Goal: Information Seeking & Learning: Learn about a topic

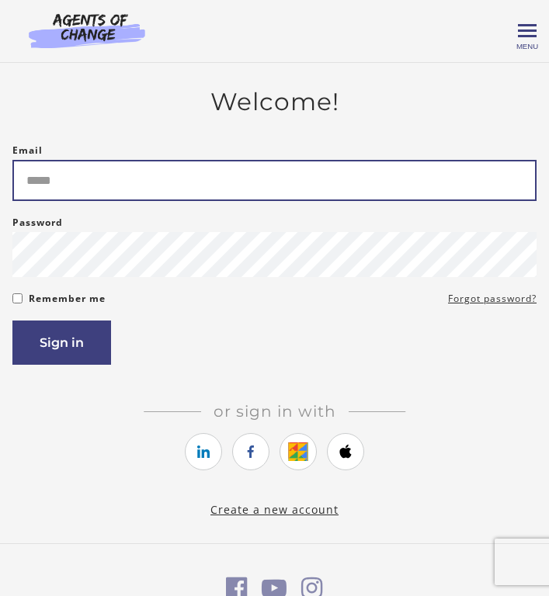
click at [77, 191] on input "Email" at bounding box center [274, 180] width 524 height 41
type input "**********"
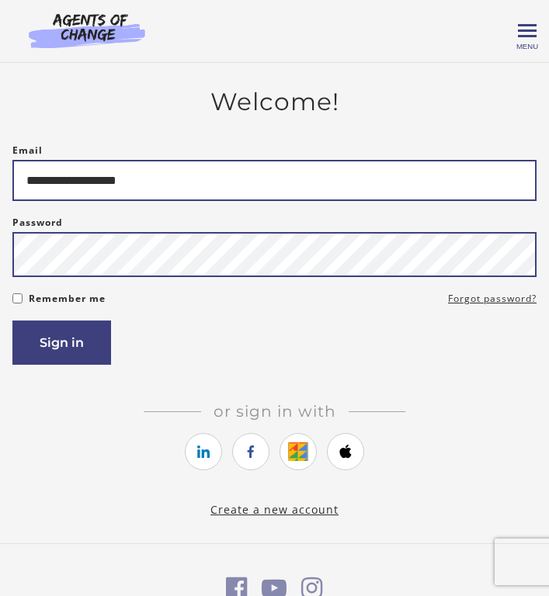
click at [12, 320] on button "Sign in" at bounding box center [61, 342] width 99 height 44
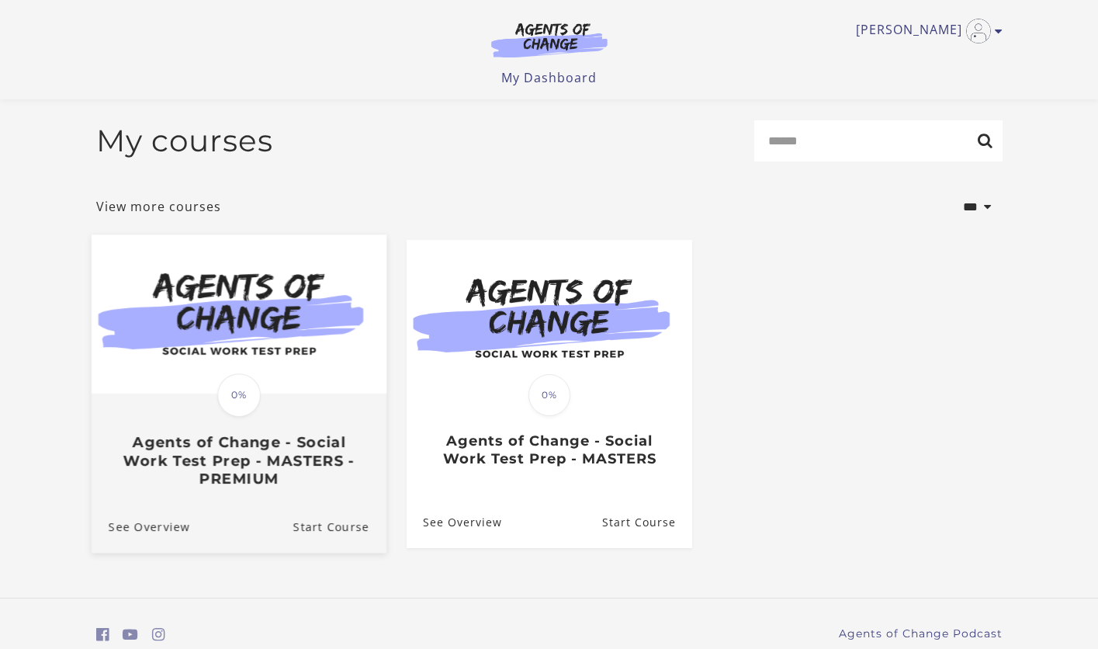
scroll to position [65, 0]
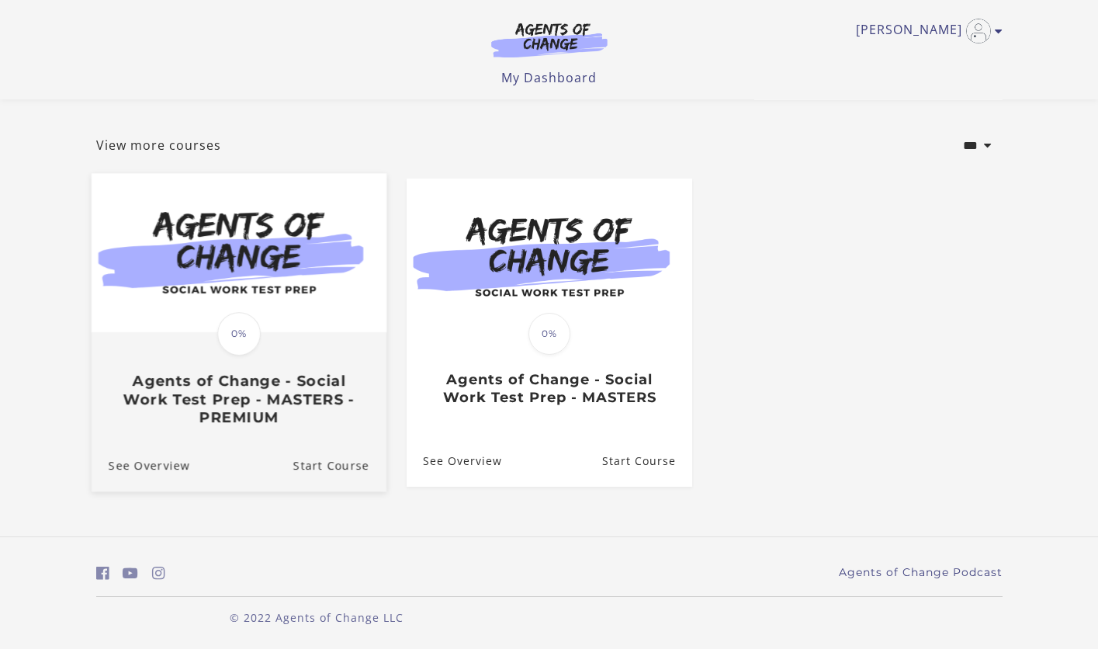
click at [286, 459] on div "See Overview Start Course" at bounding box center [238, 465] width 295 height 52
click at [241, 310] on span at bounding box center [239, 334] width 48 height 48
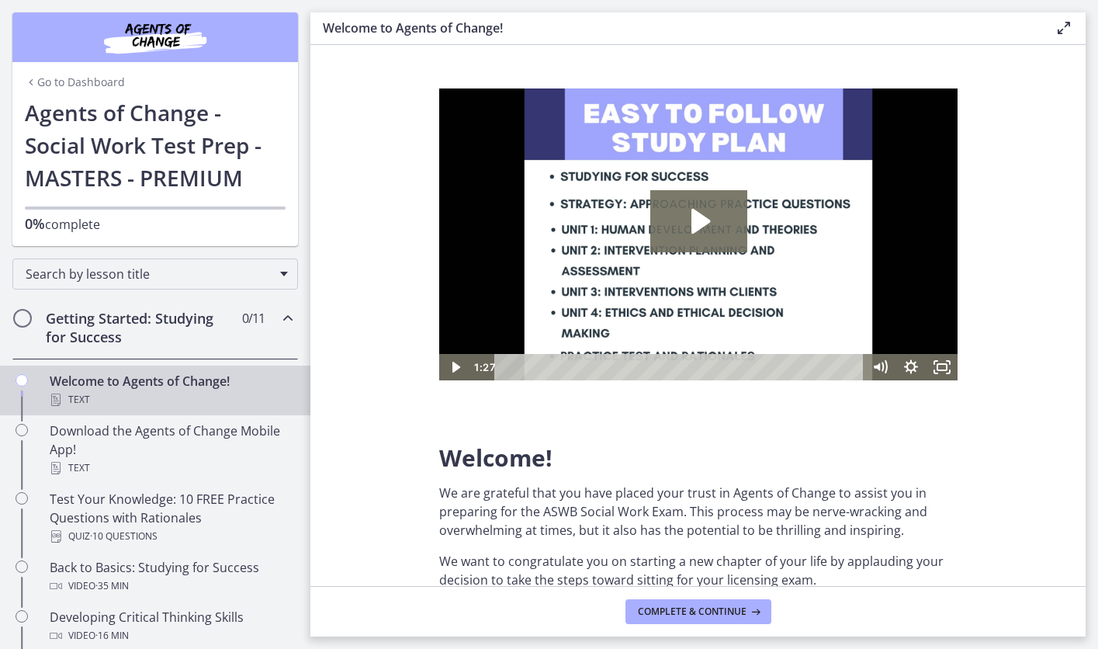
click at [700, 210] on icon "Play Video: c1o6hcmjueu5qasqsu00.mp4" at bounding box center [697, 221] width 97 height 62
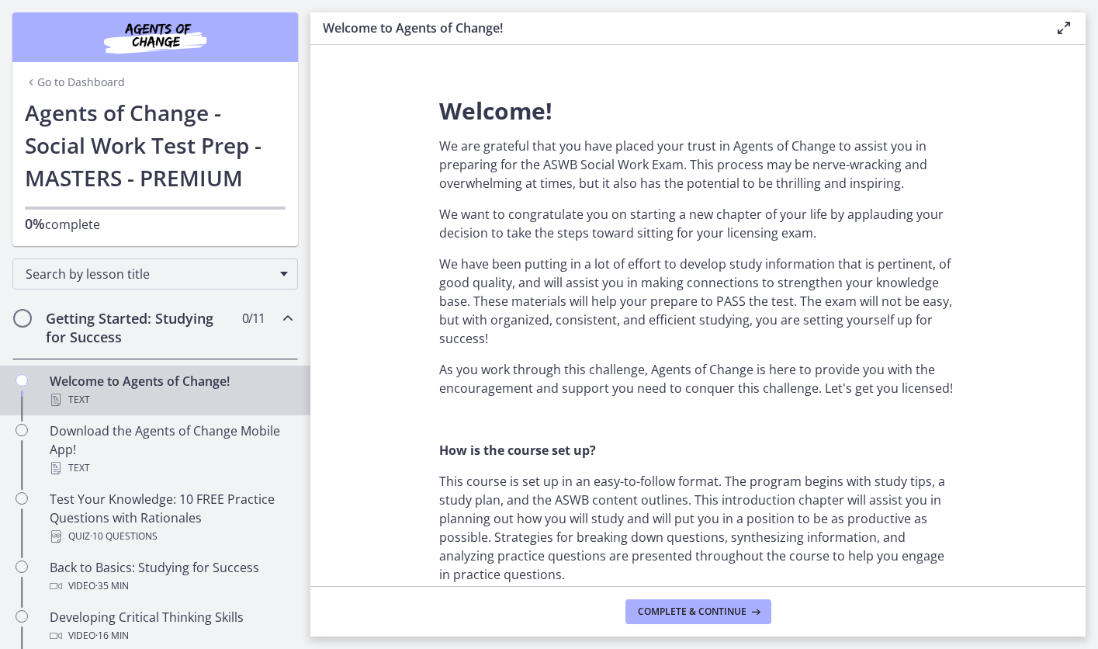
scroll to position [381, 0]
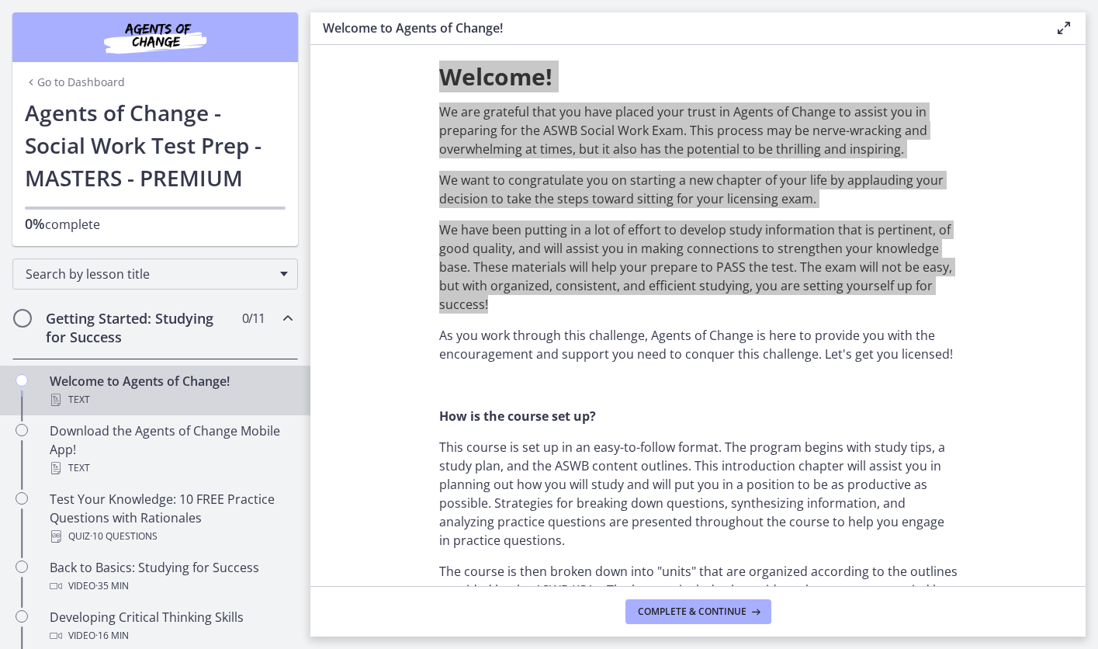
drag, startPoint x: 442, startPoint y: 78, endPoint x: 651, endPoint y: 300, distance: 305.8
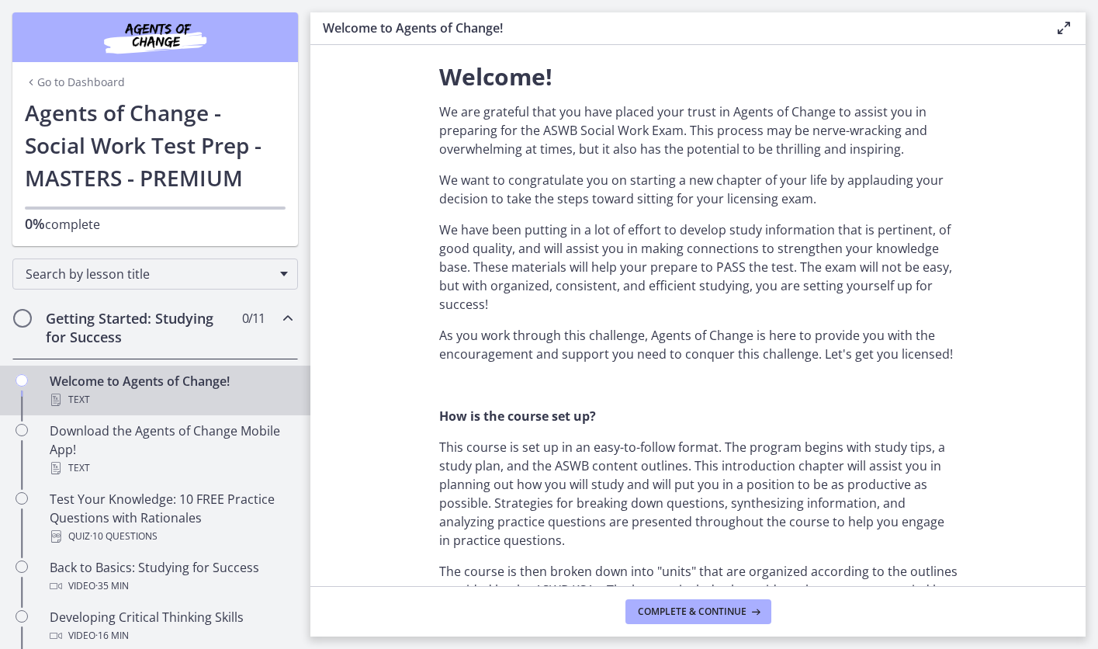
click at [466, 40] on div "Welcome to Agents of Change! Enable fullscreen" at bounding box center [697, 28] width 775 height 33
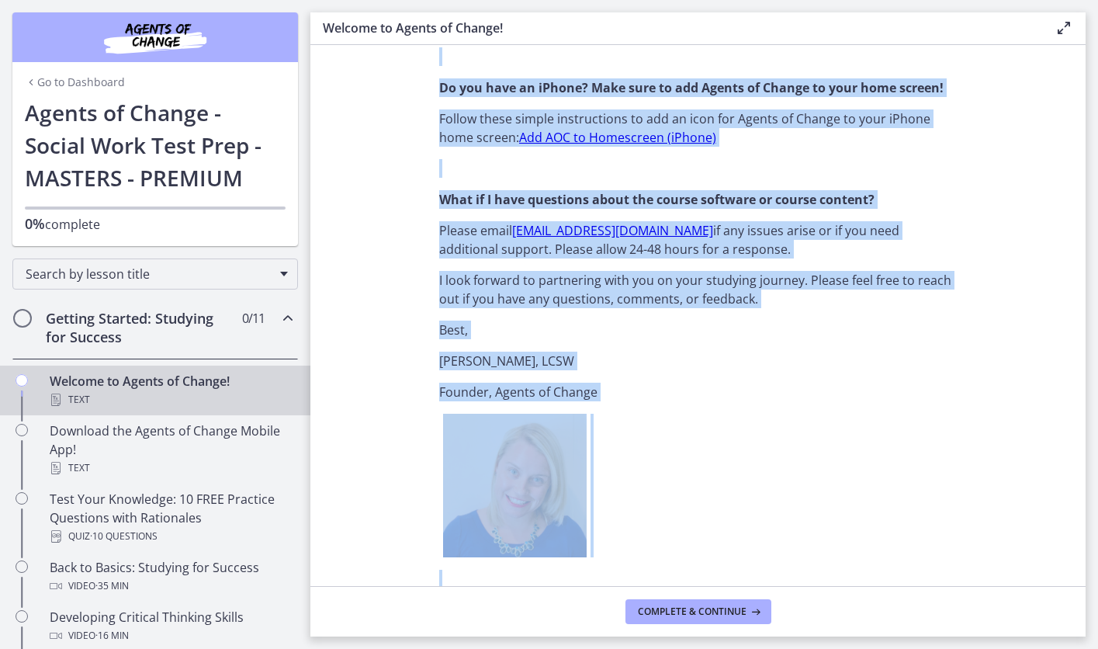
scroll to position [1731, 0]
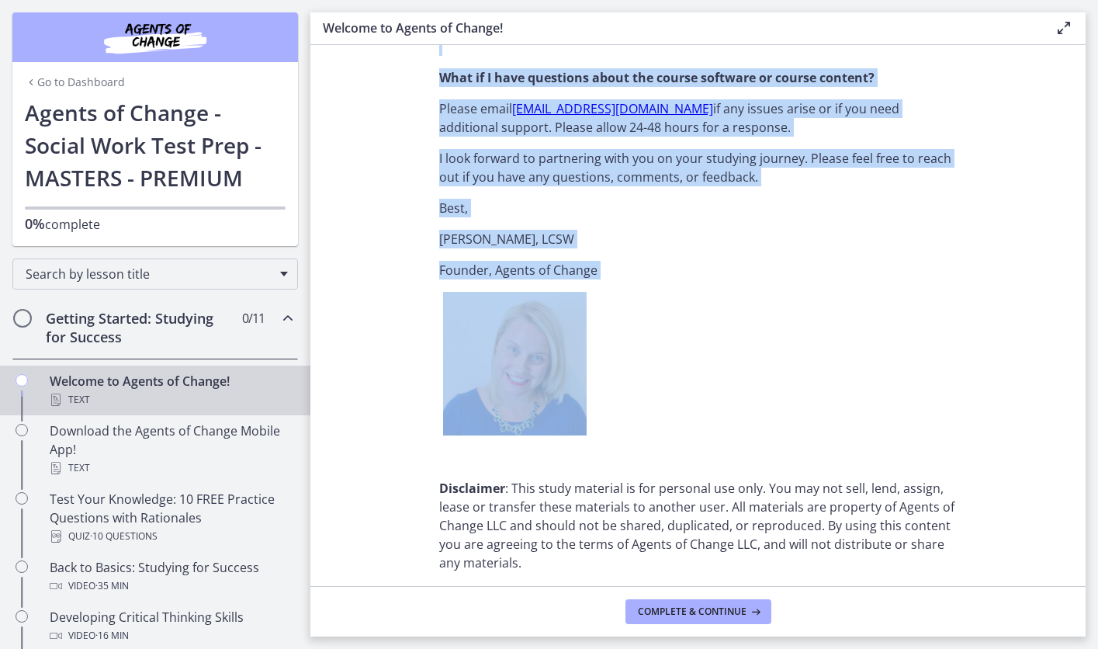
drag, startPoint x: 443, startPoint y: 78, endPoint x: 826, endPoint y: 296, distance: 440.6
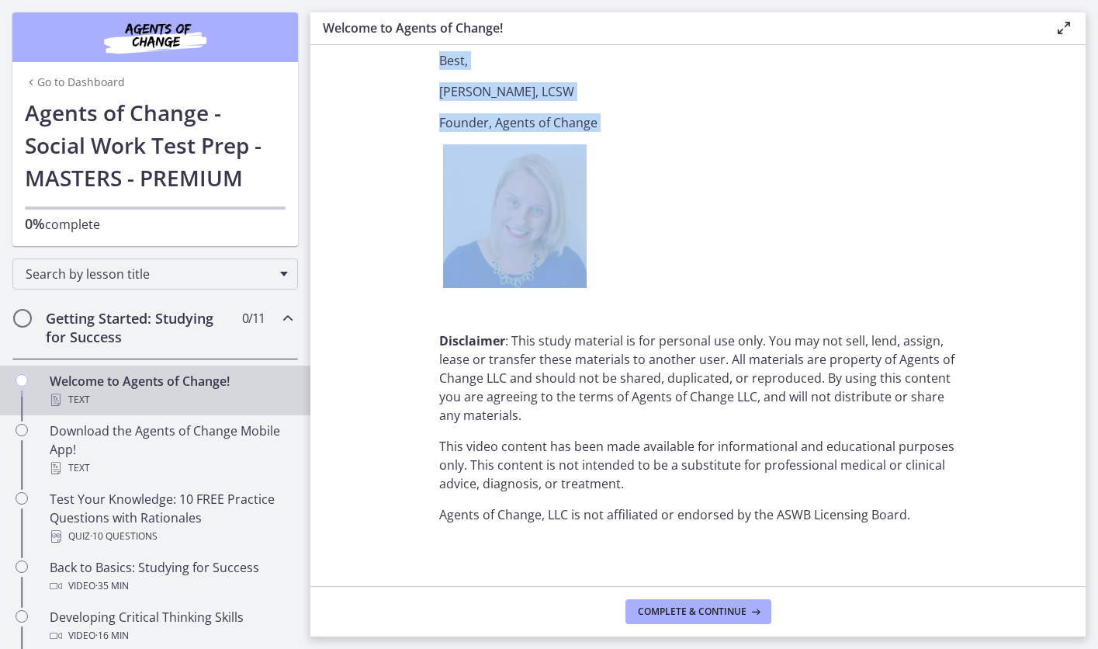
scroll to position [1889, 0]
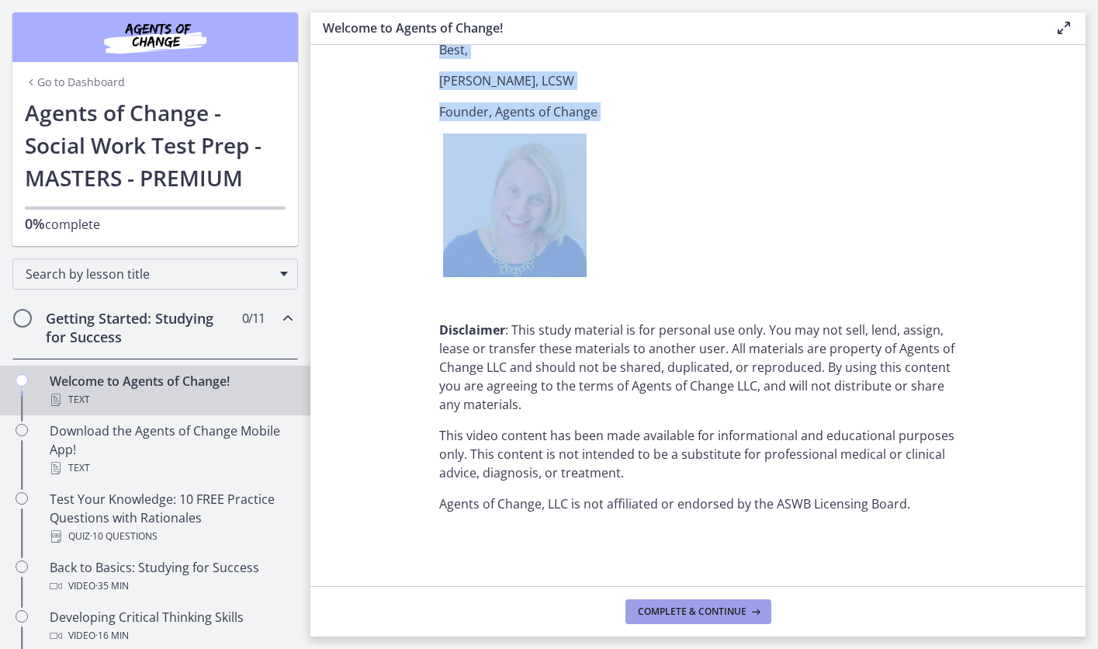
click at [666, 618] on button "Complete & continue" at bounding box center [698, 611] width 146 height 25
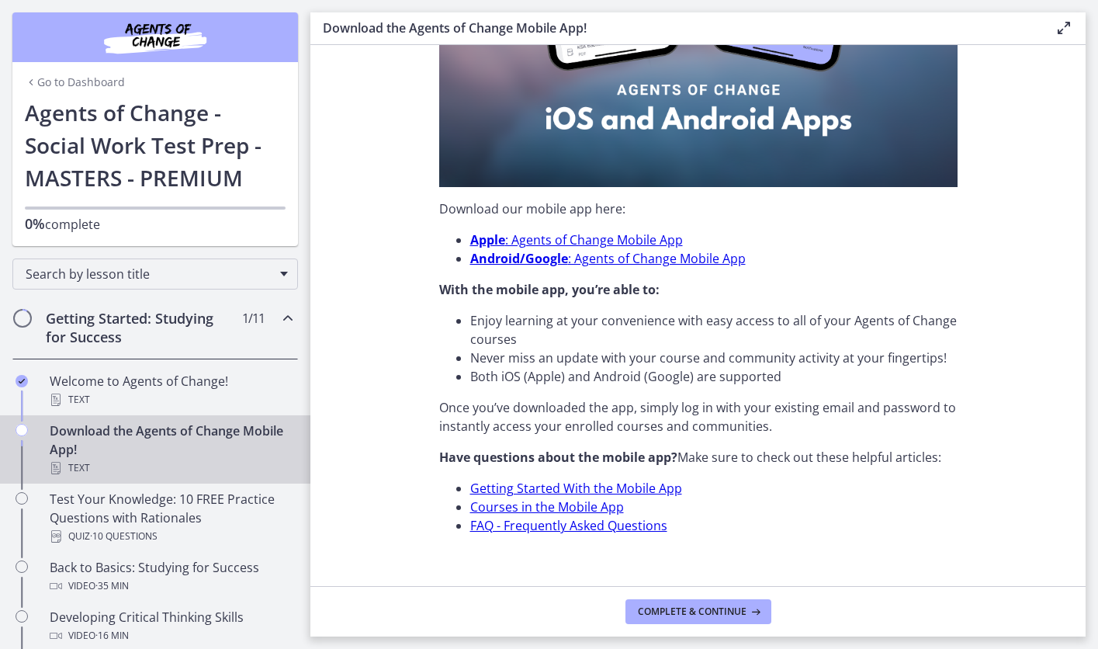
scroll to position [403, 0]
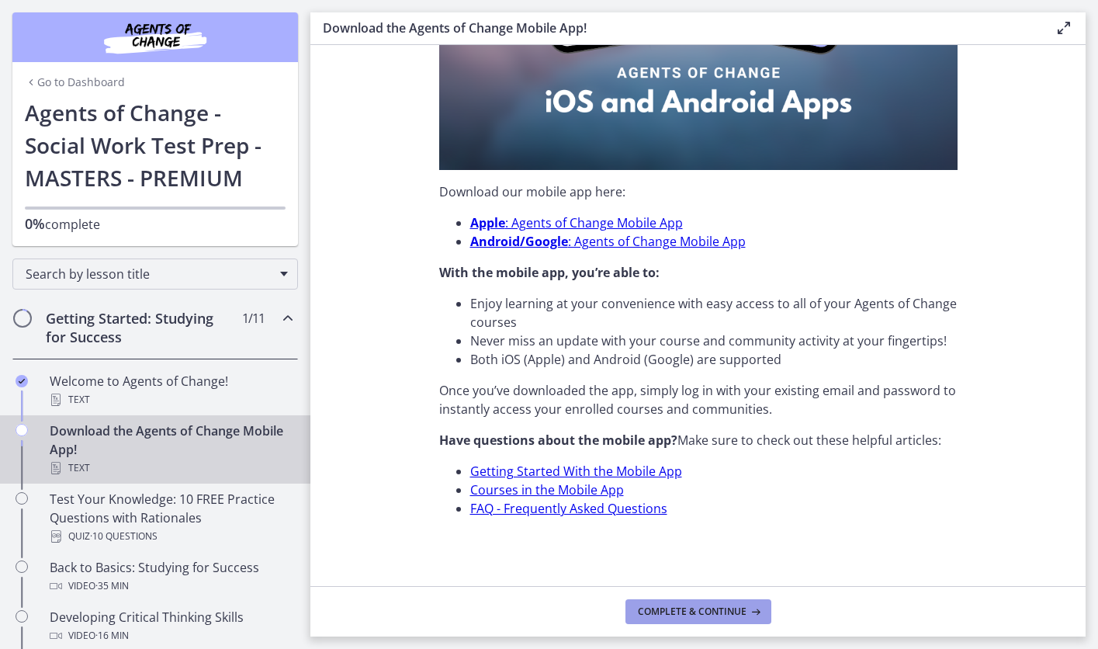
click at [693, 608] on span "Complete & continue" at bounding box center [692, 611] width 109 height 12
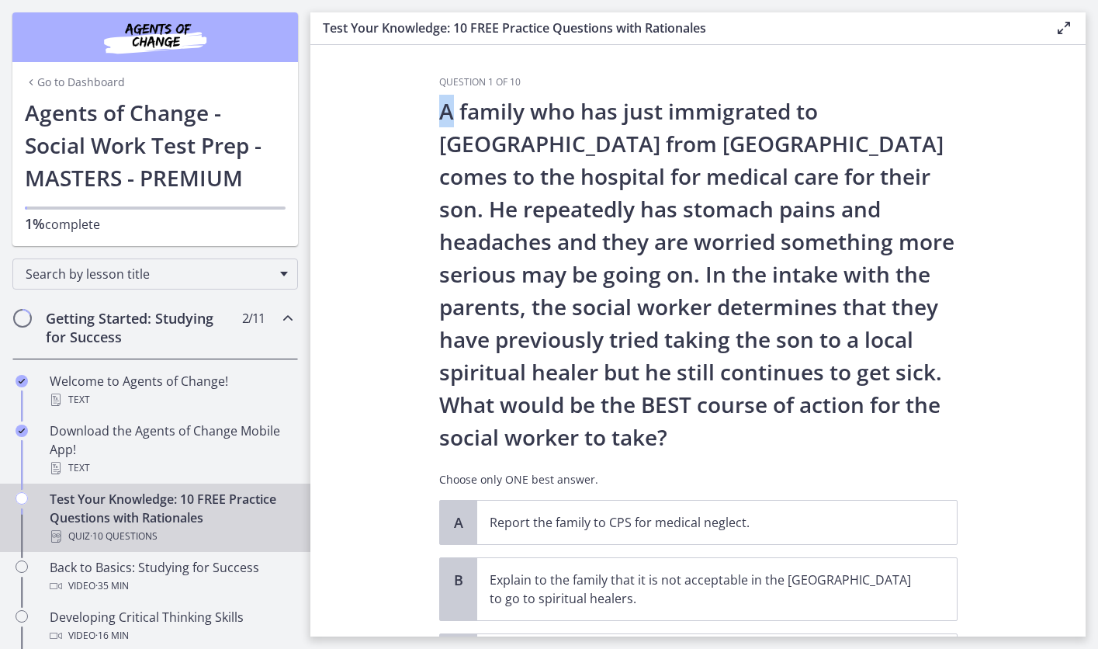
drag, startPoint x: 435, startPoint y: 116, endPoint x: 447, endPoint y: 118, distance: 11.7
click at [447, 118] on div "Question 1 of 10 A family who has just immigrated to [GEOGRAPHIC_DATA] from [GE…" at bounding box center [698, 356] width 543 height 560
click at [440, 106] on p "A family who has just immigrated to [GEOGRAPHIC_DATA] from [GEOGRAPHIC_DATA] co…" at bounding box center [698, 274] width 518 height 358
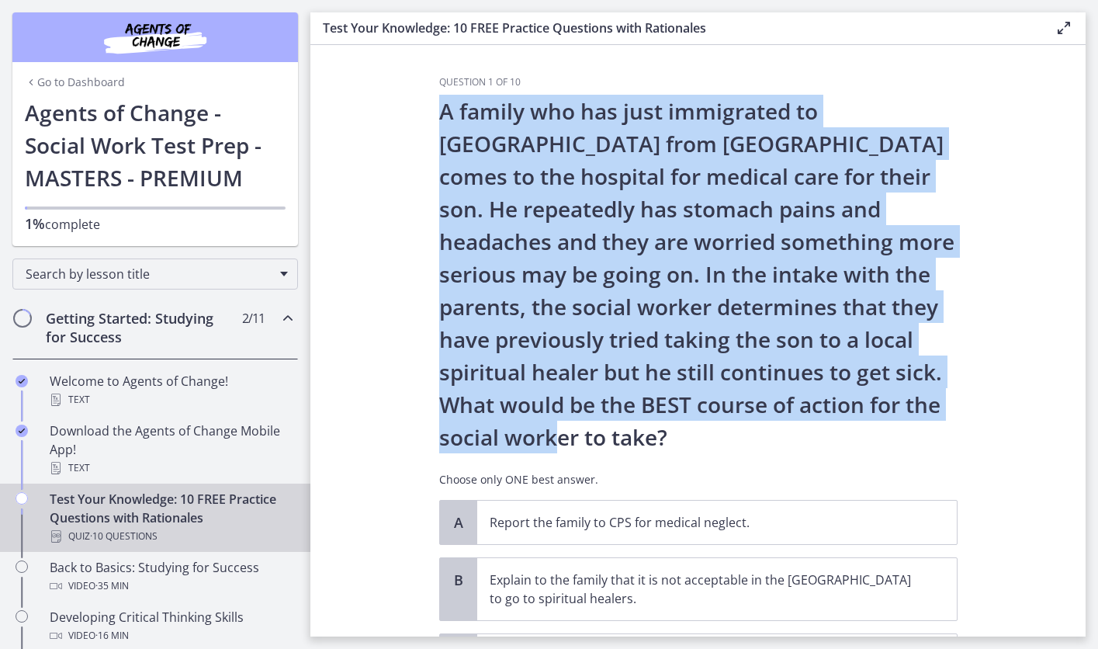
drag, startPoint x: 440, startPoint y: 106, endPoint x: 515, endPoint y: 447, distance: 349.6
click at [515, 447] on p "A family who has just immigrated to [GEOGRAPHIC_DATA] from [GEOGRAPHIC_DATA] co…" at bounding box center [698, 274] width 518 height 358
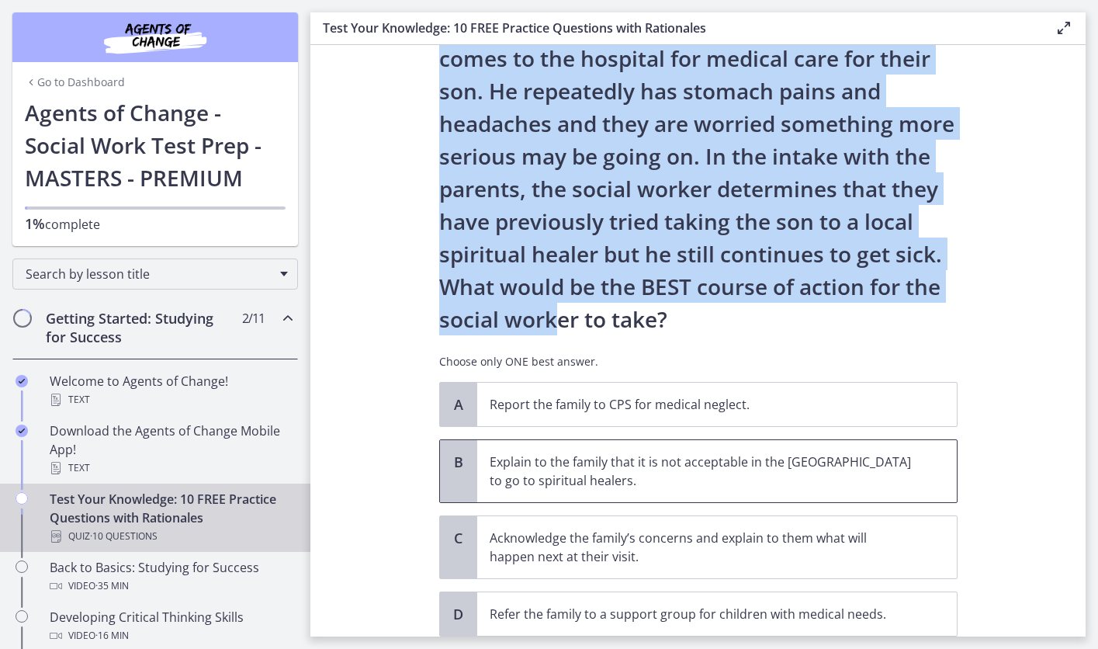
scroll to position [120, 0]
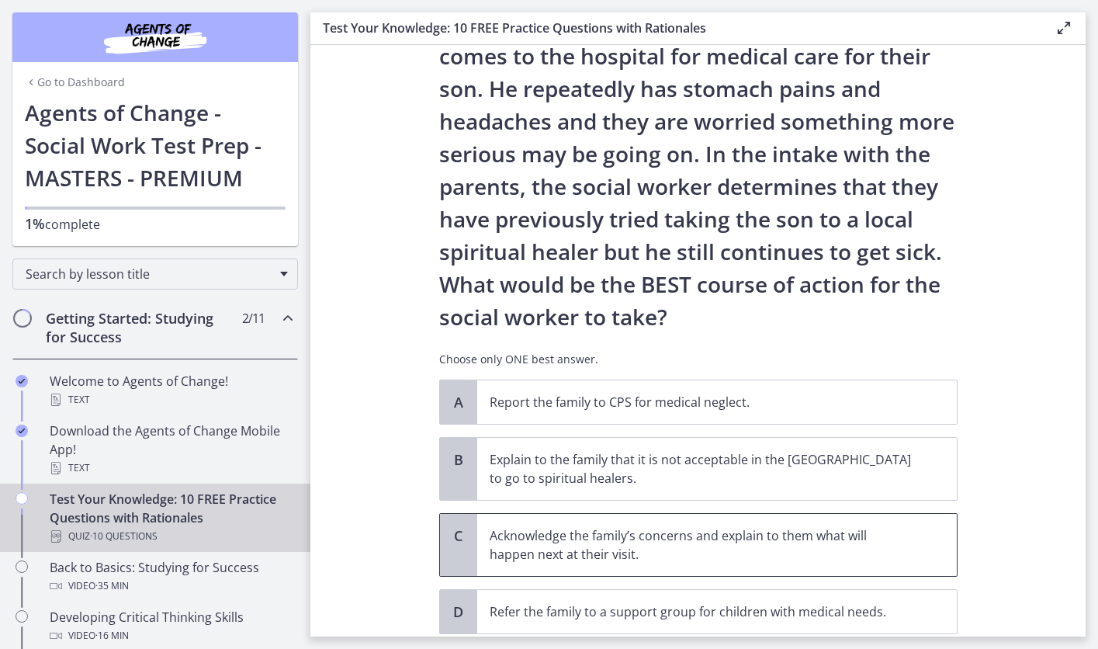
click at [579, 546] on p "Acknowledge the family’s concerns and explain to them what will happen next at …" at bounding box center [702, 544] width 424 height 37
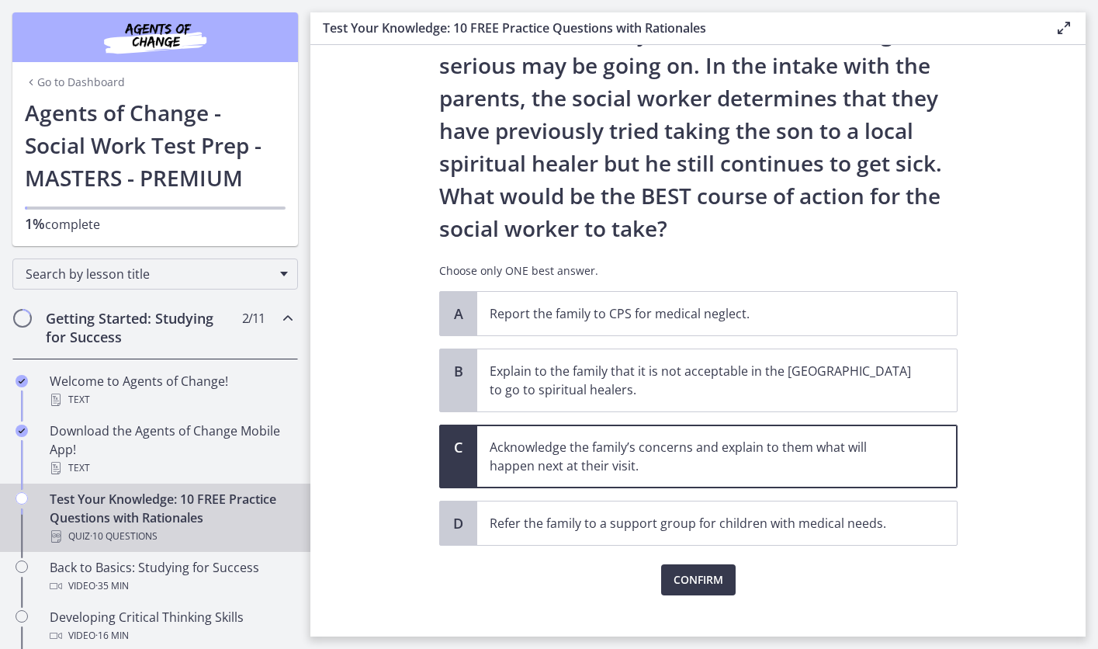
scroll to position [230, 0]
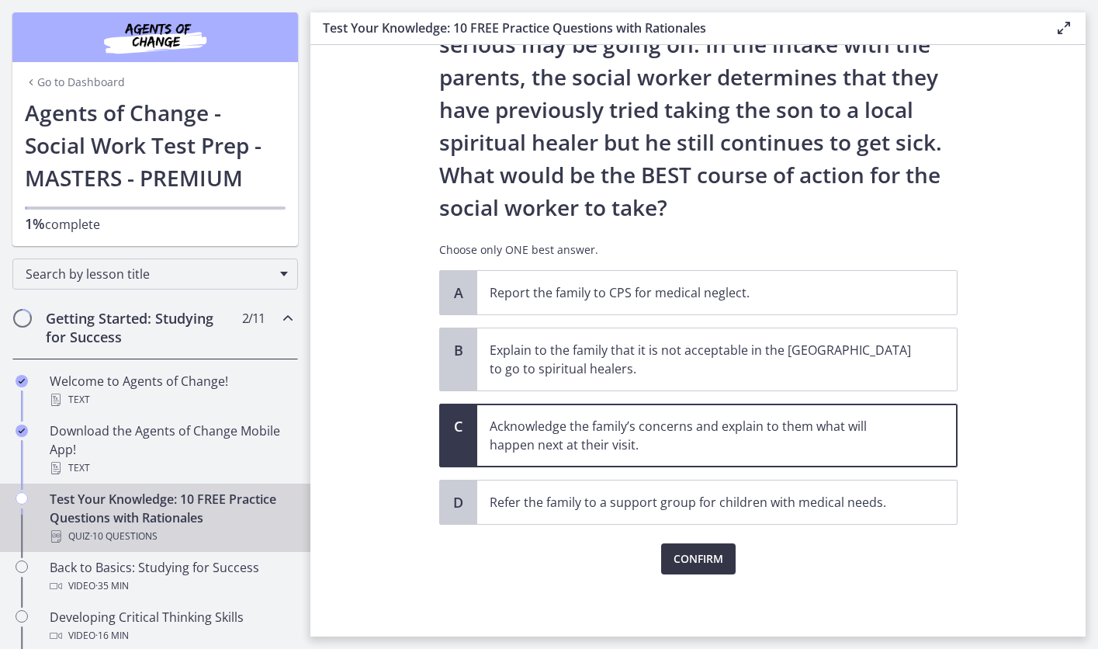
click at [709, 565] on span "Confirm" at bounding box center [699, 558] width 50 height 19
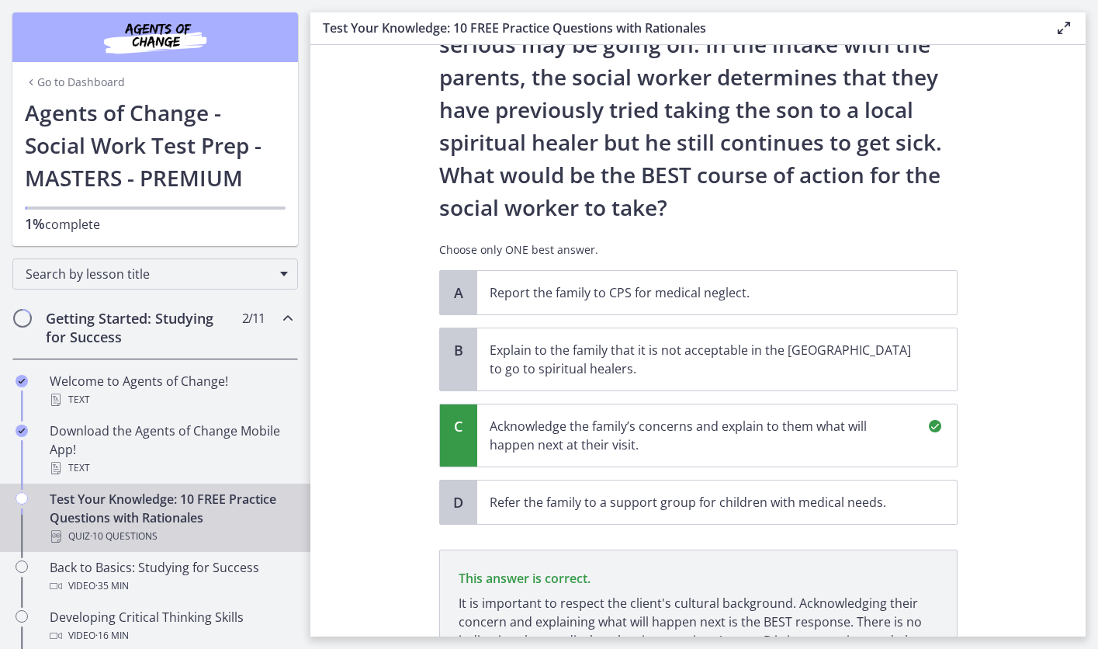
scroll to position [411, 0]
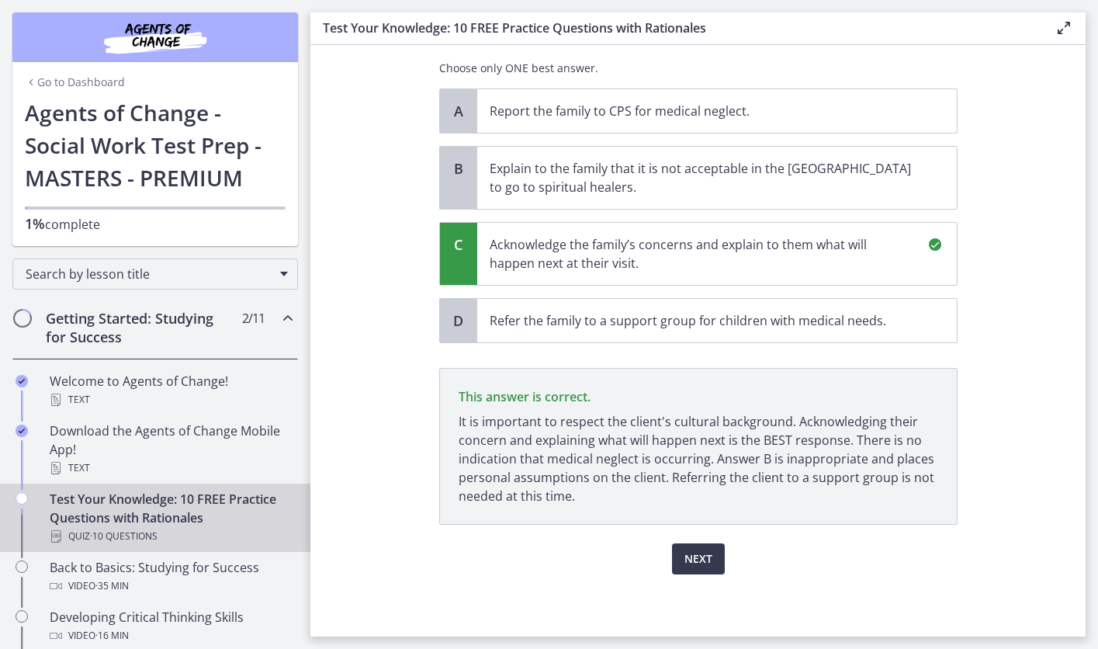
drag, startPoint x: 462, startPoint y: 396, endPoint x: 460, endPoint y: 433, distance: 37.3
click at [460, 433] on p "This answer is correct. It is important to respect the client's cultural backgr…" at bounding box center [698, 446] width 518 height 157
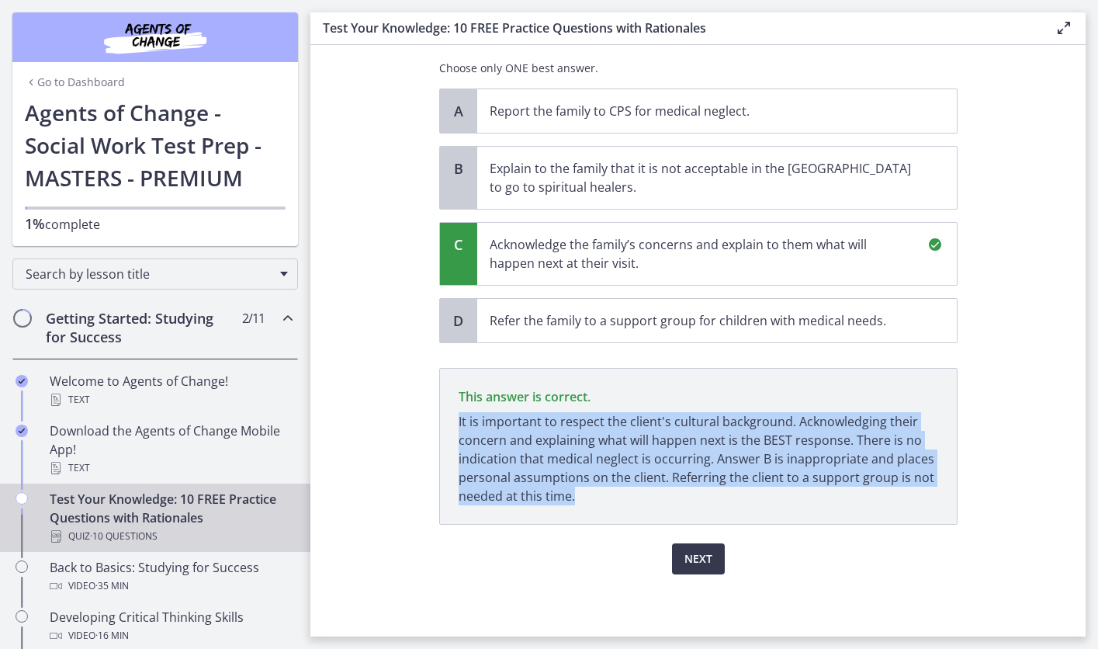
drag, startPoint x: 459, startPoint y: 416, endPoint x: 592, endPoint y: 496, distance: 155.6
click at [592, 496] on p "It is important to respect the client's cultural background. Acknowledging thei…" at bounding box center [699, 458] width 480 height 93
drag, startPoint x: 461, startPoint y: 397, endPoint x: 623, endPoint y: 488, distance: 185.9
click at [623, 488] on p "This answer is correct. It is important to respect the client's cultural backgr…" at bounding box center [698, 446] width 518 height 157
click at [699, 551] on span "Next" at bounding box center [698, 558] width 28 height 19
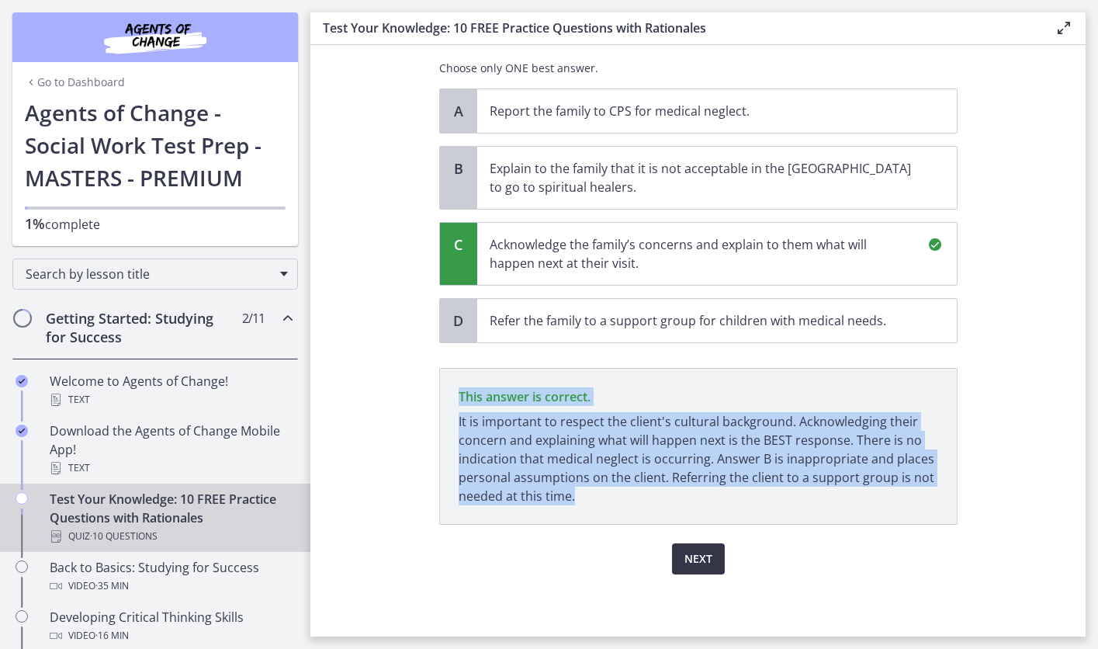
scroll to position [0, 0]
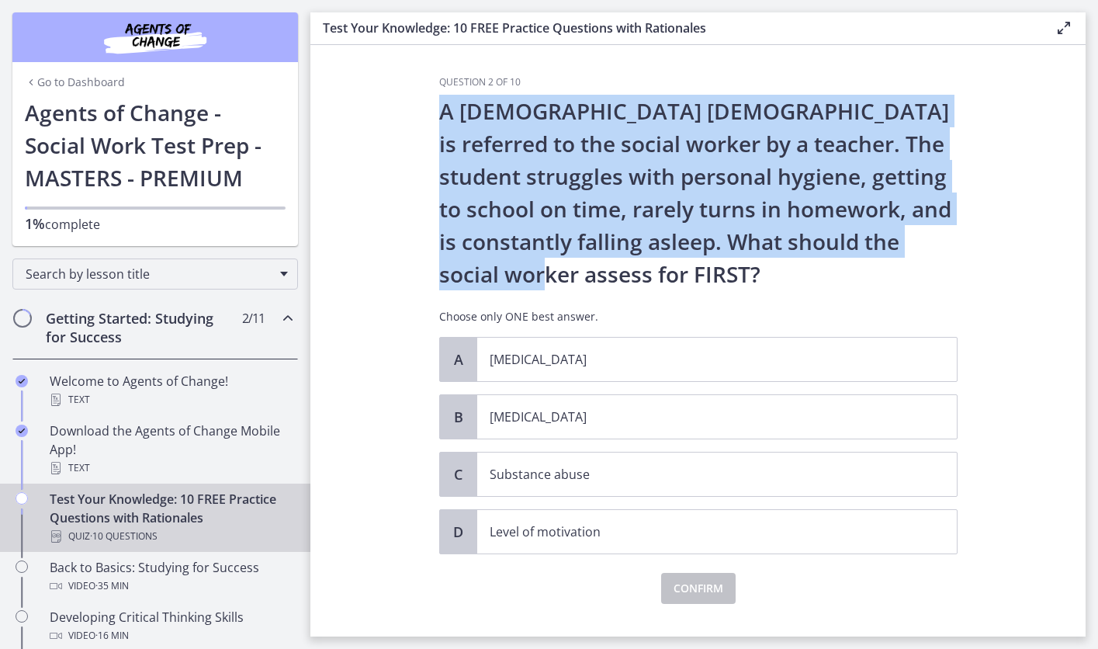
drag, startPoint x: 442, startPoint y: 108, endPoint x: 687, endPoint y: 272, distance: 294.8
click at [687, 272] on p "A [DEMOGRAPHIC_DATA] [DEMOGRAPHIC_DATA] is referred to the social worker by a t…" at bounding box center [698, 193] width 518 height 196
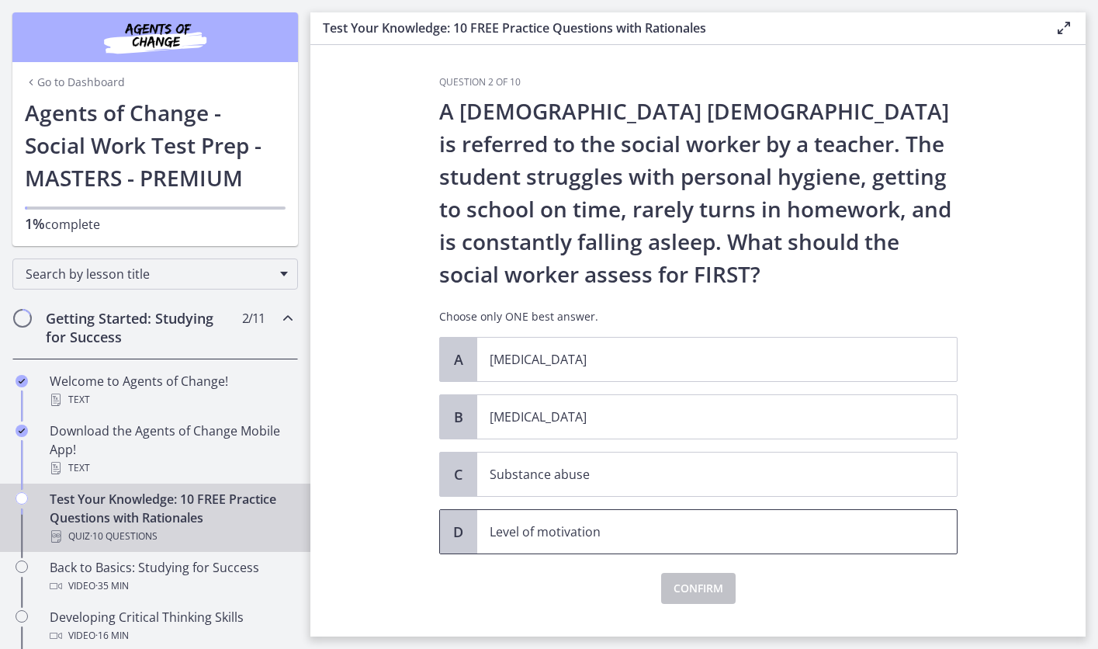
click at [645, 529] on p "Level of motivation" at bounding box center [702, 531] width 424 height 19
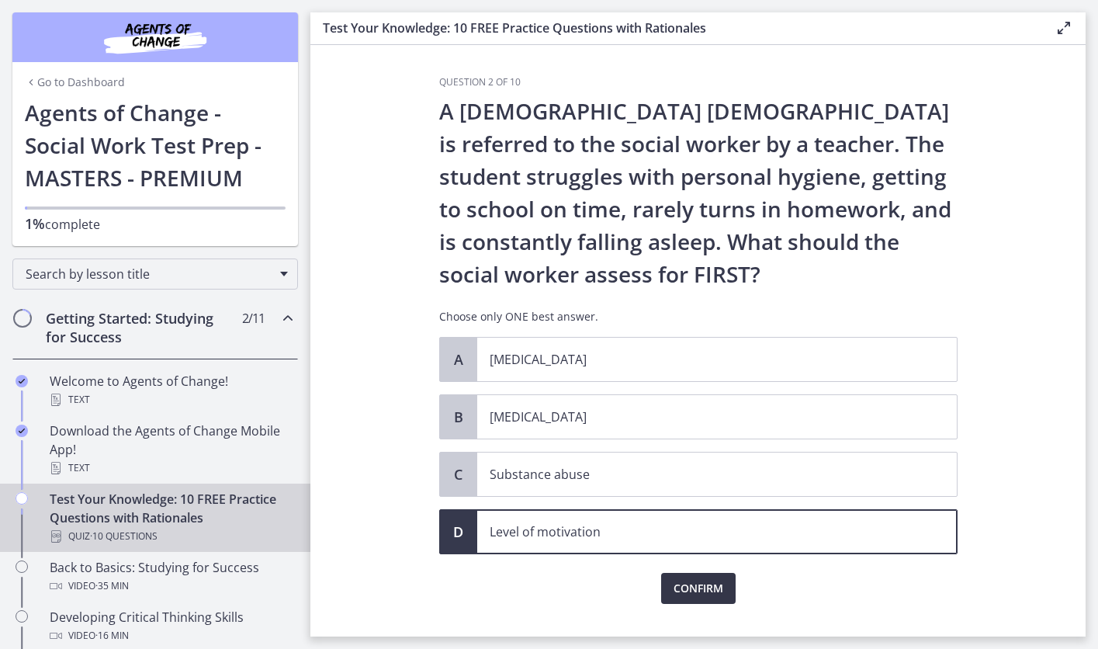
click at [697, 594] on span "Confirm" at bounding box center [699, 588] width 50 height 19
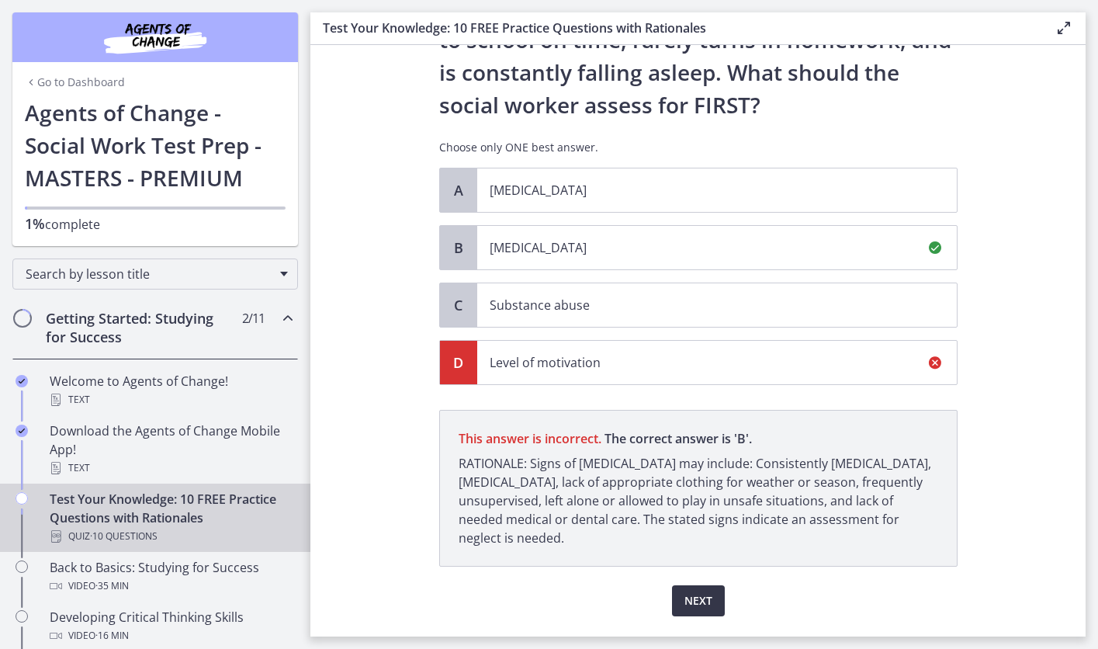
scroll to position [211, 0]
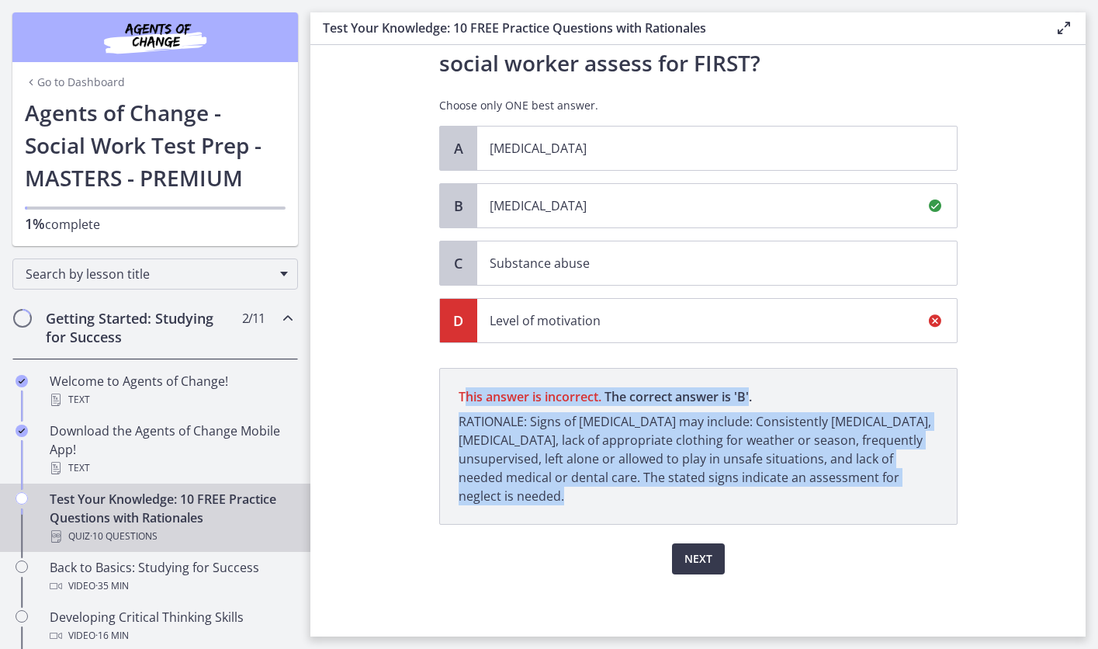
drag, startPoint x: 463, startPoint y: 393, endPoint x: 789, endPoint y: 497, distance: 342.1
click at [789, 497] on p "This answer is incorrect. The correct answer is ' B ' RATIONALE: Signs of [MEDI…" at bounding box center [698, 446] width 518 height 157
click at [694, 569] on button "Next" at bounding box center [698, 558] width 53 height 31
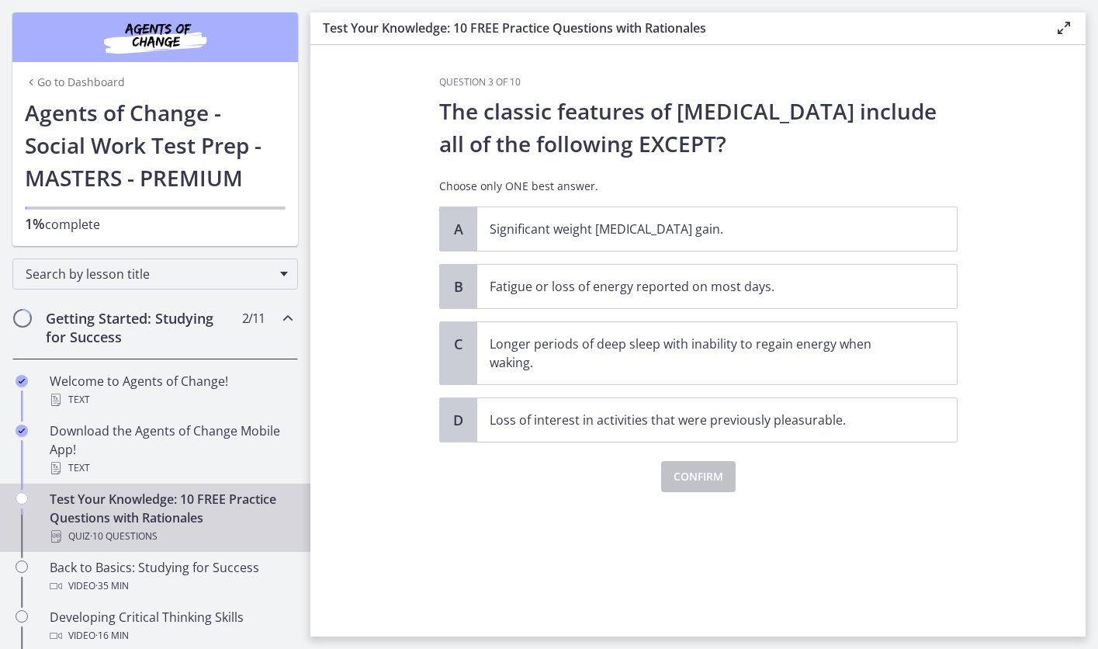
scroll to position [0, 0]
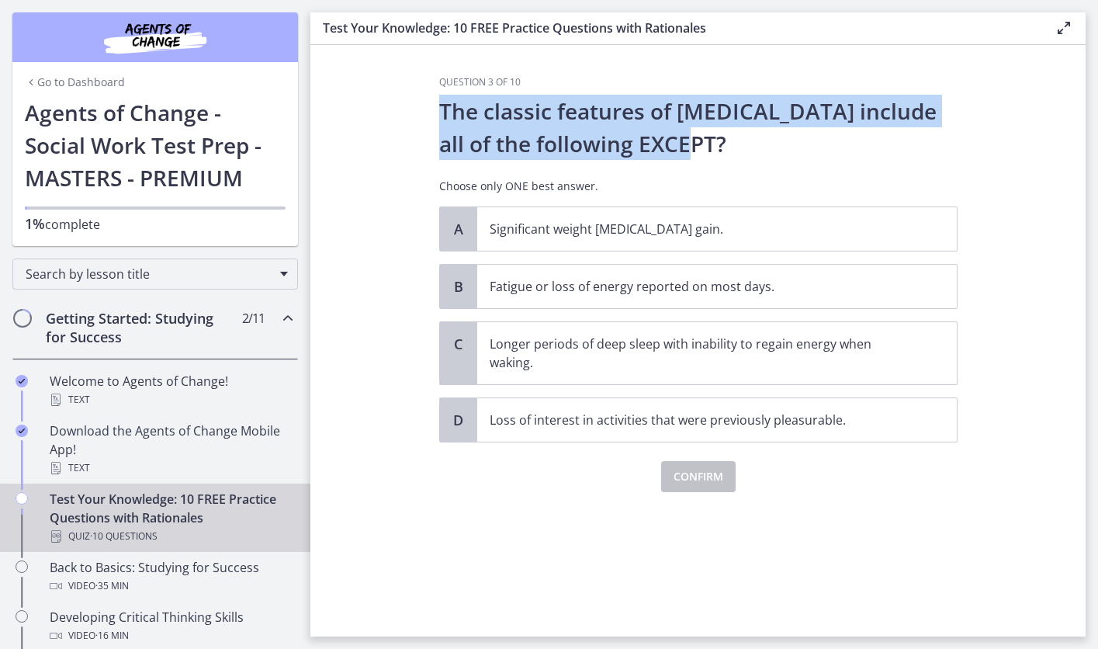
drag, startPoint x: 442, startPoint y: 111, endPoint x: 722, endPoint y: 152, distance: 282.4
click at [722, 153] on p "The classic features of [MEDICAL_DATA] include all of the following EXCEPT?" at bounding box center [698, 127] width 518 height 65
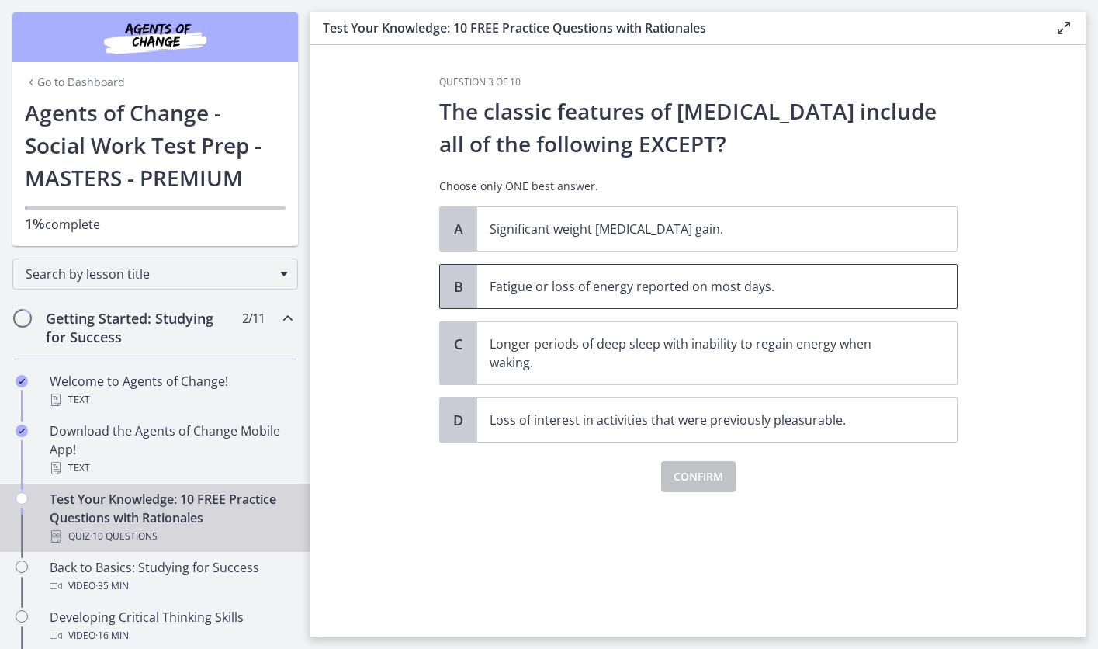
click at [670, 295] on p "Fatigue or loss of energy reported on most days." at bounding box center [702, 286] width 424 height 19
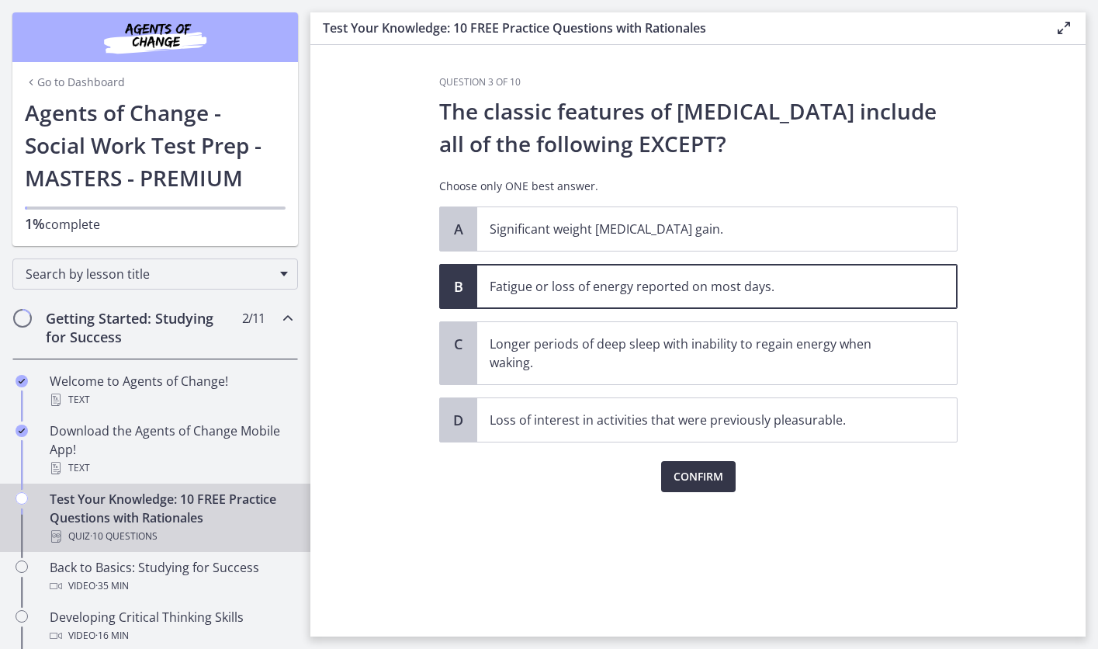
click at [688, 489] on button "Confirm" at bounding box center [698, 476] width 74 height 31
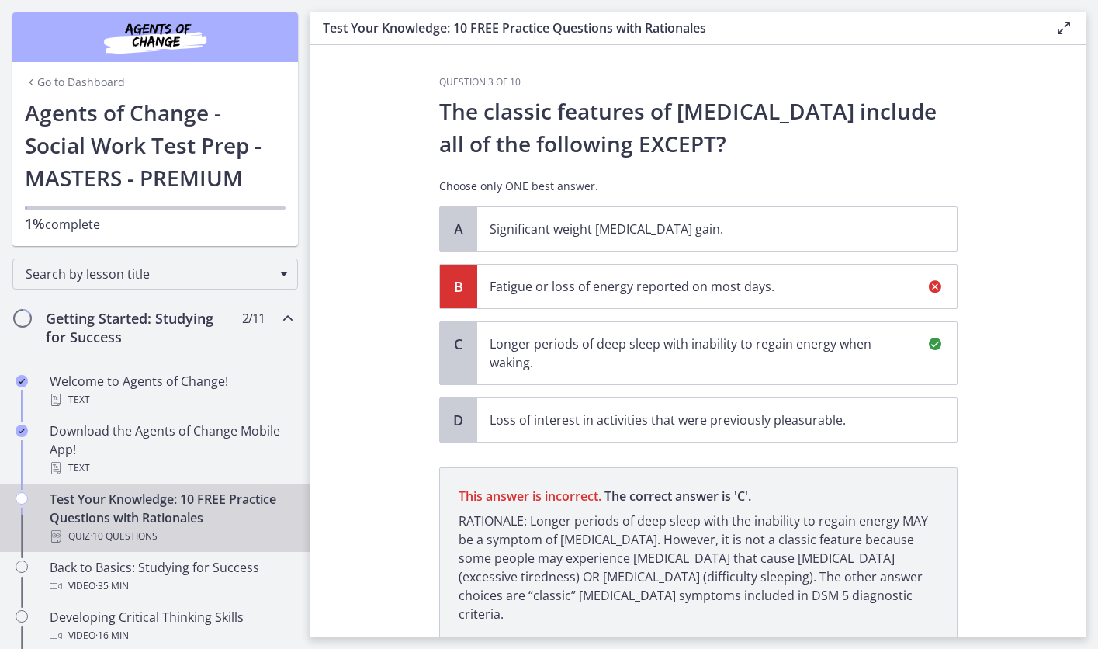
scroll to position [99, 0]
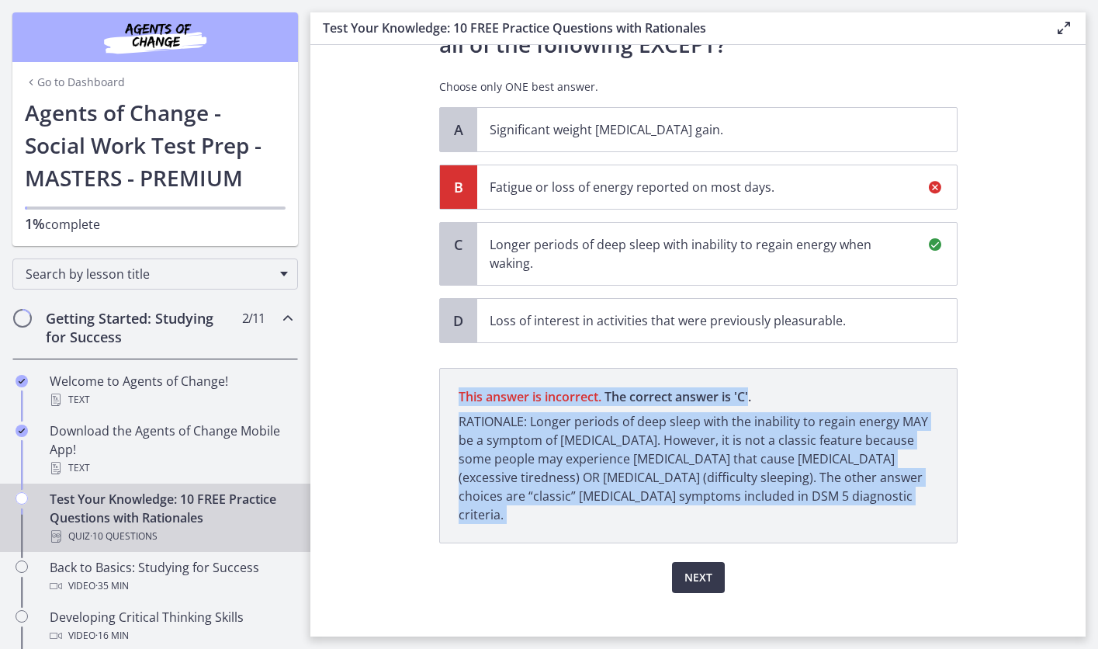
drag, startPoint x: 458, startPoint y: 398, endPoint x: 906, endPoint y: 539, distance: 469.2
click at [906, 539] on div "Question 3 of 10 The classic features of [MEDICAL_DATA] include all of the foll…" at bounding box center [698, 285] width 518 height 616
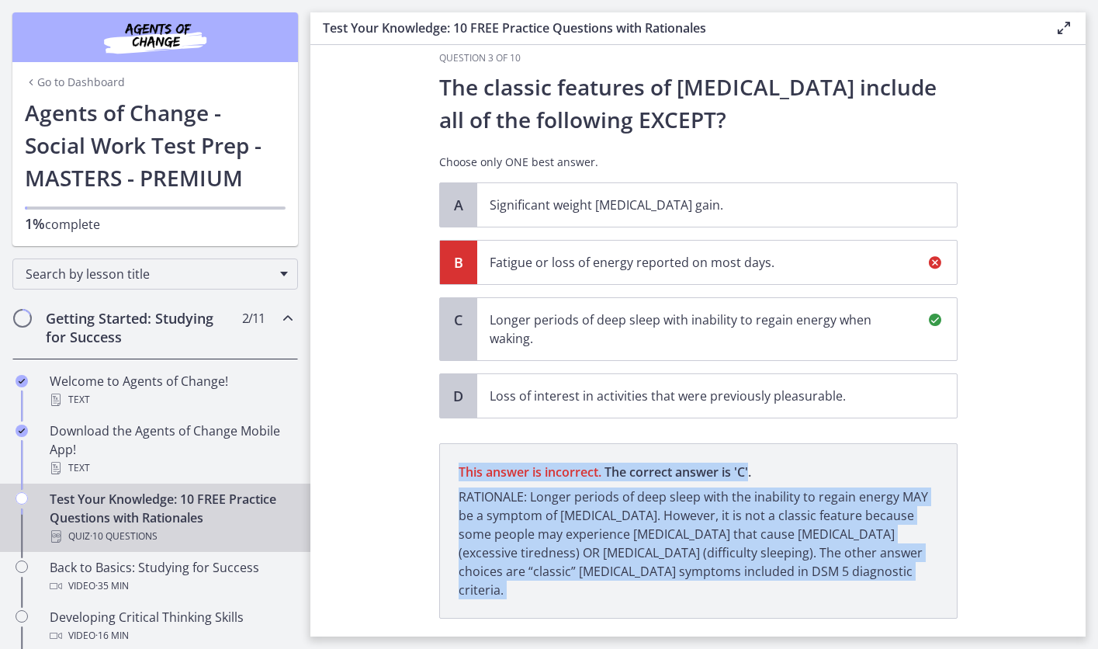
scroll to position [27, 0]
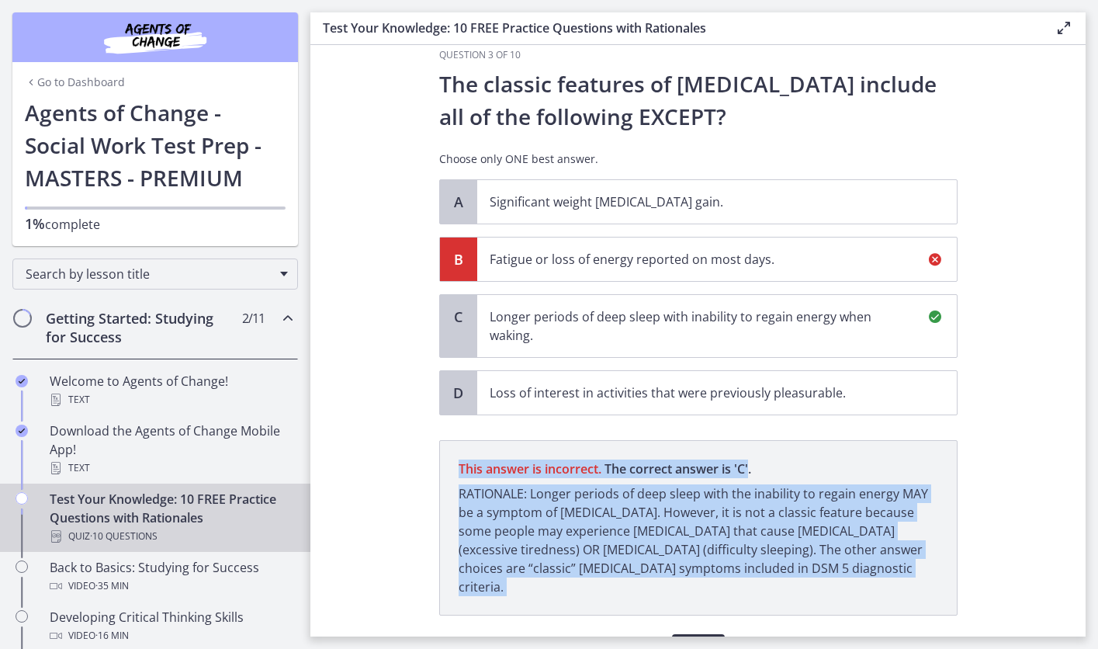
click at [695, 640] on span "Next" at bounding box center [698, 649] width 28 height 19
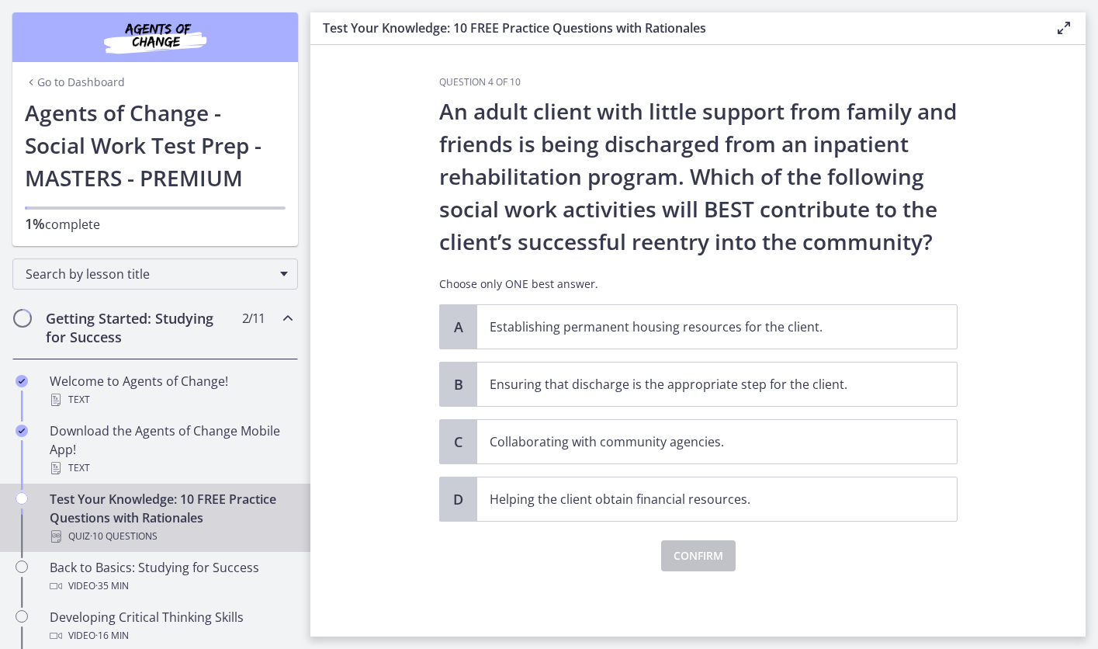
scroll to position [0, 0]
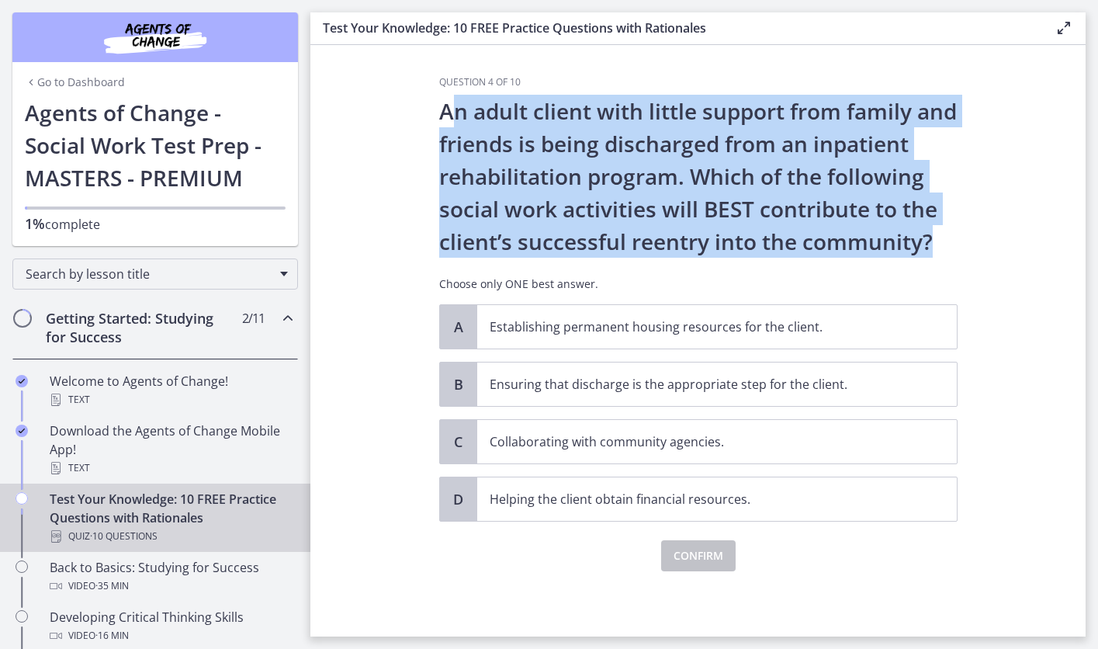
drag, startPoint x: 445, startPoint y: 107, endPoint x: 1048, endPoint y: 269, distance: 623.6
click at [1048, 269] on section "Question 4 of 10 An adult client with little support from family and friends is…" at bounding box center [697, 340] width 775 height 591
click at [747, 446] on p "Collaborating with community agencies." at bounding box center [702, 441] width 424 height 19
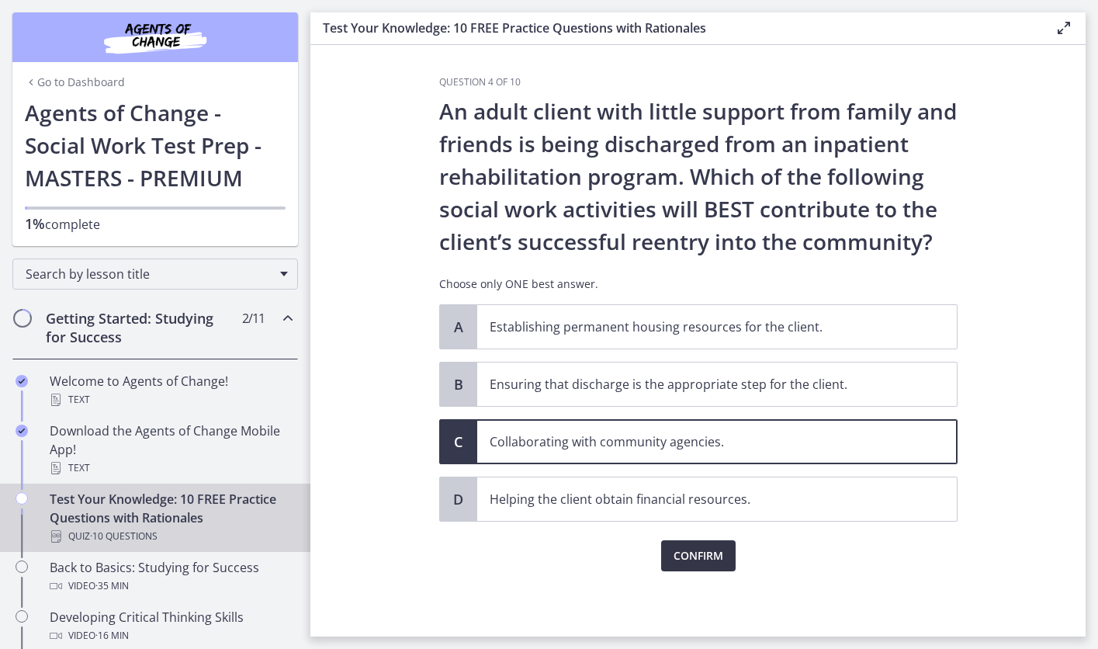
click at [700, 553] on span "Confirm" at bounding box center [699, 555] width 50 height 19
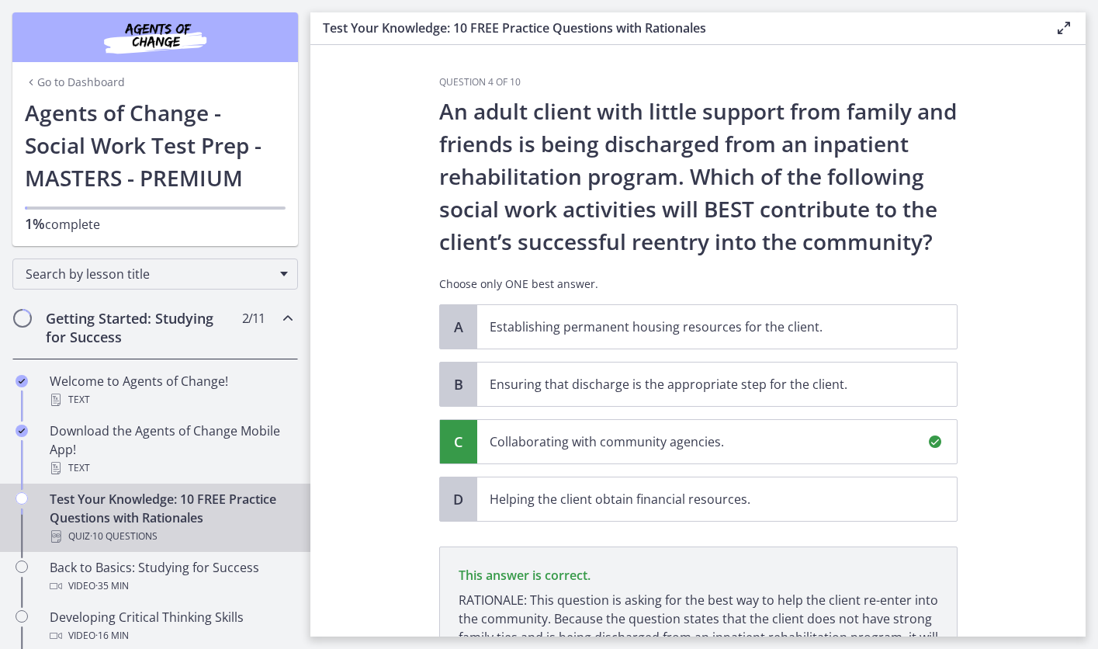
scroll to position [178, 0]
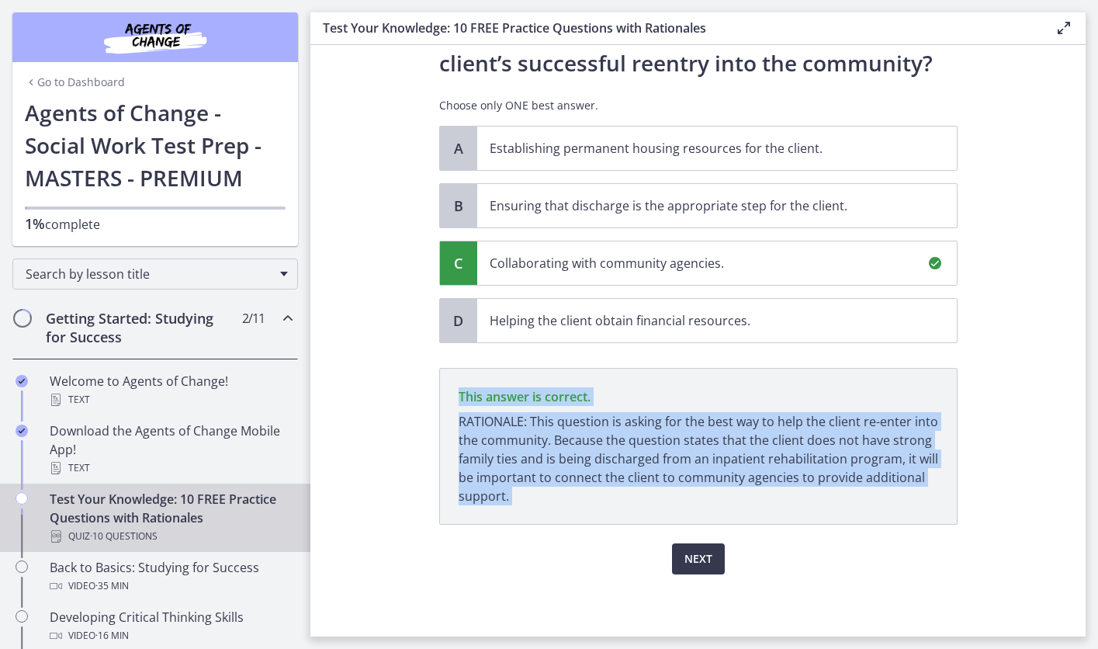
drag, startPoint x: 459, startPoint y: 393, endPoint x: 549, endPoint y: 538, distance: 170.1
click at [549, 538] on div "Question 4 of 10 An adult client with little support from family and friends is…" at bounding box center [698, 236] width 518 height 677
click at [686, 556] on span "Next" at bounding box center [698, 558] width 28 height 19
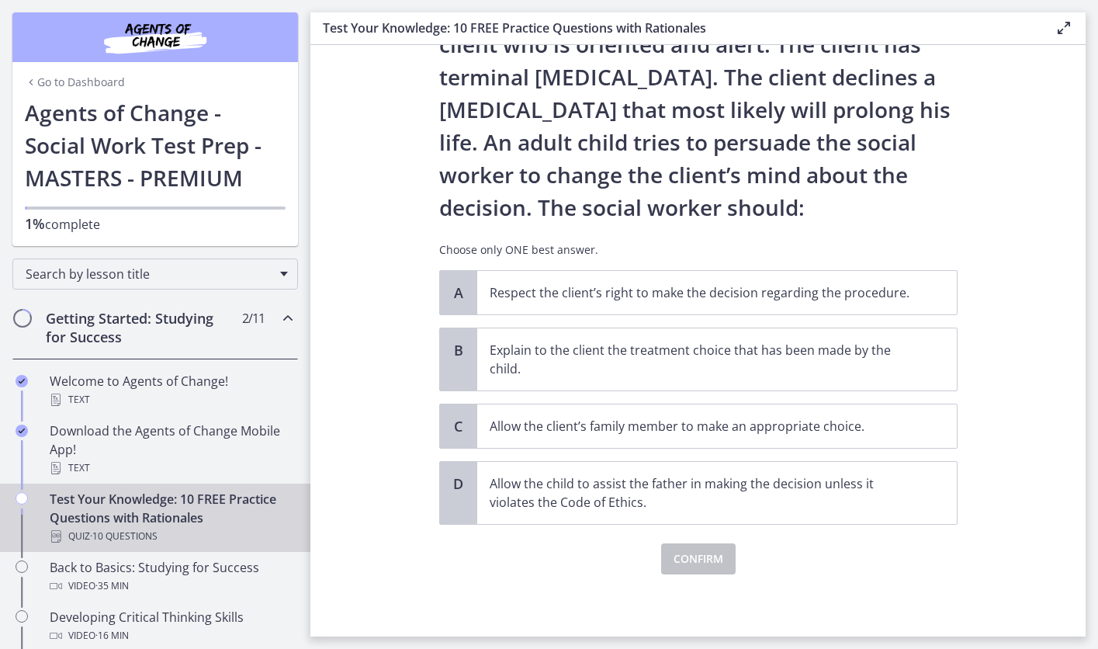
scroll to position [0, 0]
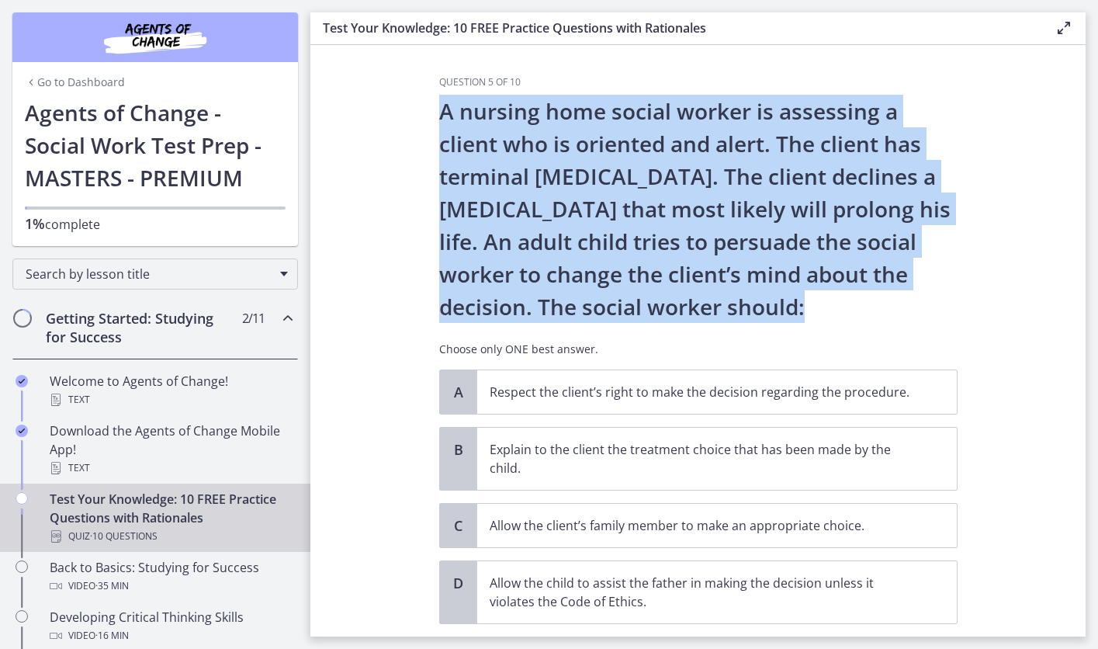
drag, startPoint x: 442, startPoint y: 109, endPoint x: 836, endPoint y: 327, distance: 451.2
click at [836, 327] on div "A nursing home social worker is assessing a client who is oriented and alert. T…" at bounding box center [698, 232] width 518 height 275
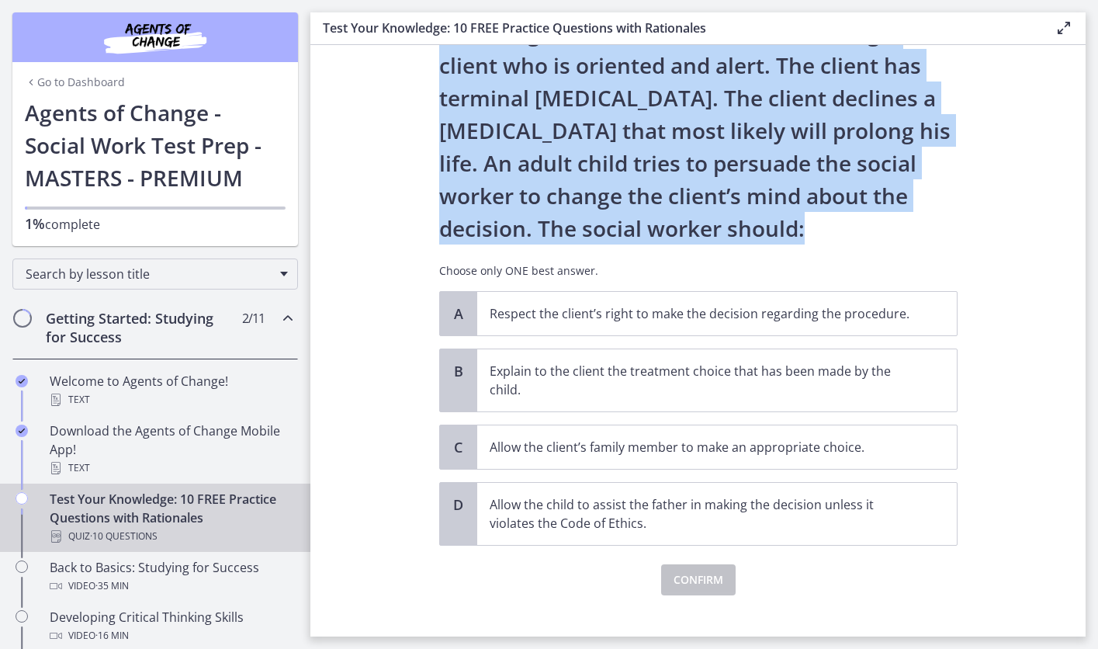
scroll to position [79, 0]
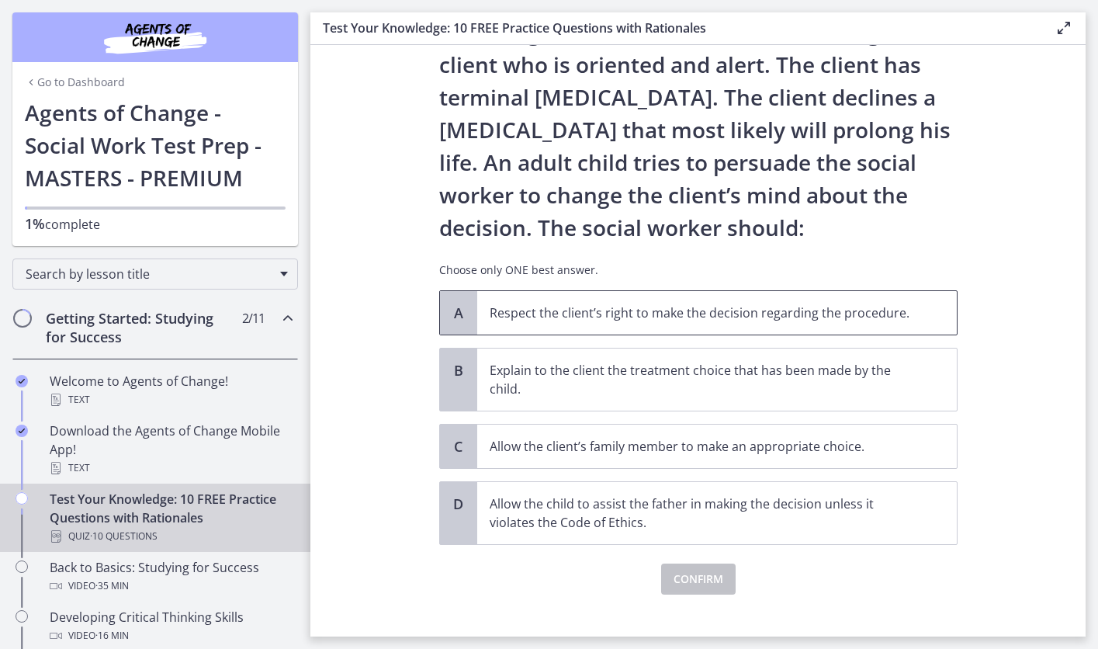
click at [628, 303] on p "Respect the client’s right to make the decision regarding the procedure." at bounding box center [702, 312] width 424 height 19
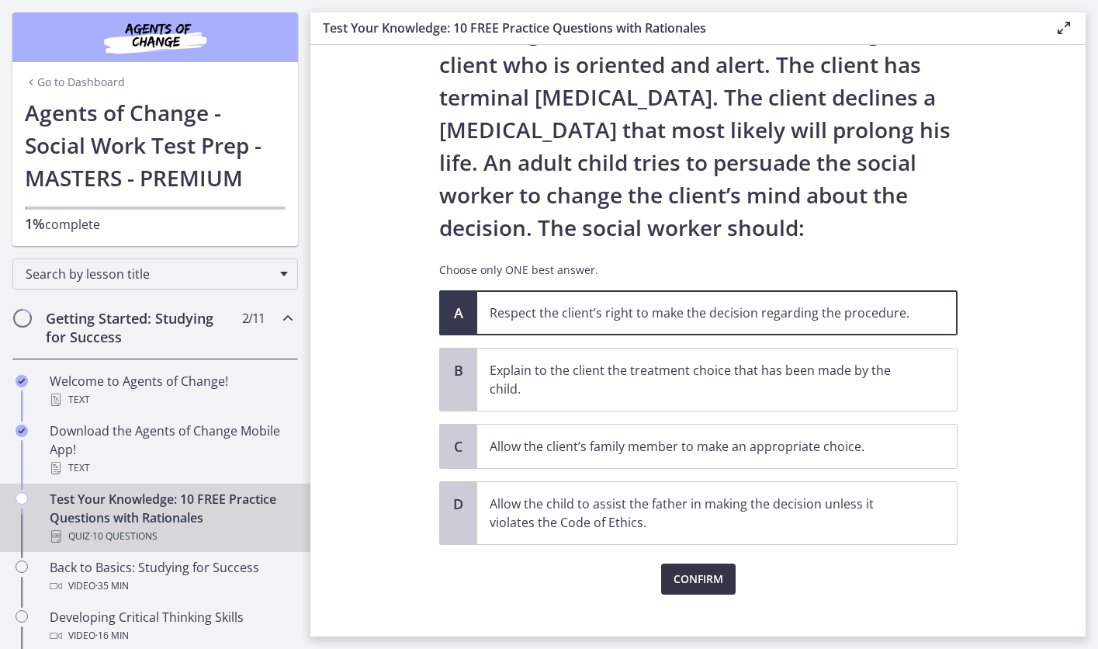
click at [700, 576] on span "Confirm" at bounding box center [699, 579] width 50 height 19
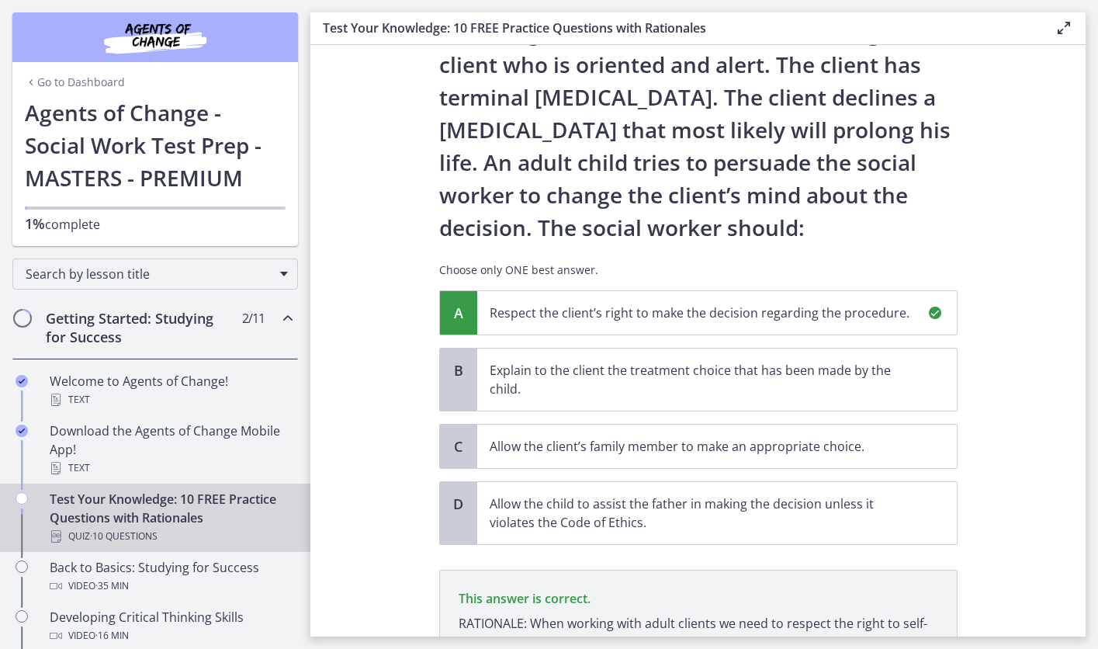
scroll to position [262, 0]
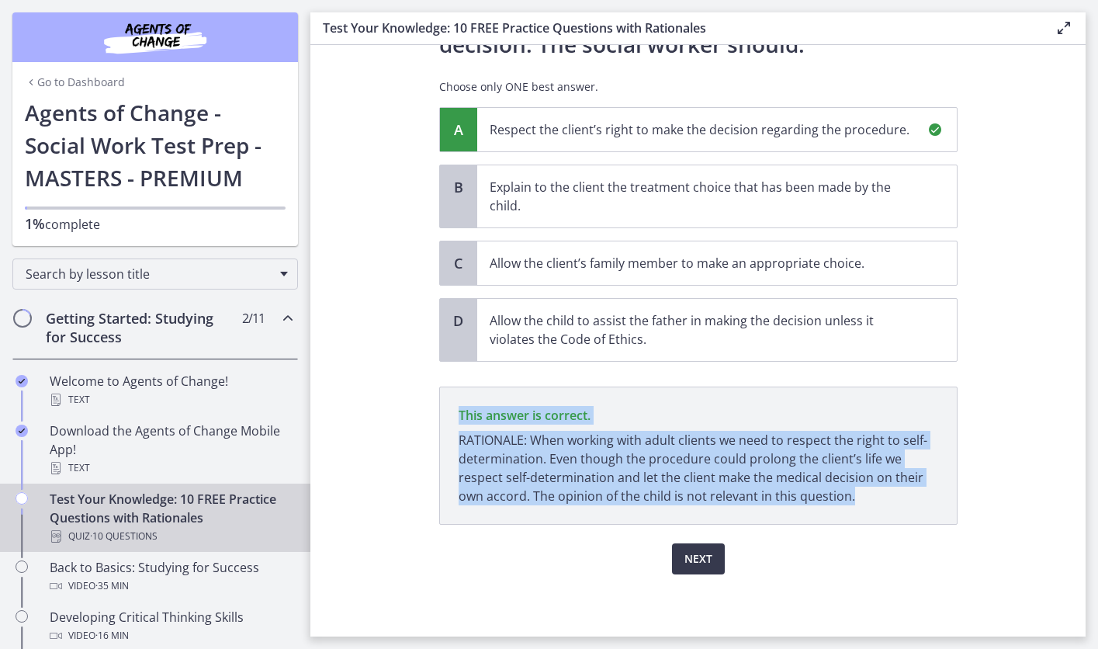
drag, startPoint x: 461, startPoint y: 414, endPoint x: 833, endPoint y: 516, distance: 386.1
click at [833, 516] on p "This answer is correct. RATIONALE: When working with adult clients we need to r…" at bounding box center [698, 455] width 518 height 138
click at [702, 559] on span "Next" at bounding box center [698, 558] width 28 height 19
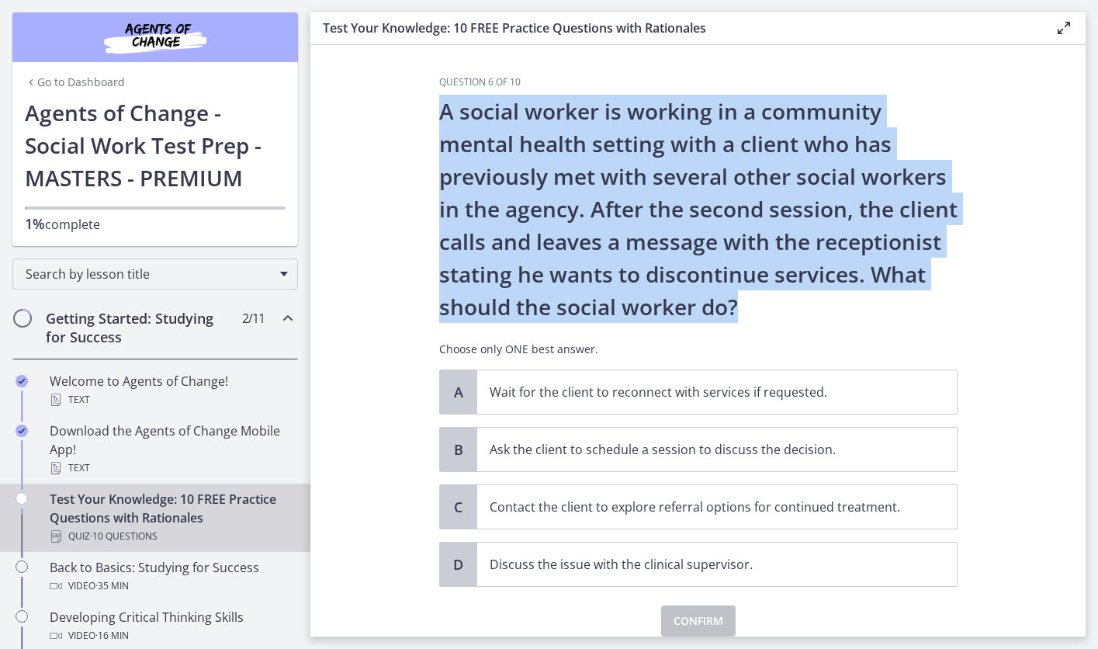
drag, startPoint x: 440, startPoint y: 109, endPoint x: 750, endPoint y: 306, distance: 367.0
click at [750, 306] on p "A social worker is working in a community mental health setting with a client w…" at bounding box center [698, 209] width 518 height 228
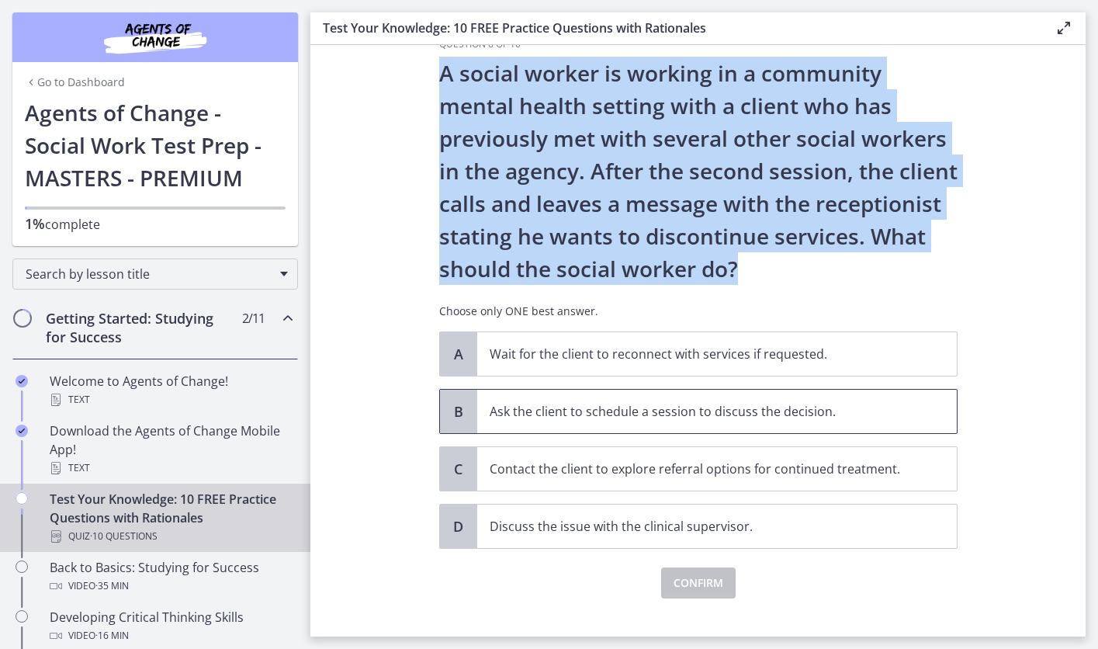
scroll to position [41, 0]
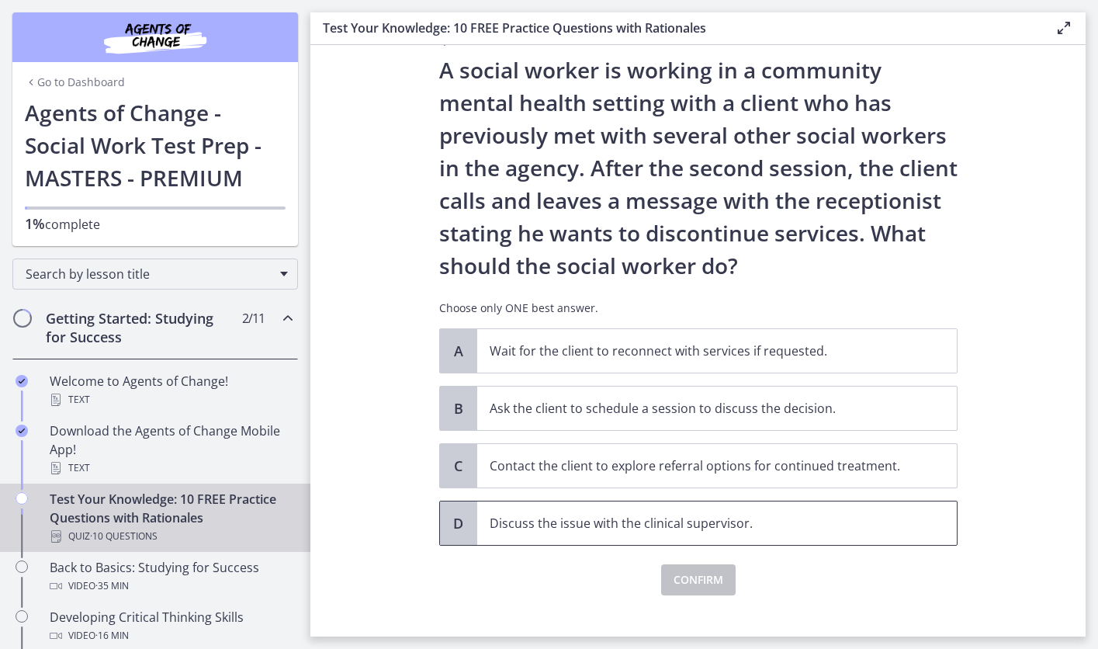
click at [625, 527] on p "Discuss the issue with the clinical supervisor." at bounding box center [702, 523] width 424 height 19
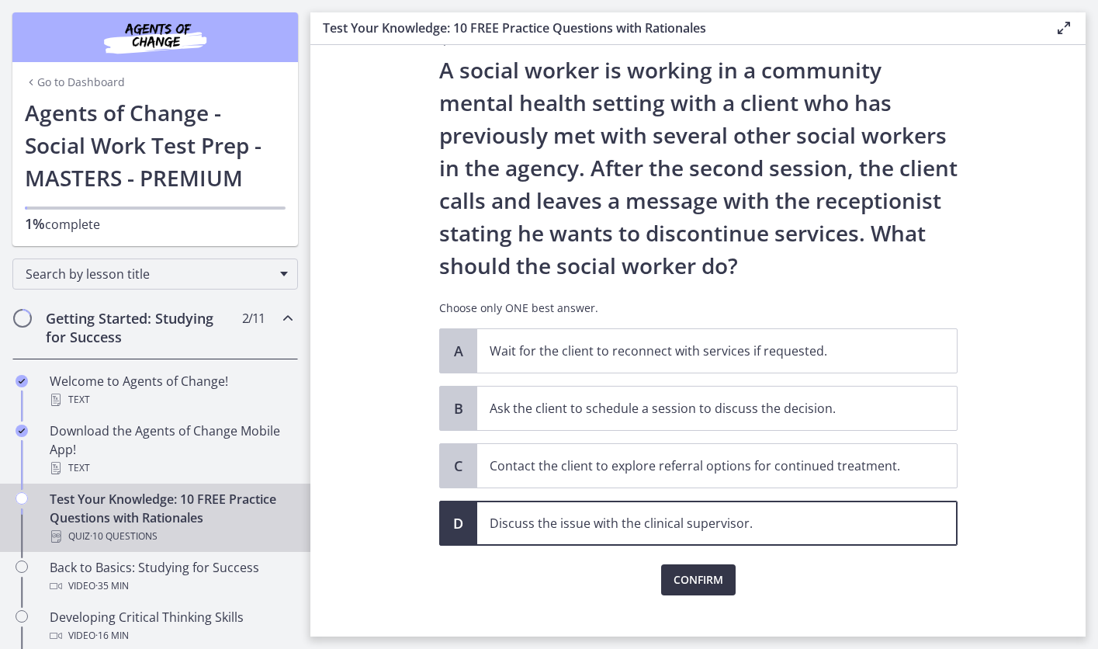
click at [696, 580] on span "Confirm" at bounding box center [699, 579] width 50 height 19
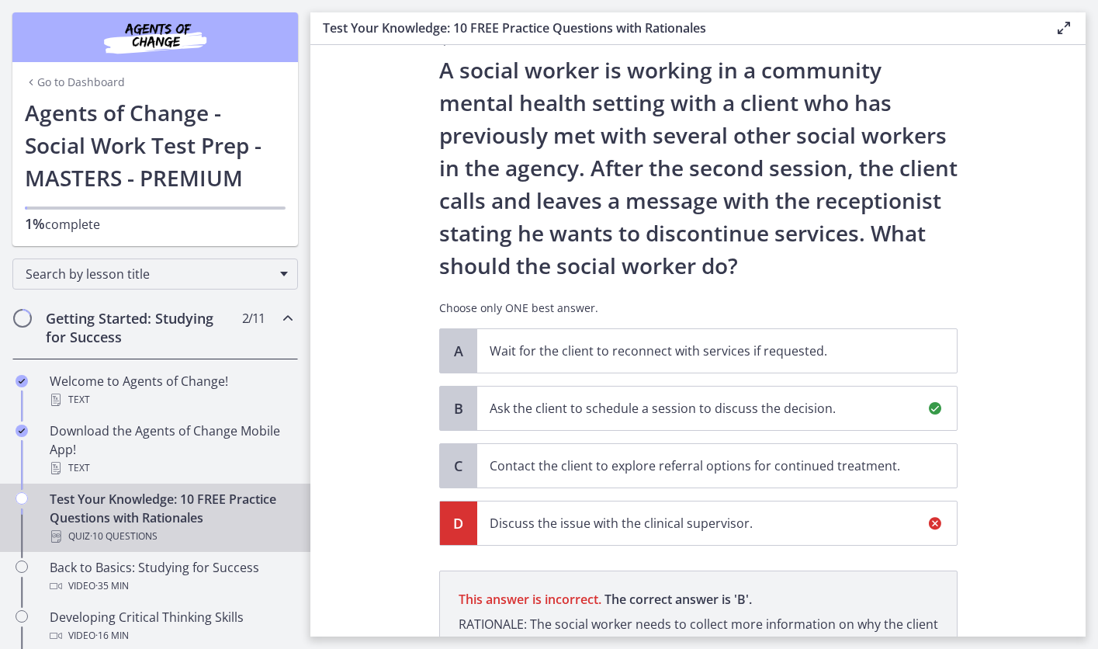
scroll to position [244, 0]
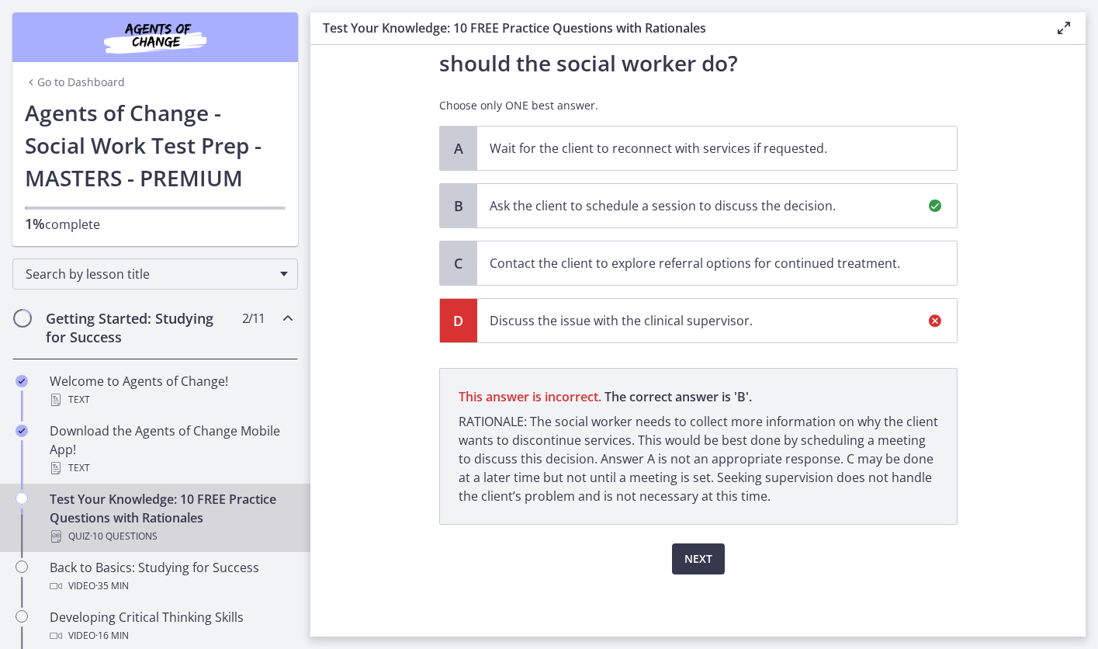
drag, startPoint x: 461, startPoint y: 398, endPoint x: 875, endPoint y: 494, distance: 424.5
click at [875, 494] on p "This answer is incorrect. The correct answer is ' B ' RATIONALE: The social wor…" at bounding box center [698, 446] width 518 height 157
click at [697, 563] on span "Next" at bounding box center [698, 558] width 28 height 19
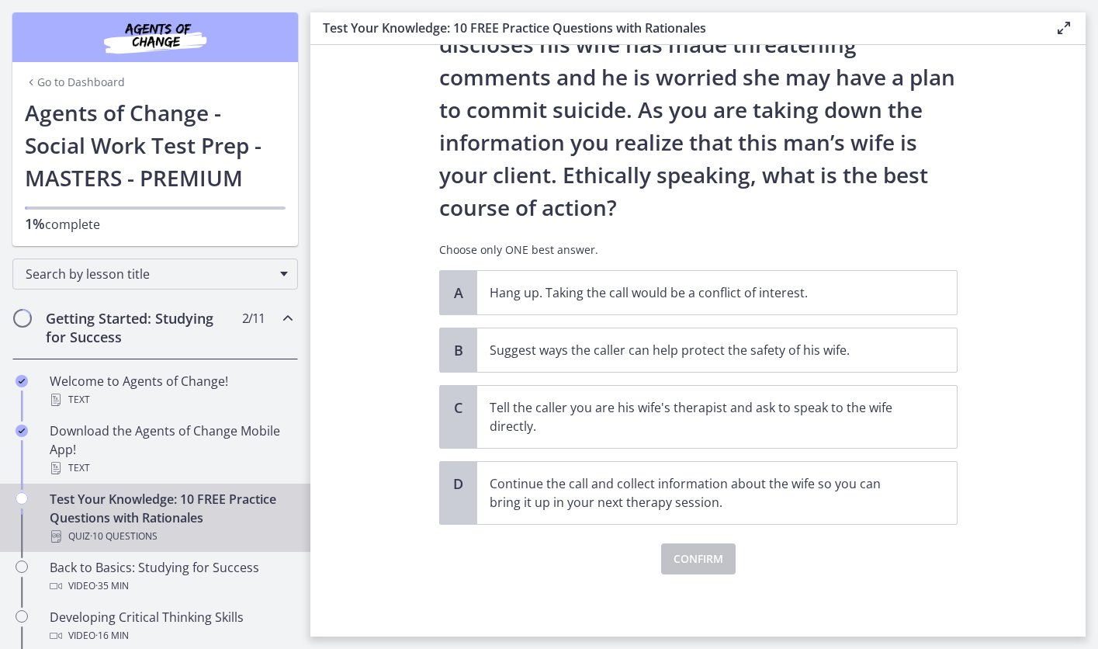
scroll to position [0, 0]
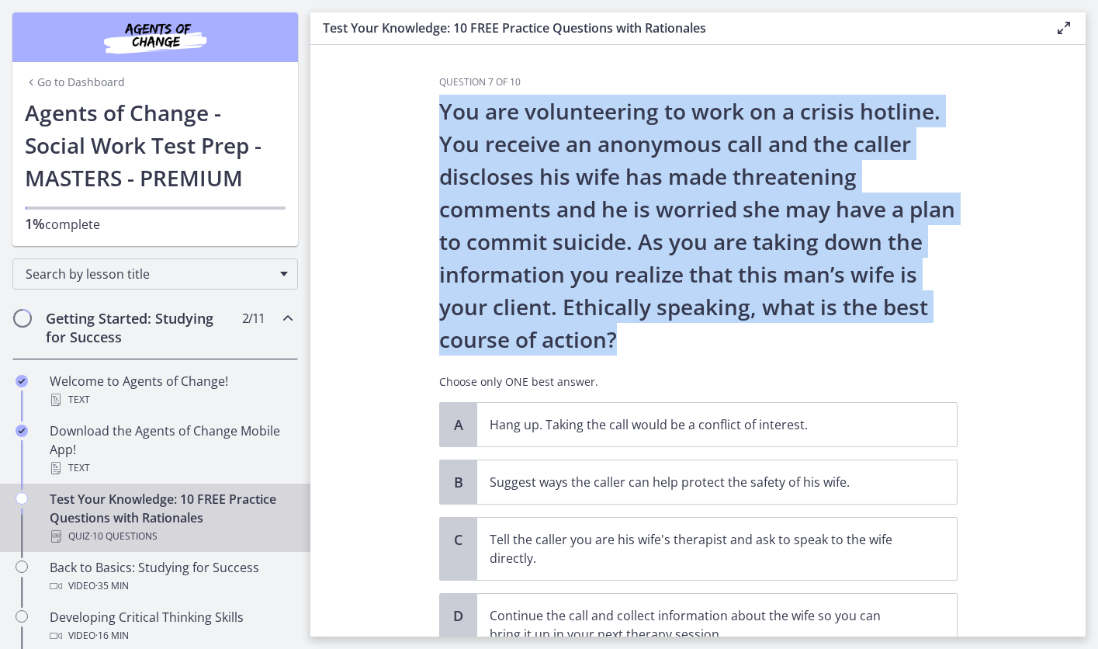
drag, startPoint x: 434, startPoint y: 109, endPoint x: 660, endPoint y: 353, distance: 332.2
click at [660, 353] on div "Question 7 of 10 You are volunteering to work on a crisis hotline. You receive …" at bounding box center [698, 356] width 543 height 560
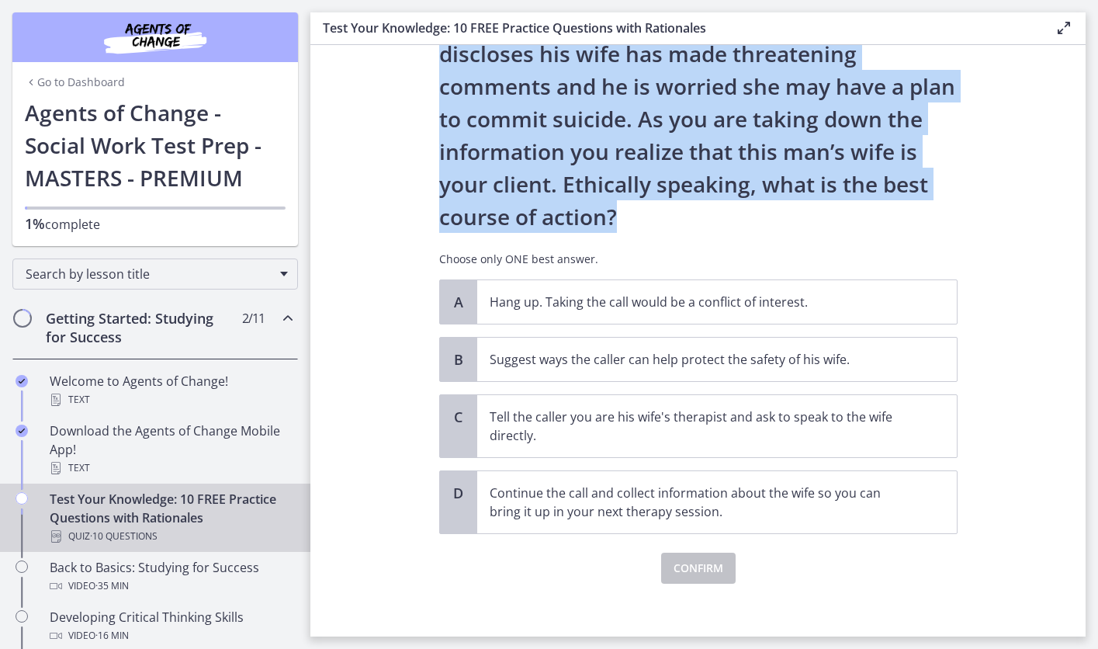
scroll to position [125, 0]
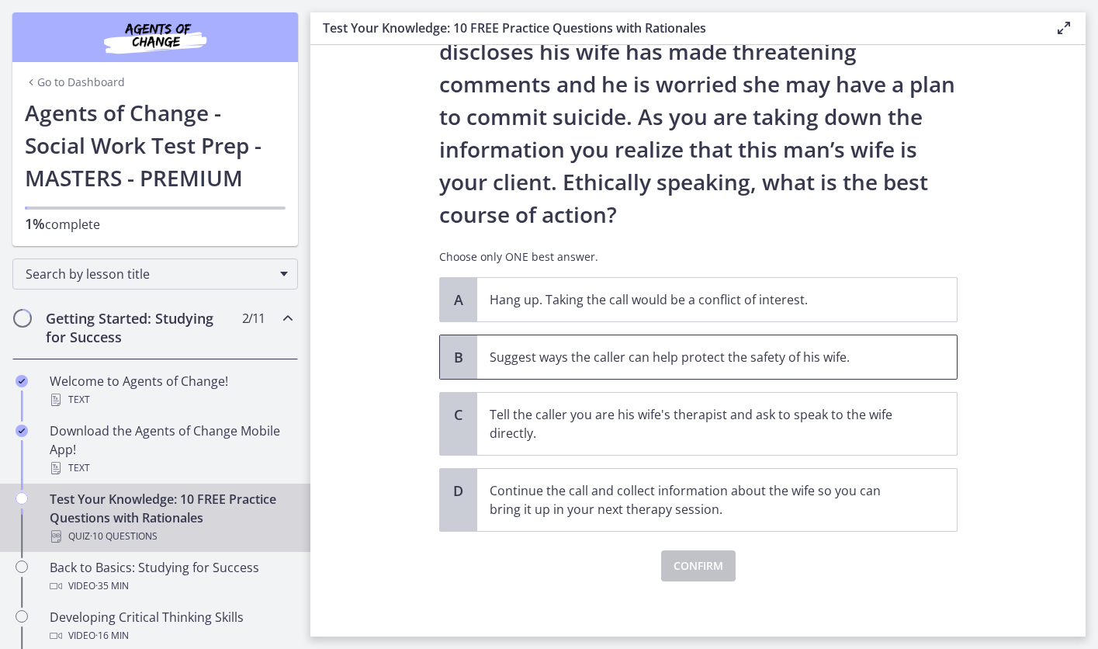
click at [654, 364] on p "Suggest ways the caller can help protect the safety of his wife." at bounding box center [702, 357] width 424 height 19
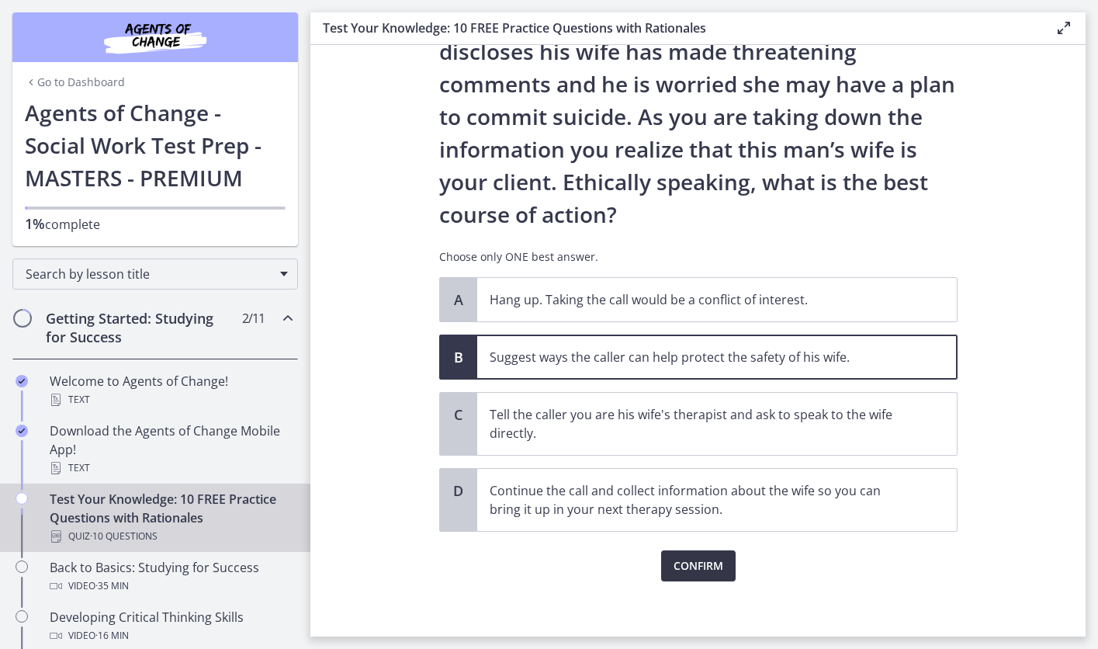
click at [692, 573] on span "Confirm" at bounding box center [699, 565] width 50 height 19
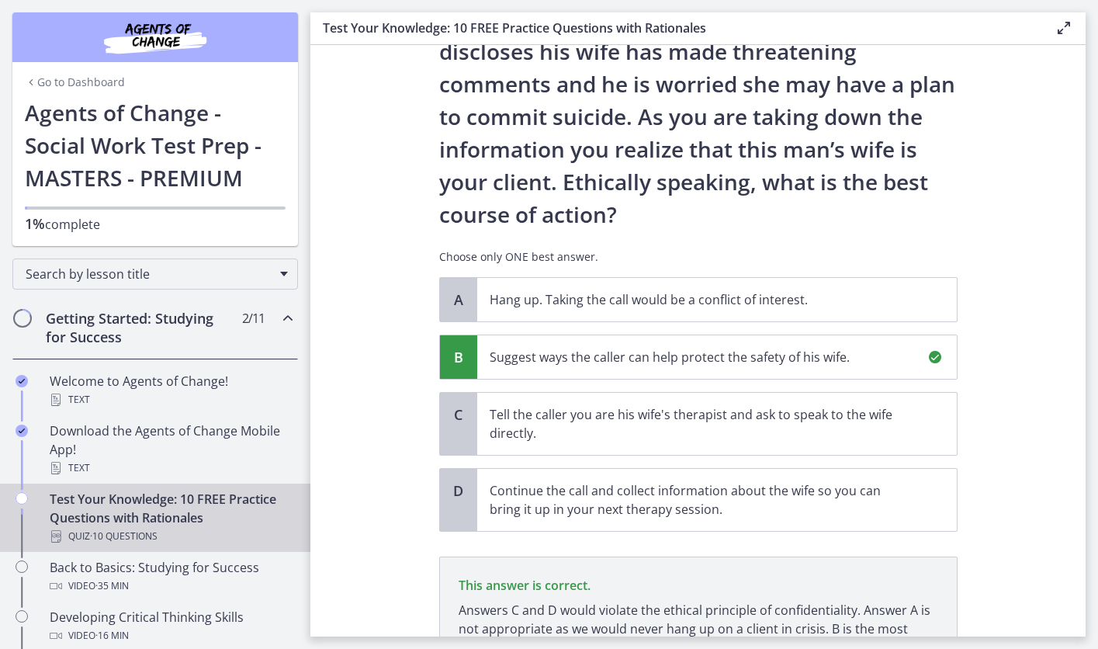
scroll to position [276, 0]
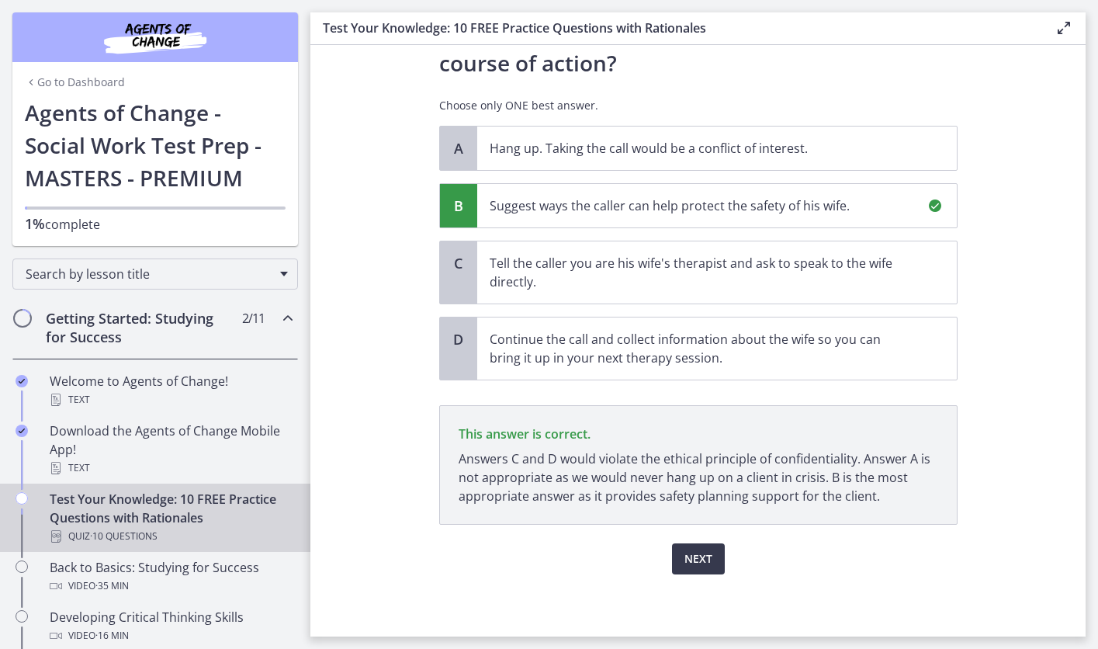
drag, startPoint x: 458, startPoint y: 433, endPoint x: 986, endPoint y: 504, distance: 533.1
click at [986, 504] on section "Question 7 of 10 You are volunteering to work on a crisis hotline. You receive …" at bounding box center [697, 340] width 775 height 591
click at [701, 568] on button "Next" at bounding box center [698, 558] width 53 height 31
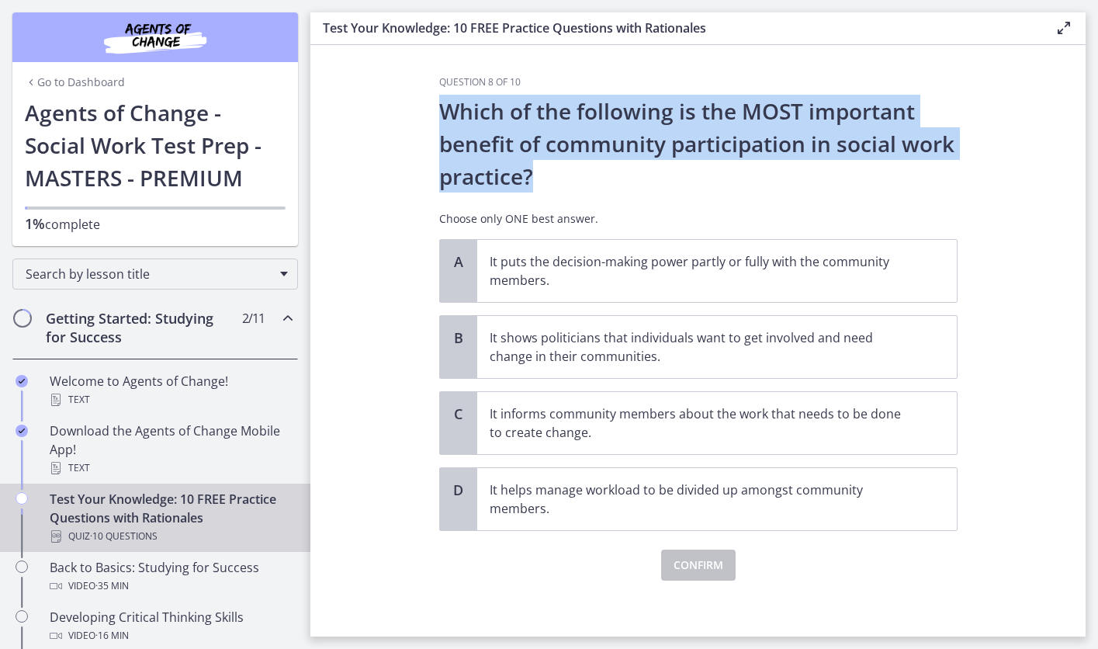
drag, startPoint x: 439, startPoint y: 113, endPoint x: 568, endPoint y: 165, distance: 138.6
click at [568, 165] on p "Which of the following is the MOST important benefit of community participation…" at bounding box center [698, 144] width 518 height 98
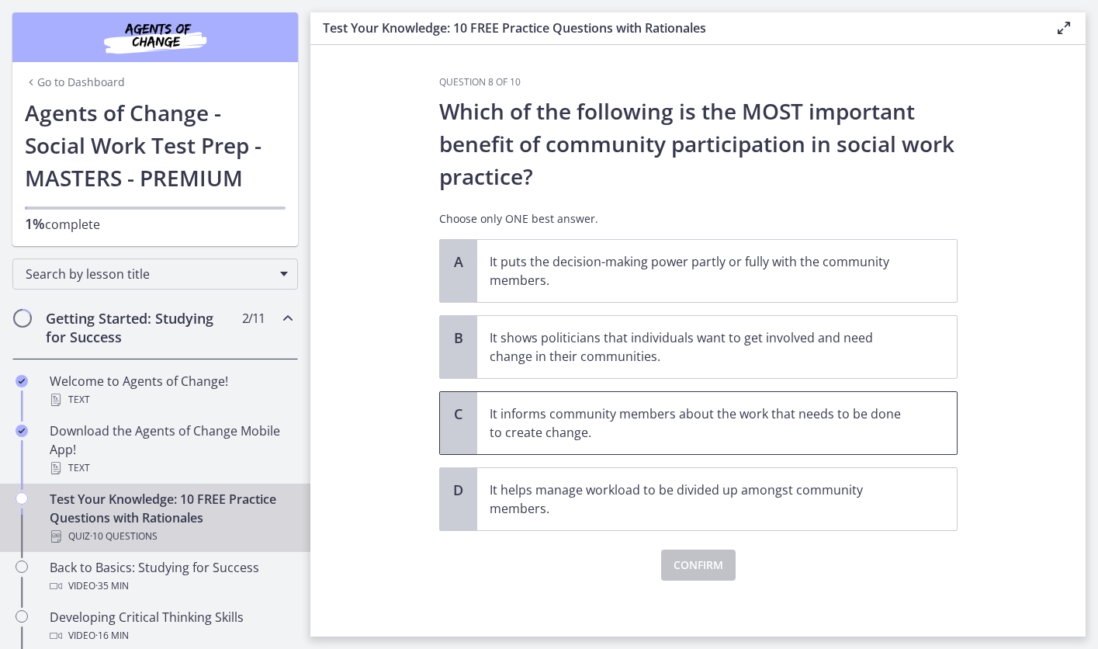
click at [670, 427] on p "It informs community members about the work that needs to be done to create cha…" at bounding box center [702, 422] width 424 height 37
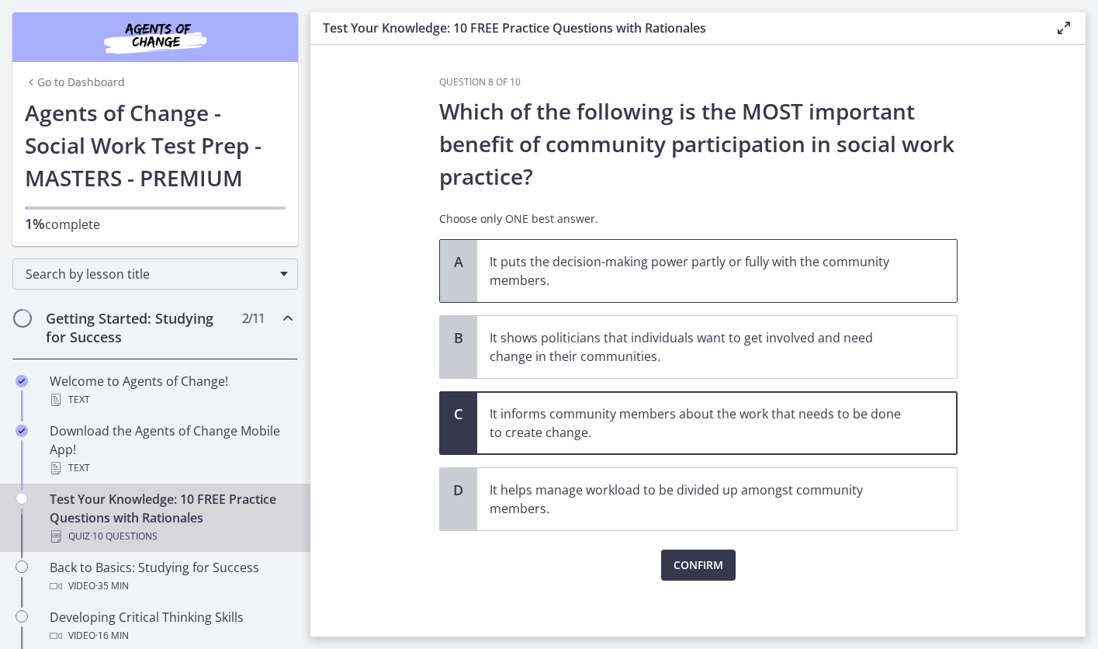
click at [657, 269] on p "It puts the decision-making power partly or fully with the community members." at bounding box center [702, 270] width 424 height 37
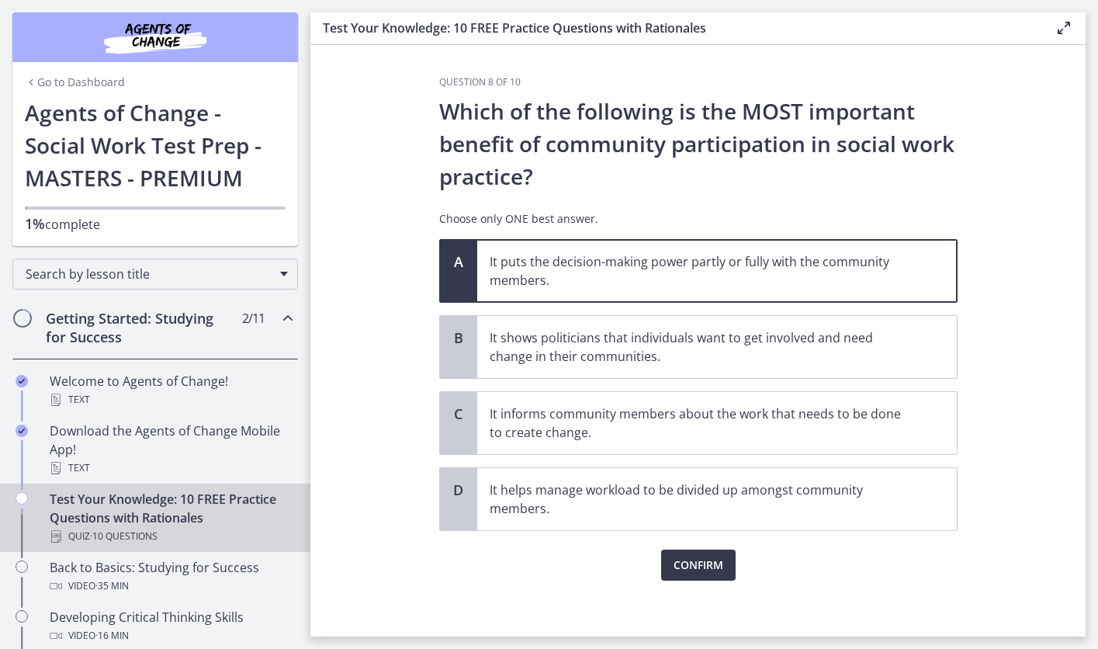
click at [684, 581] on div "Question 8 of 10 Which of the following is the MOST important benefit of commun…" at bounding box center [698, 356] width 543 height 560
click at [685, 573] on span "Confirm" at bounding box center [699, 565] width 50 height 19
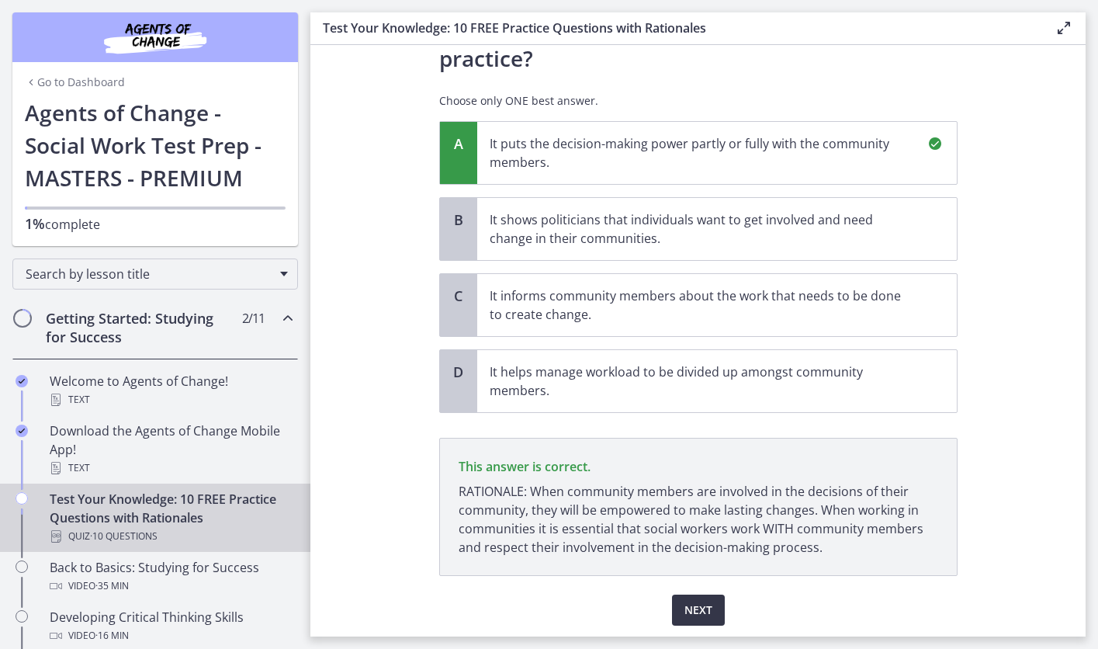
scroll to position [169, 0]
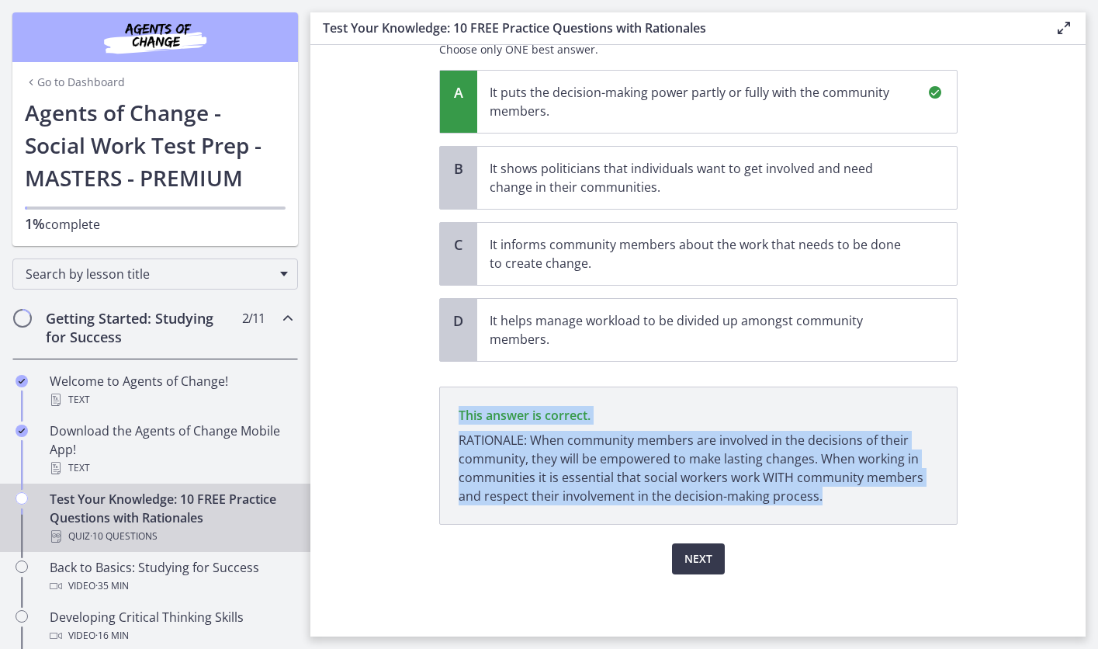
drag, startPoint x: 459, startPoint y: 415, endPoint x: 870, endPoint y: 499, distance: 419.7
click at [870, 499] on p "This answer is correct. RATIONALE: When community members are involved in the d…" at bounding box center [698, 455] width 518 height 138
click at [717, 556] on button "Next" at bounding box center [698, 558] width 53 height 31
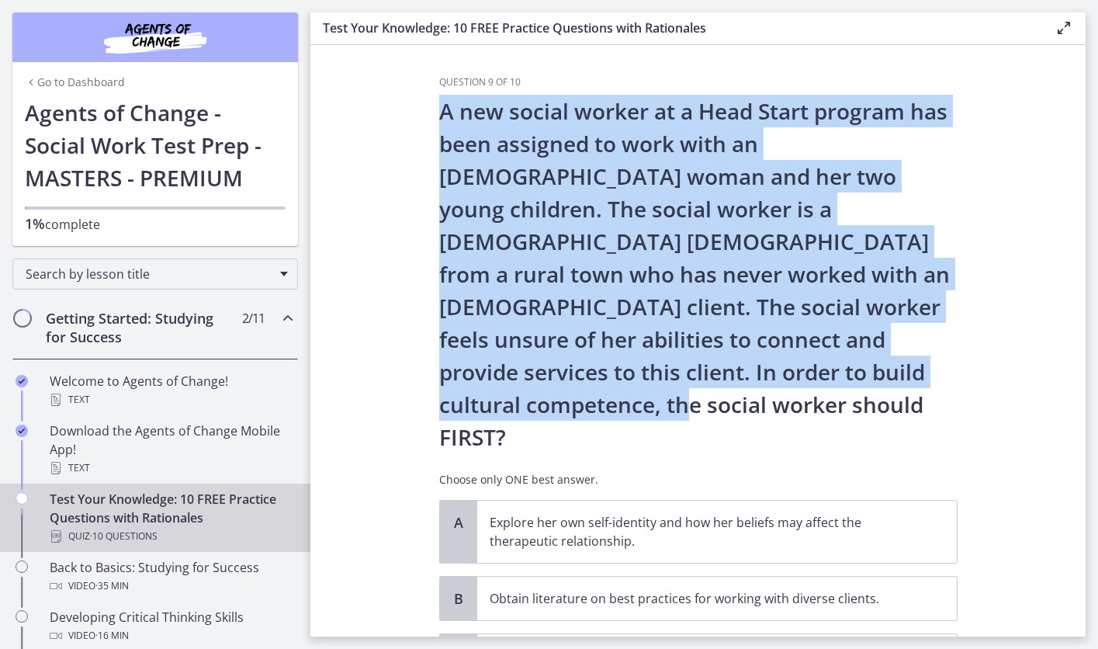
drag, startPoint x: 438, startPoint y: 113, endPoint x: 779, endPoint y: 360, distance: 421.7
click at [779, 360] on div "Question 9 of 10 A new social worker at a Head Start program has been assigned …" at bounding box center [698, 356] width 543 height 560
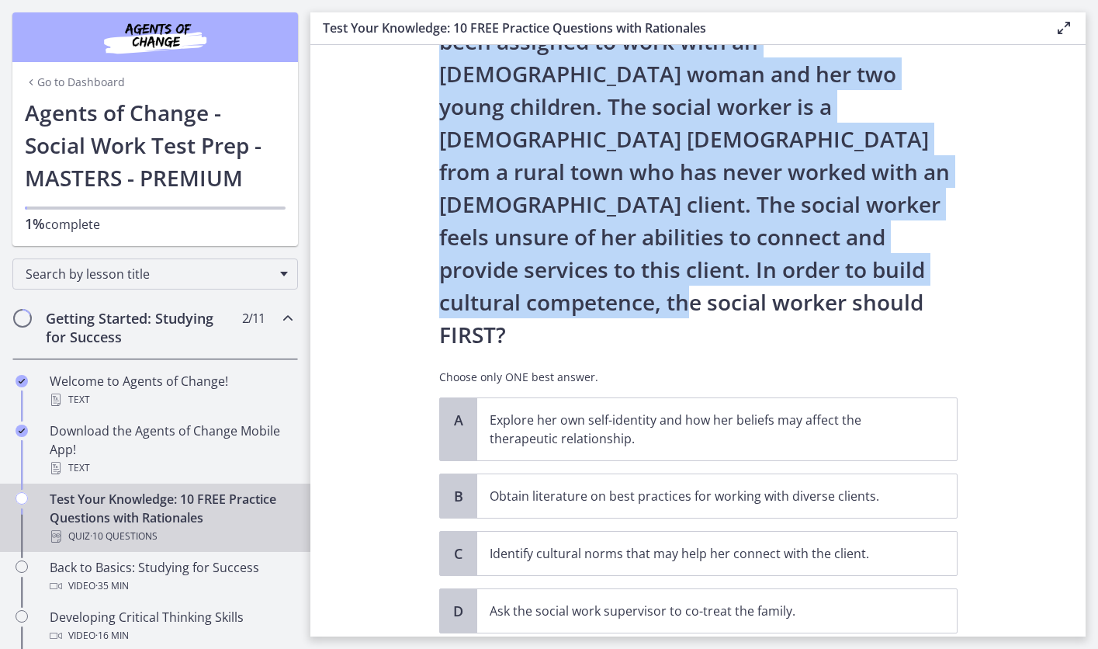
scroll to position [113, 0]
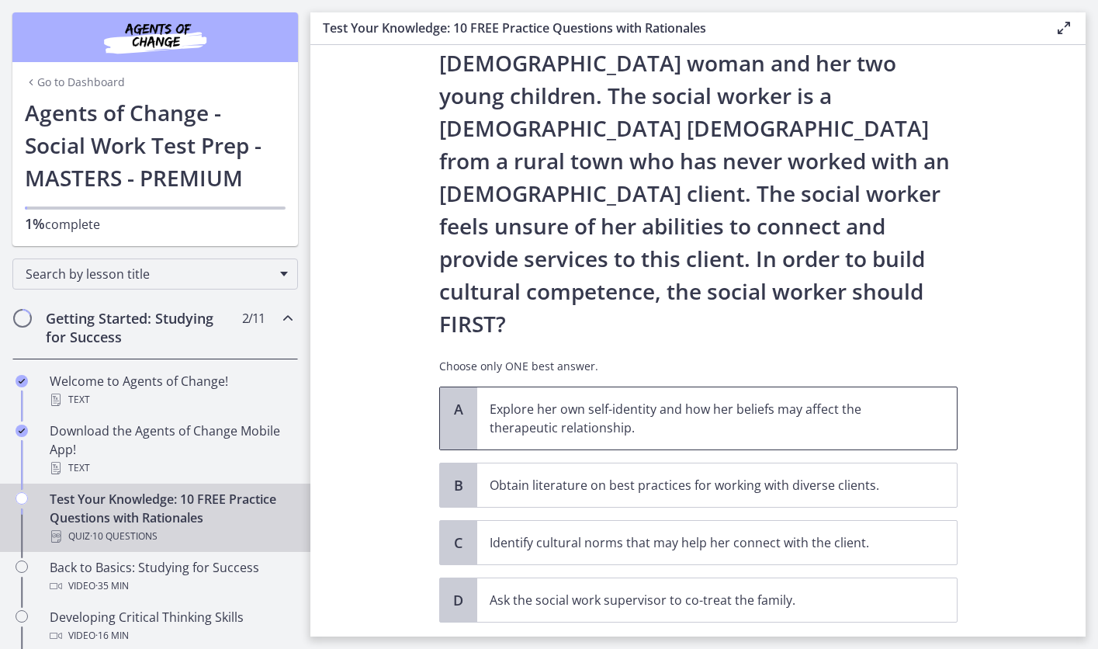
click at [617, 400] on p "Explore her own self-identity and how her beliefs may affect the therapeutic re…" at bounding box center [702, 418] width 424 height 37
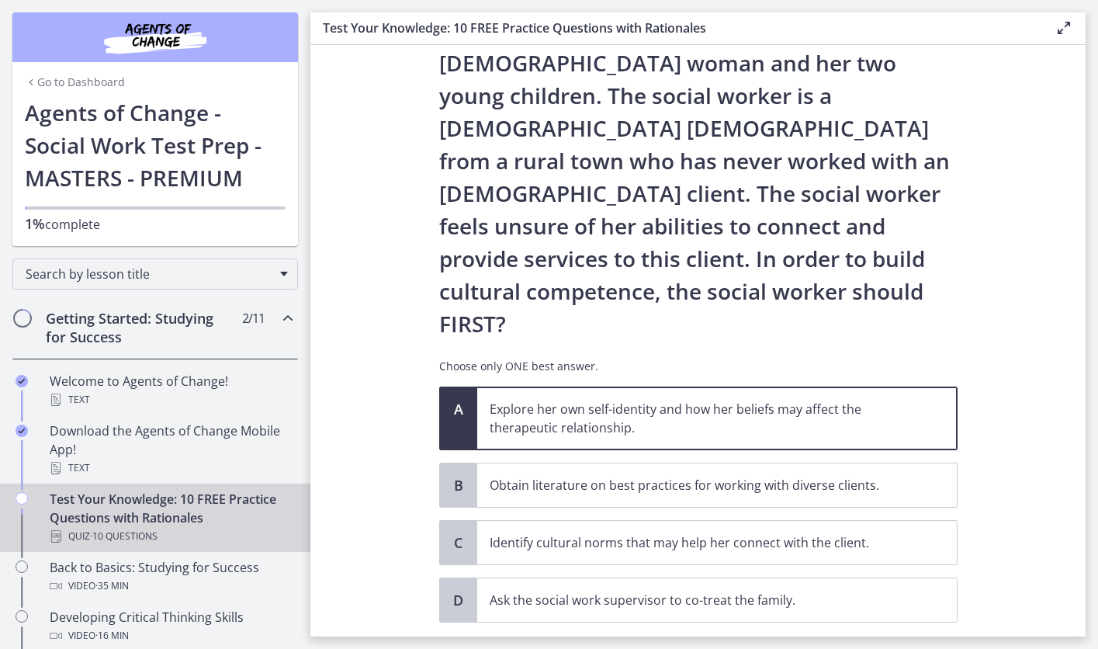
click at [711, 647] on span "Confirm" at bounding box center [699, 656] width 50 height 19
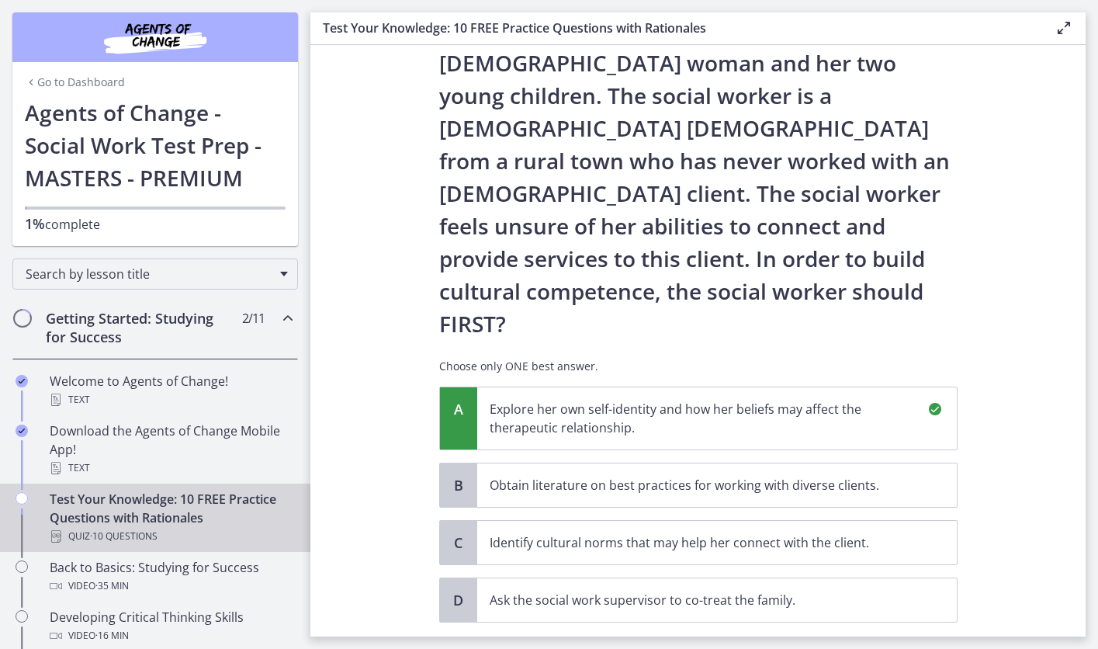
scroll to position [327, 0]
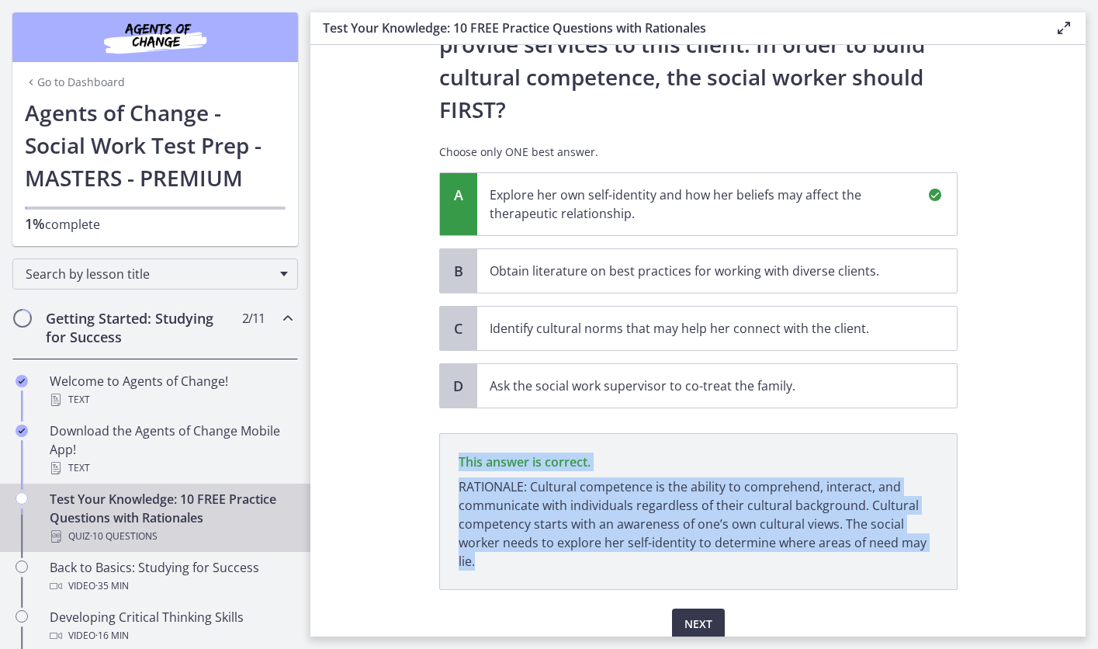
drag, startPoint x: 461, startPoint y: 395, endPoint x: 532, endPoint y: 497, distance: 124.2
click at [532, 497] on p "This answer is correct. RATIONALE: Cultural competence is the ability to compre…" at bounding box center [698, 511] width 518 height 157
click at [694, 615] on span "Next" at bounding box center [698, 624] width 28 height 19
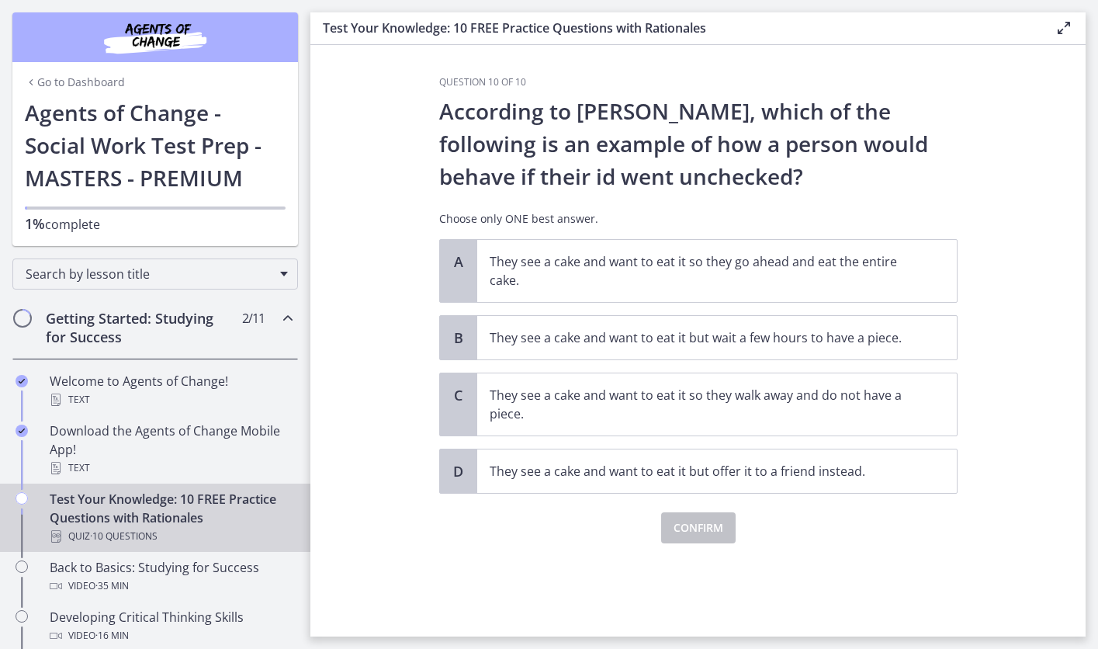
scroll to position [0, 0]
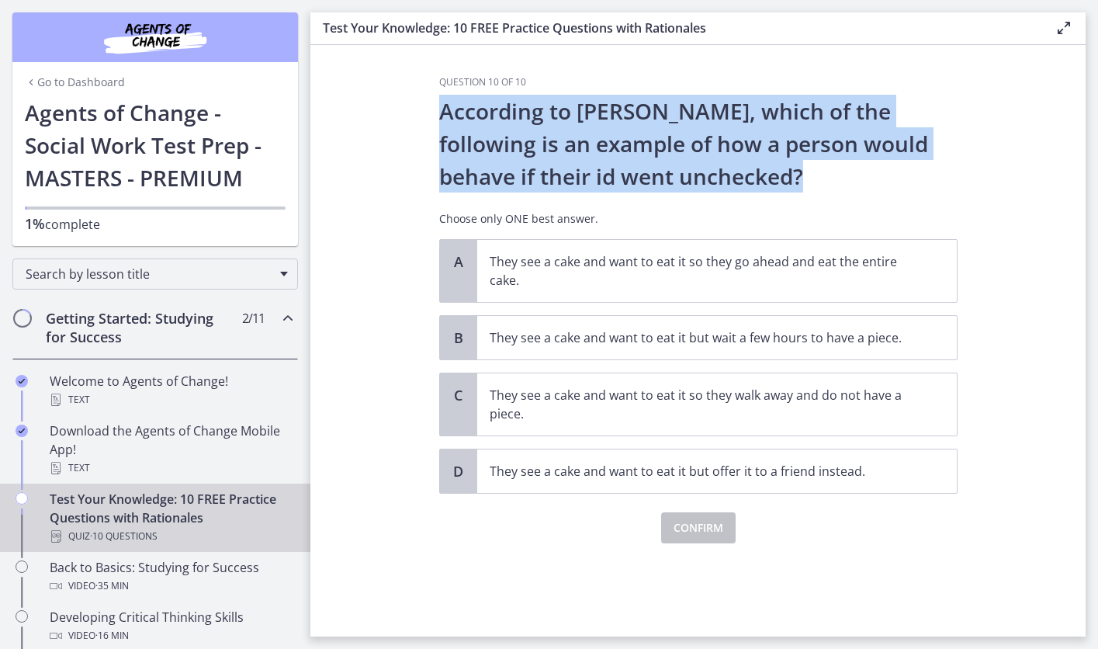
drag, startPoint x: 431, startPoint y: 114, endPoint x: 677, endPoint y: 193, distance: 258.4
click at [677, 194] on div "Question 10 of 10 According to [PERSON_NAME], which of the following is an exam…" at bounding box center [698, 356] width 543 height 560
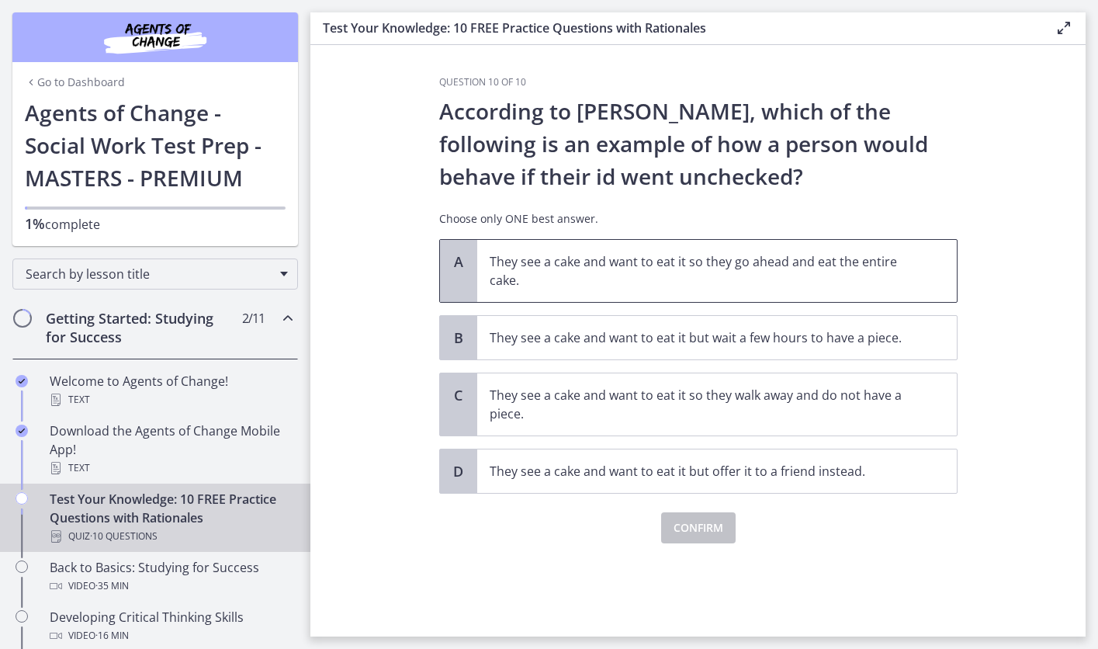
click at [654, 293] on span "They see a cake and want to eat it so they go ahead and eat the entire cake." at bounding box center [717, 271] width 480 height 62
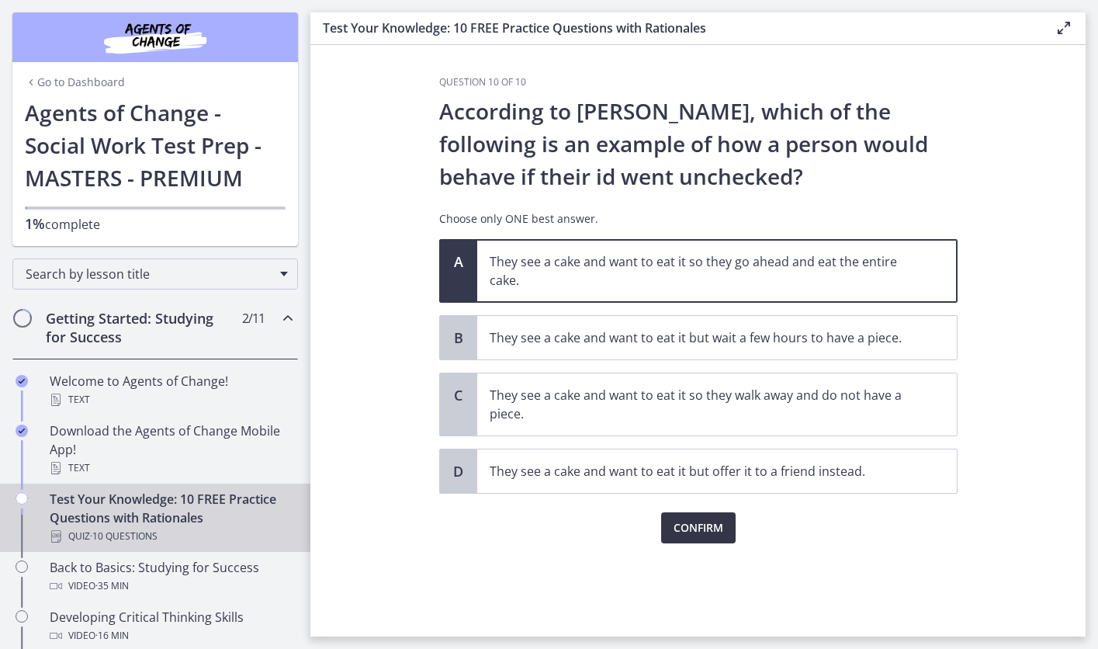
click at [708, 535] on span "Confirm" at bounding box center [699, 527] width 50 height 19
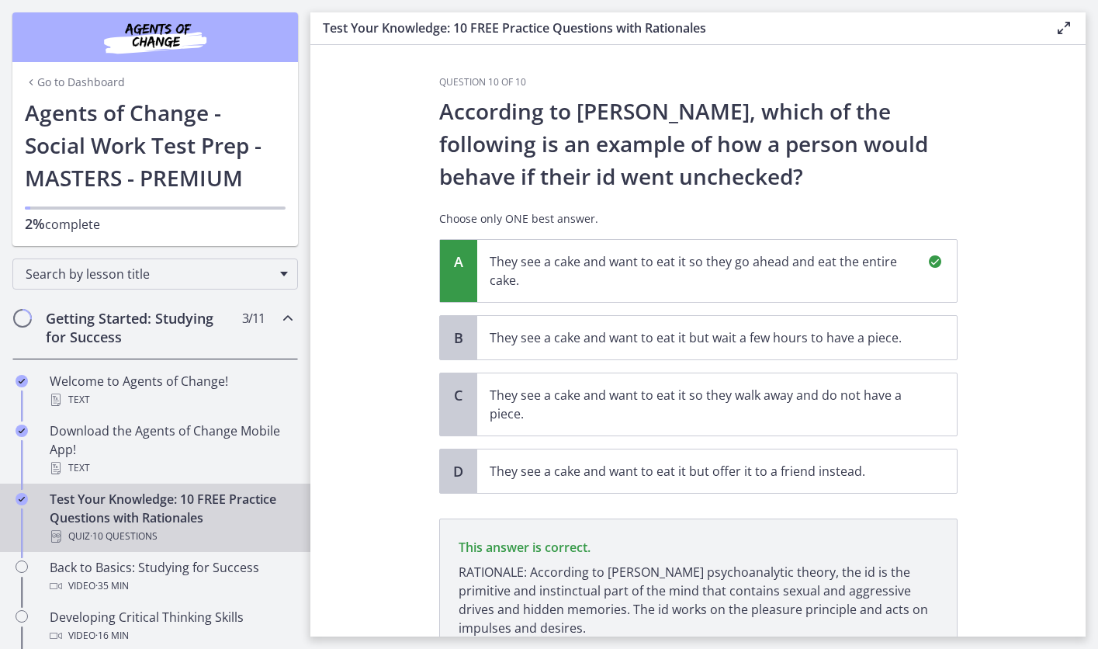
scroll to position [132, 0]
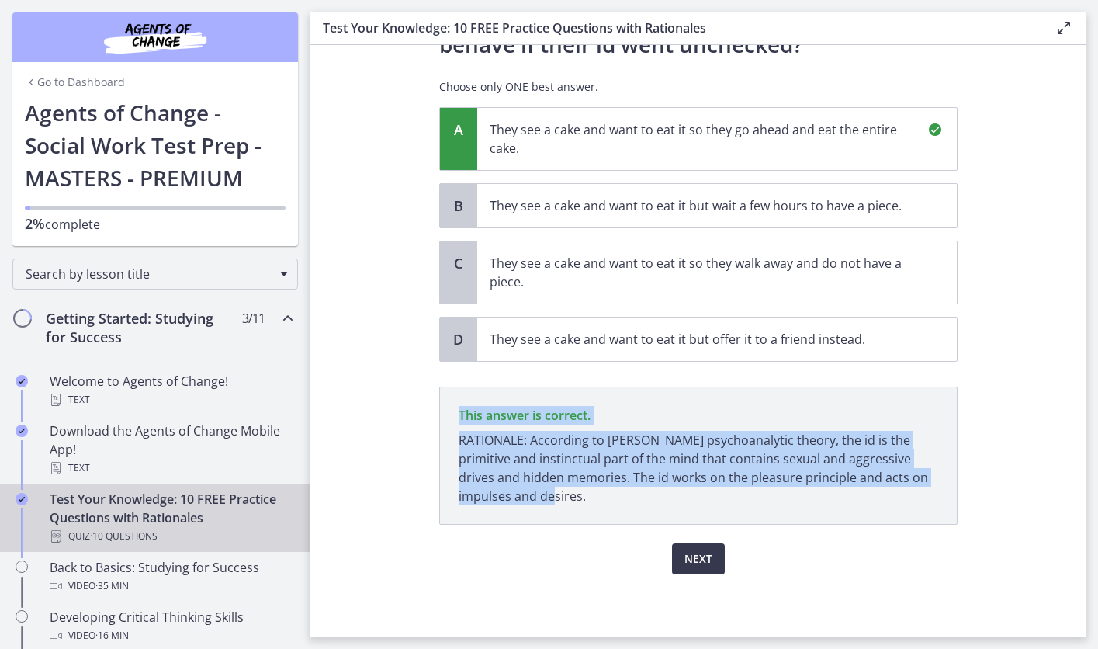
drag, startPoint x: 456, startPoint y: 415, endPoint x: 568, endPoint y: 508, distance: 145.5
click at [568, 508] on p "This answer is correct. RATIONALE: According to [PERSON_NAME] psychoanalytic th…" at bounding box center [698, 455] width 518 height 138
click at [697, 560] on span "Next" at bounding box center [698, 558] width 28 height 19
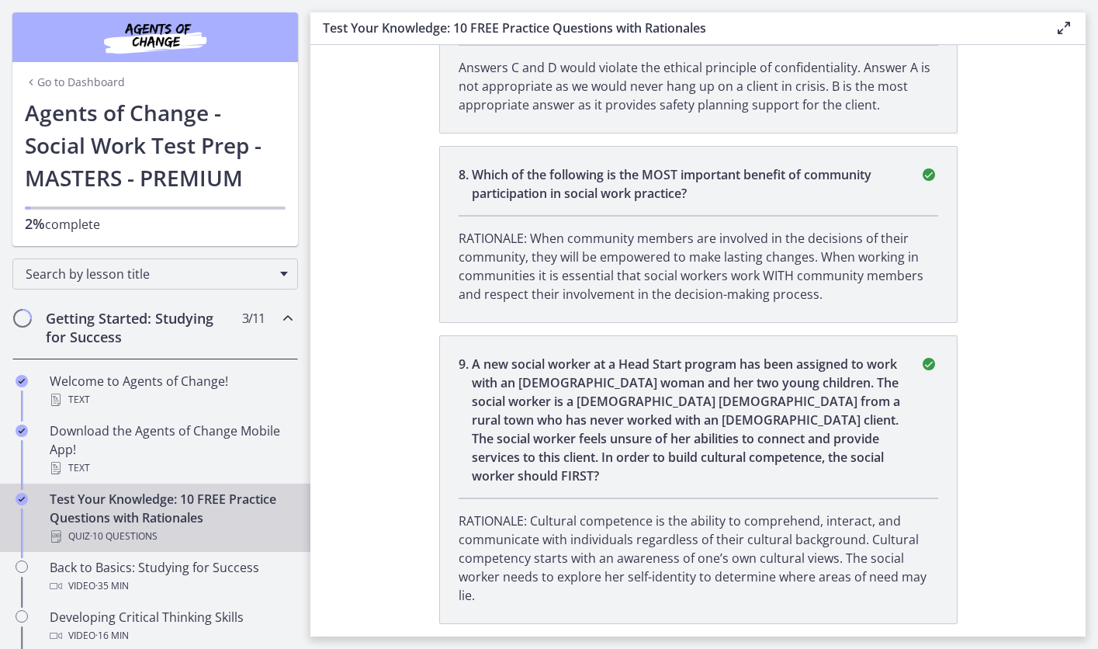
scroll to position [2171, 0]
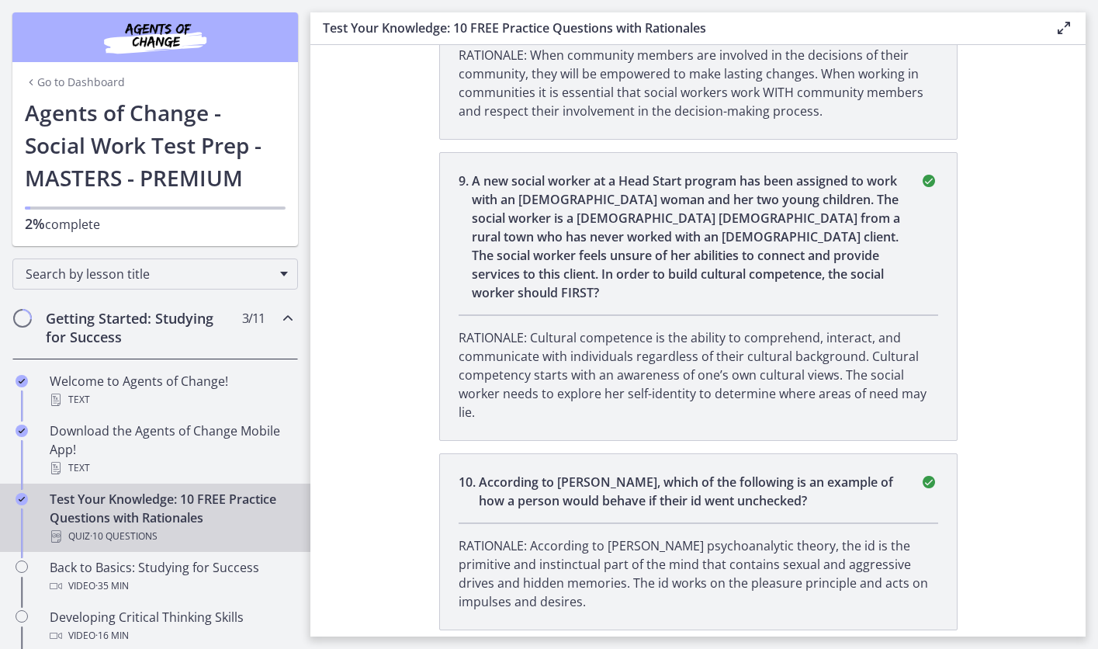
click at [1058, 30] on icon at bounding box center [1064, 28] width 19 height 19
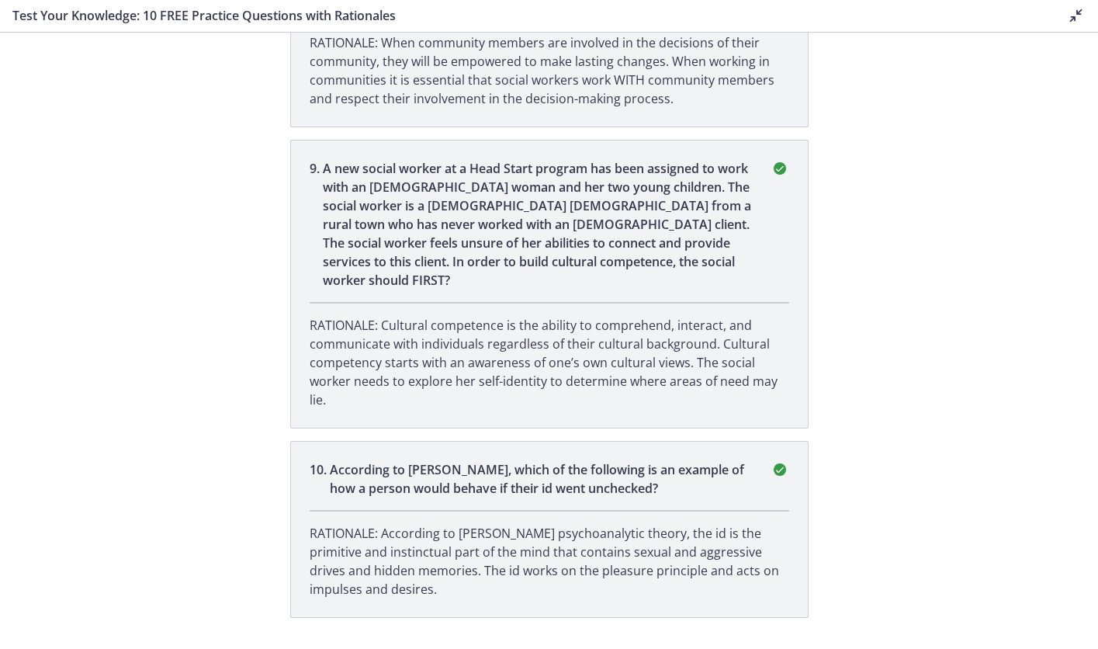
scroll to position [2146, 0]
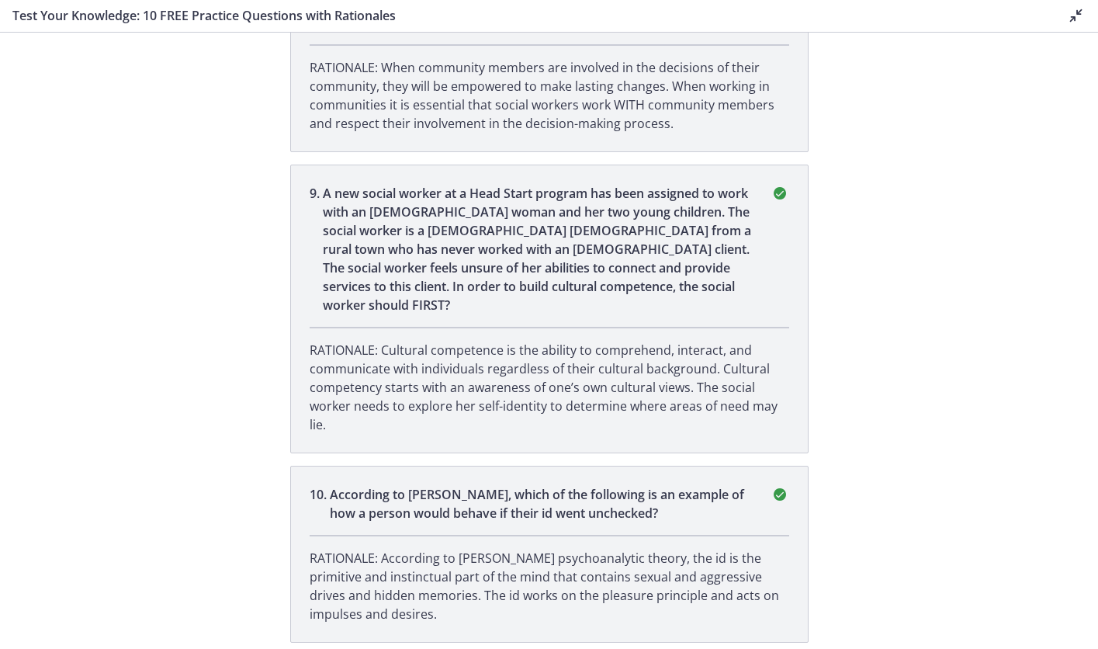
click at [1079, 16] on icon at bounding box center [1076, 15] width 19 height 19
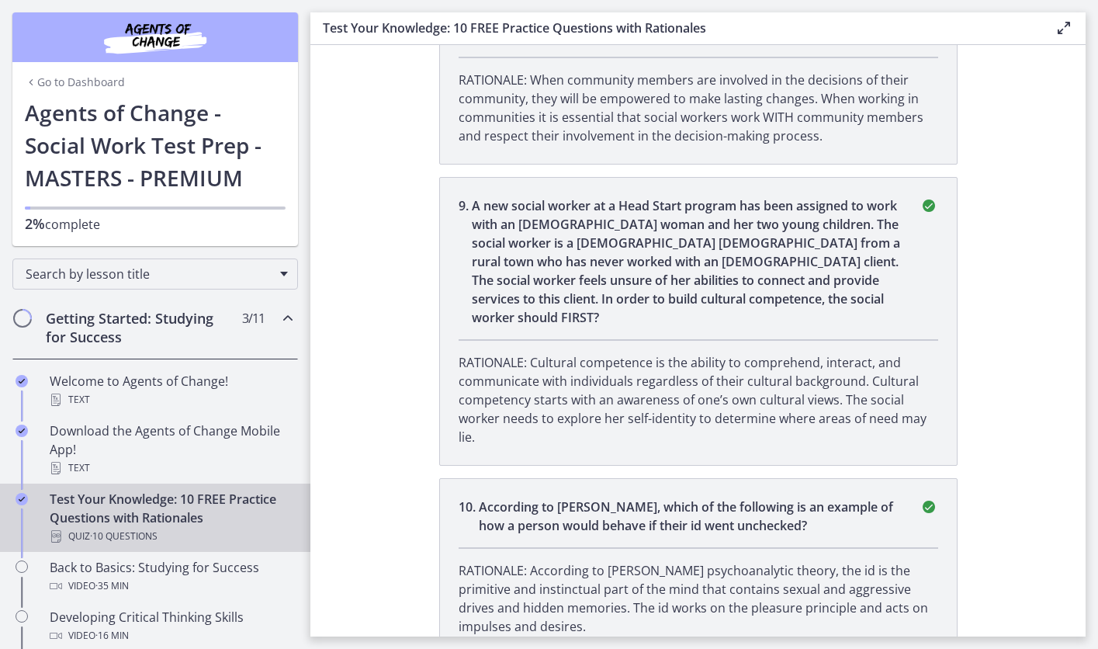
scroll to position [2171, 0]
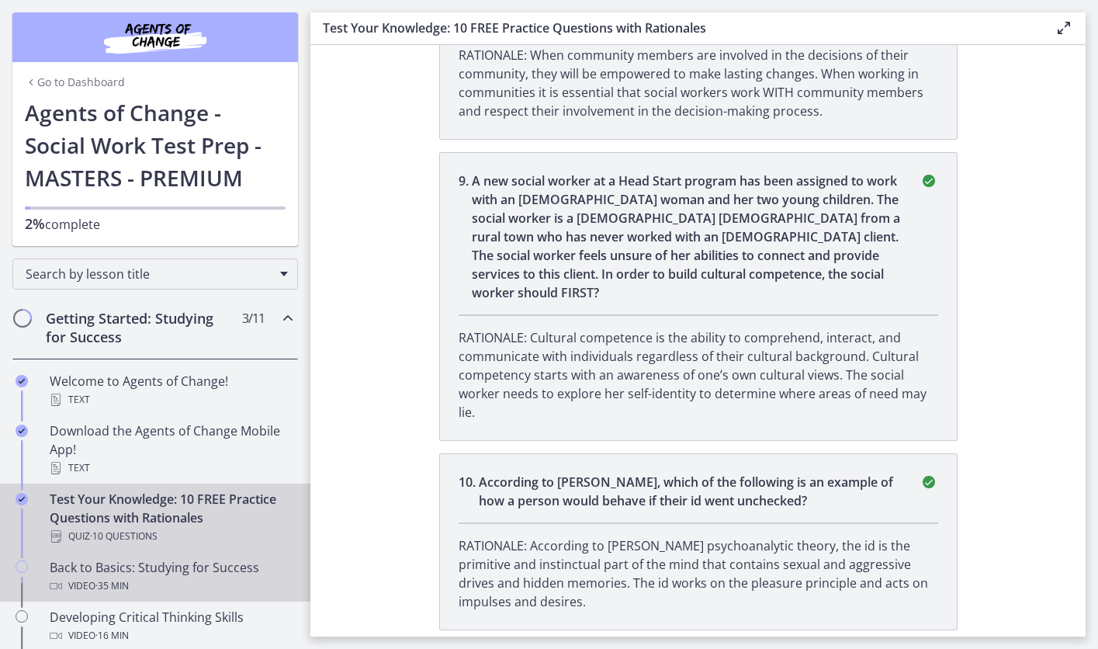
click at [78, 590] on div "Video · 35 min" at bounding box center [171, 586] width 242 height 19
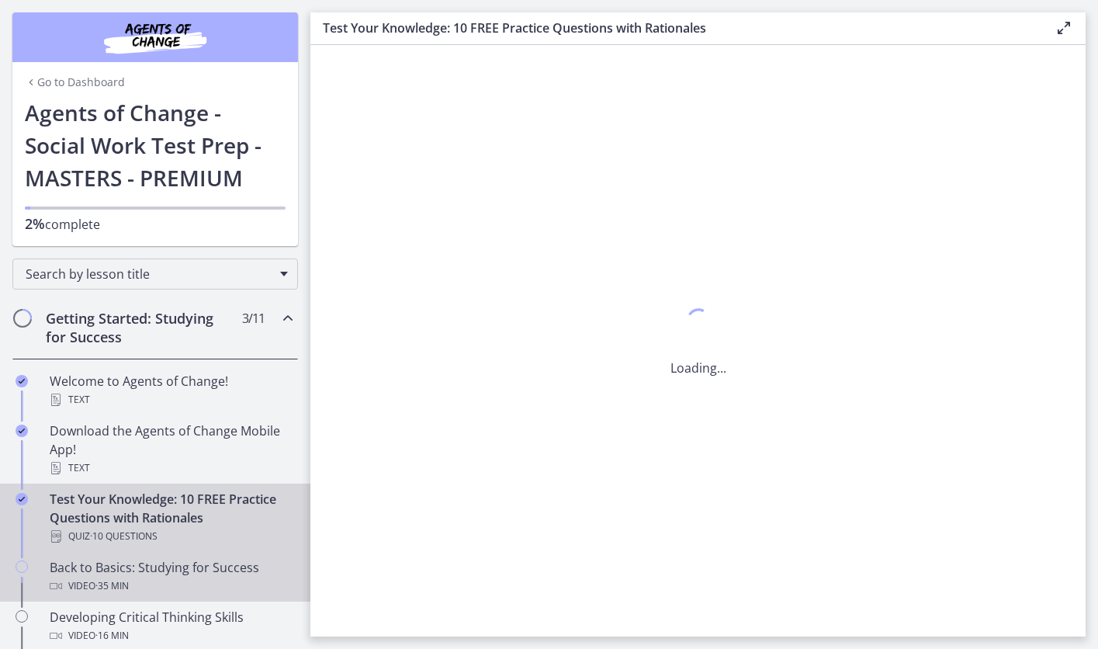
scroll to position [0, 0]
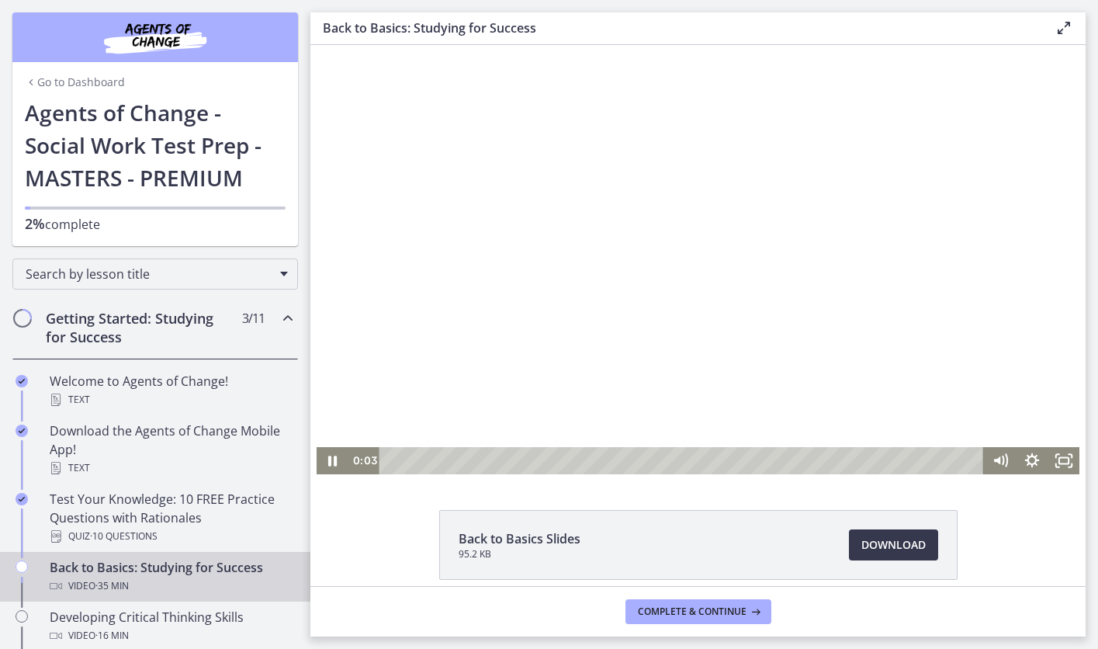
click at [691, 271] on div at bounding box center [698, 259] width 763 height 429
click at [561, 267] on div at bounding box center [698, 259] width 763 height 429
click at [571, 235] on div at bounding box center [698, 259] width 763 height 429
click at [535, 325] on div at bounding box center [698, 259] width 763 height 429
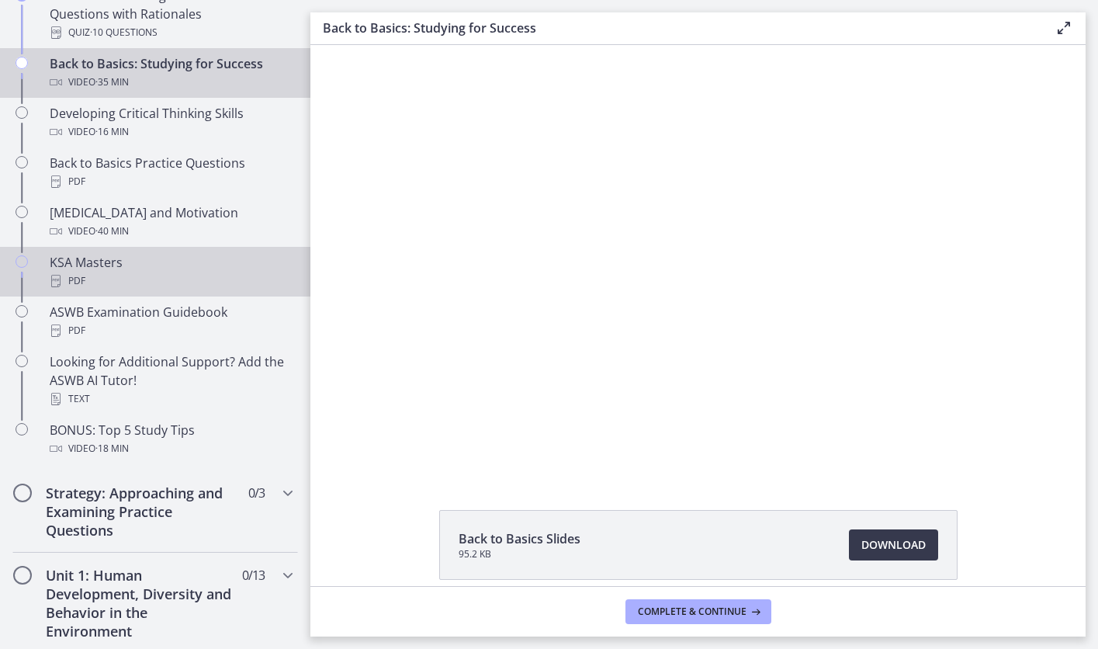
scroll to position [512, 0]
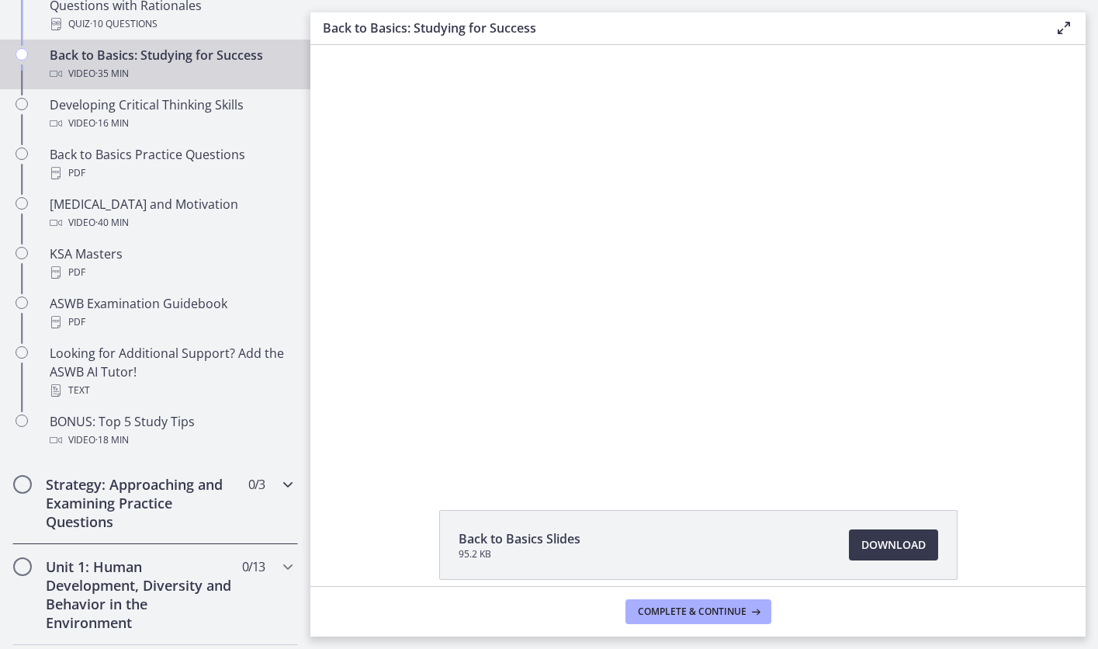
click at [281, 485] on icon "Chapters" at bounding box center [288, 484] width 19 height 19
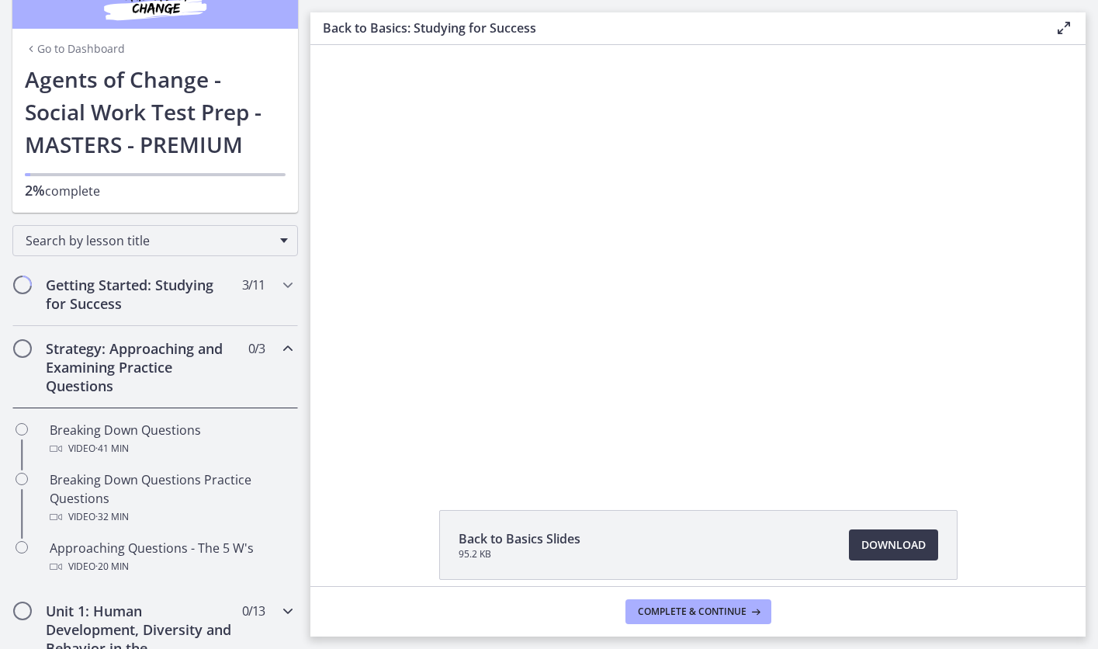
scroll to position [0, 0]
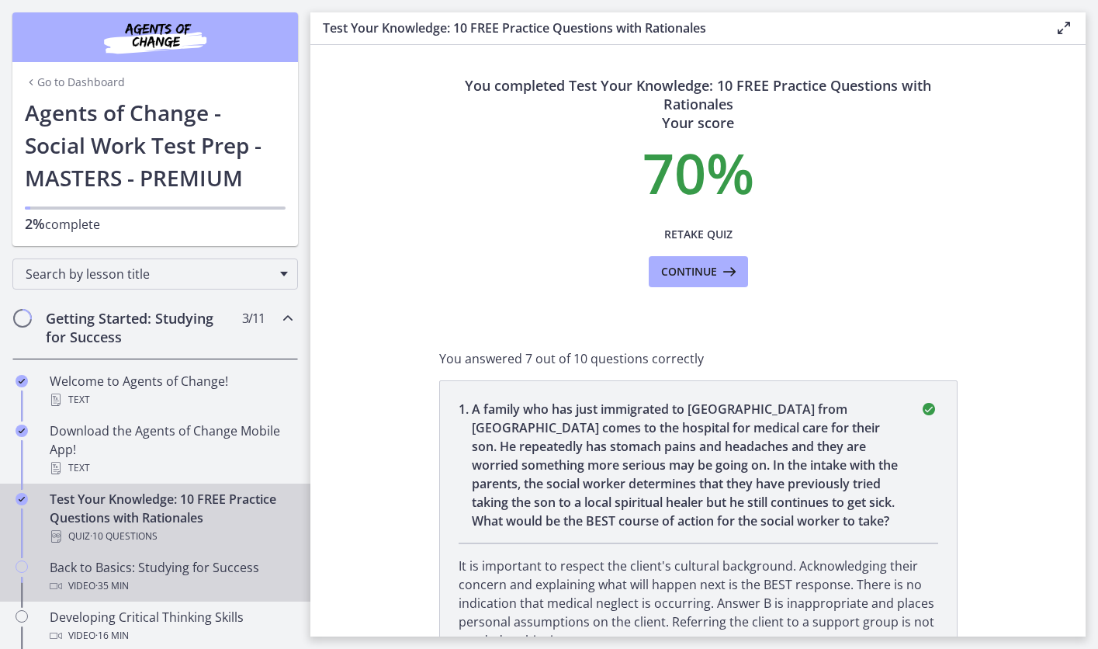
click at [111, 566] on div "Back to Basics: Studying for Success Video · 35 min" at bounding box center [171, 576] width 242 height 37
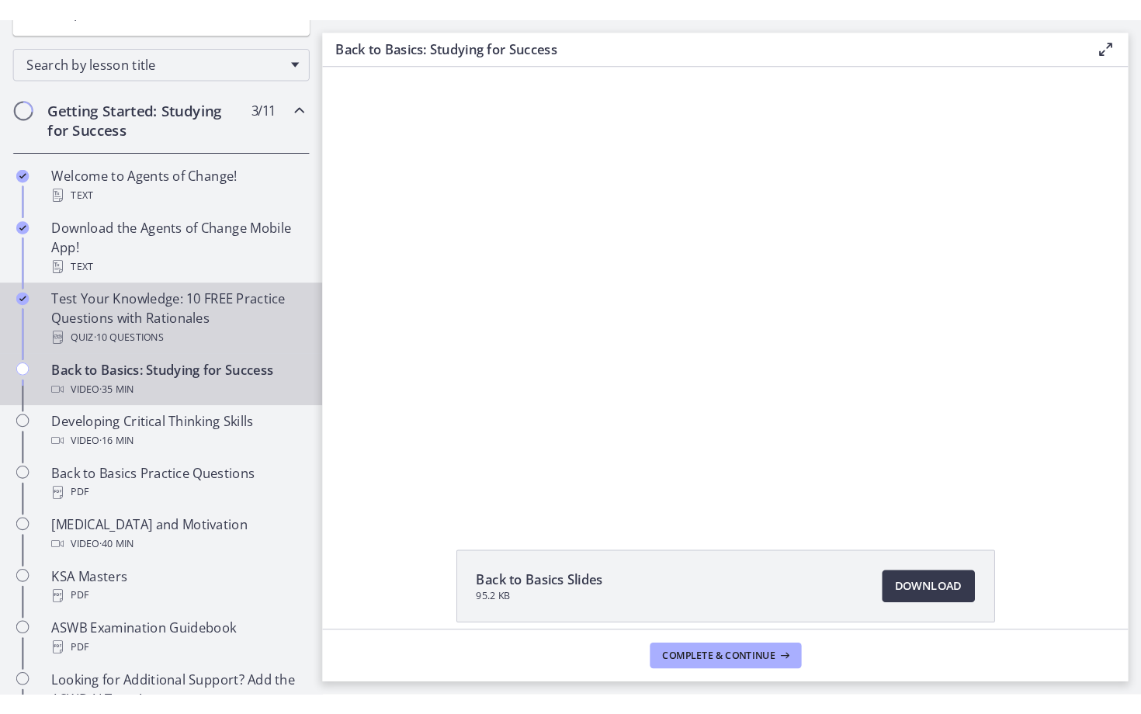
scroll to position [294, 0]
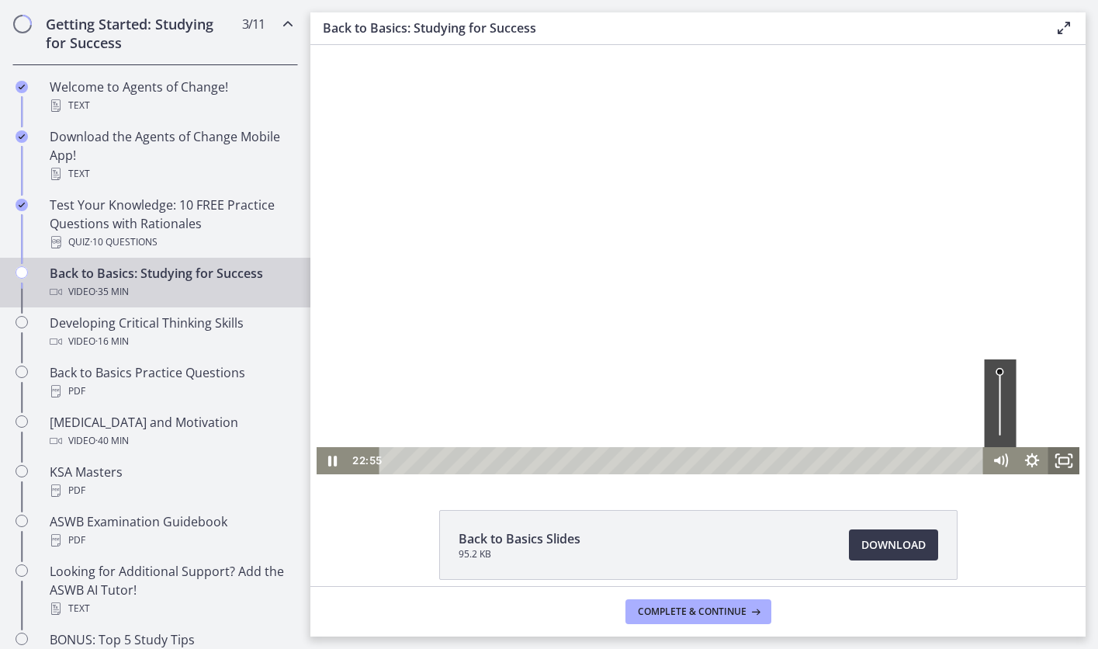
click at [1068, 459] on rect "Fullscreen" at bounding box center [1062, 460] width 9 height 6
click at [1062, 462] on icon "Fullscreen" at bounding box center [1063, 460] width 38 height 33
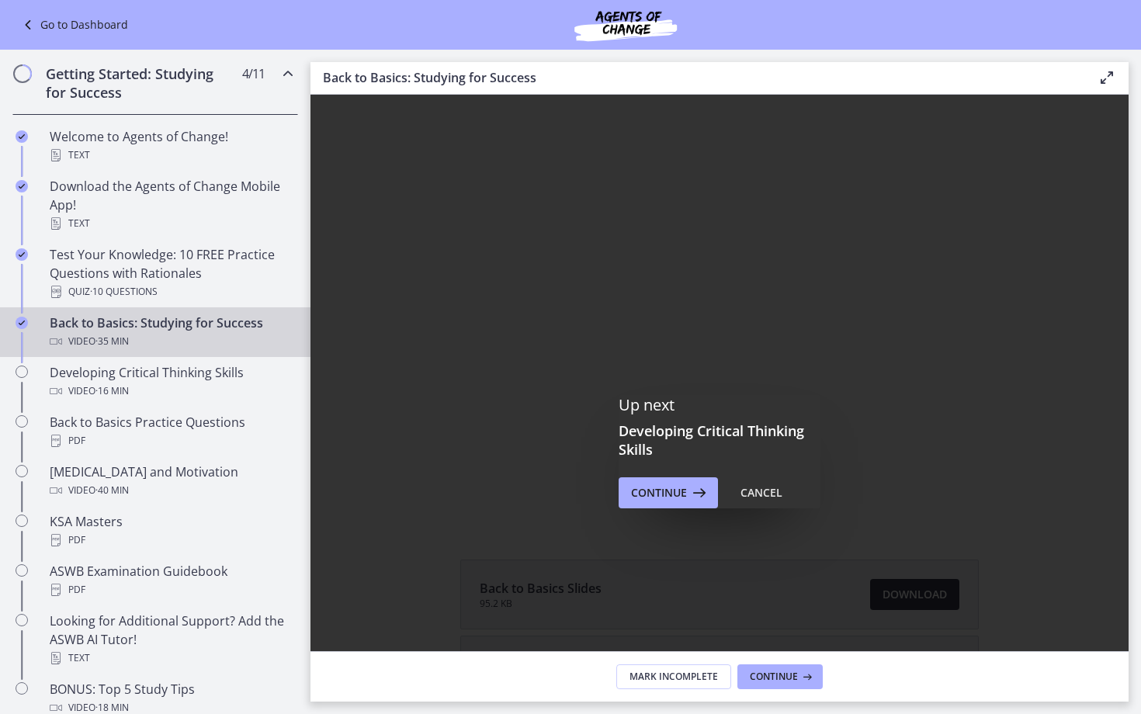
scroll to position [0, 0]
click at [1097, 496] on div at bounding box center [719, 416] width 818 height 642
click at [997, 648] on div "Playbar" at bounding box center [700, 719] width 593 height 34
click at [1097, 595] on div at bounding box center [719, 416] width 818 height 642
